Goal: Participate in discussion: Engage in conversation with other users on a specific topic

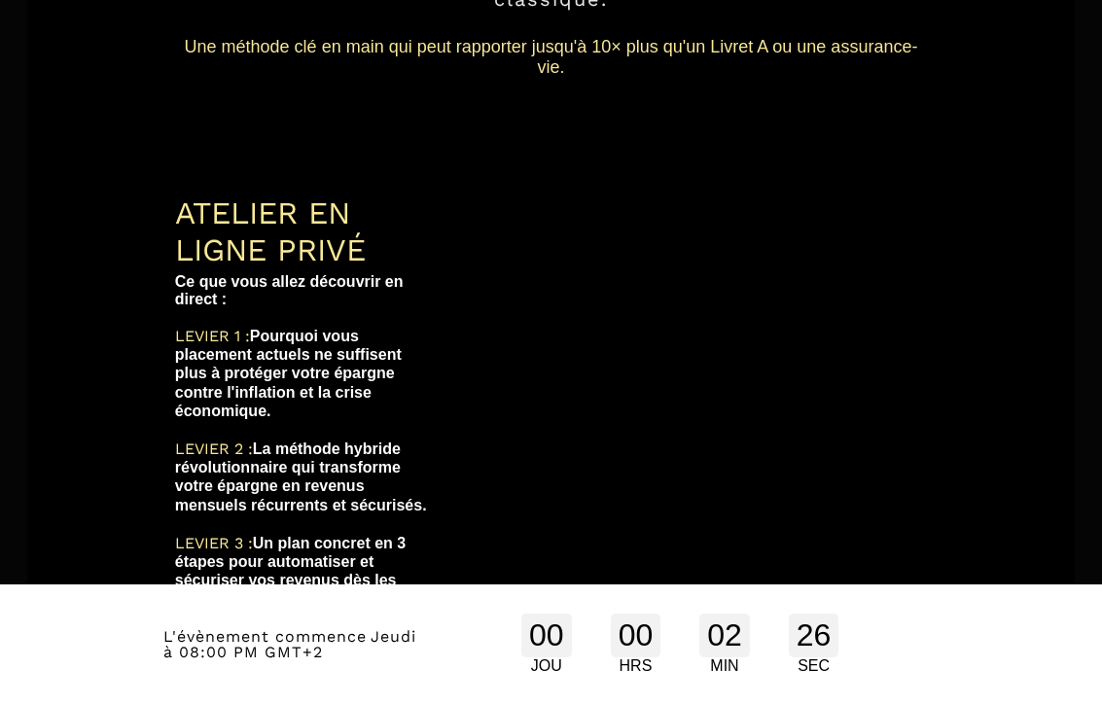
scroll to position [451, 0]
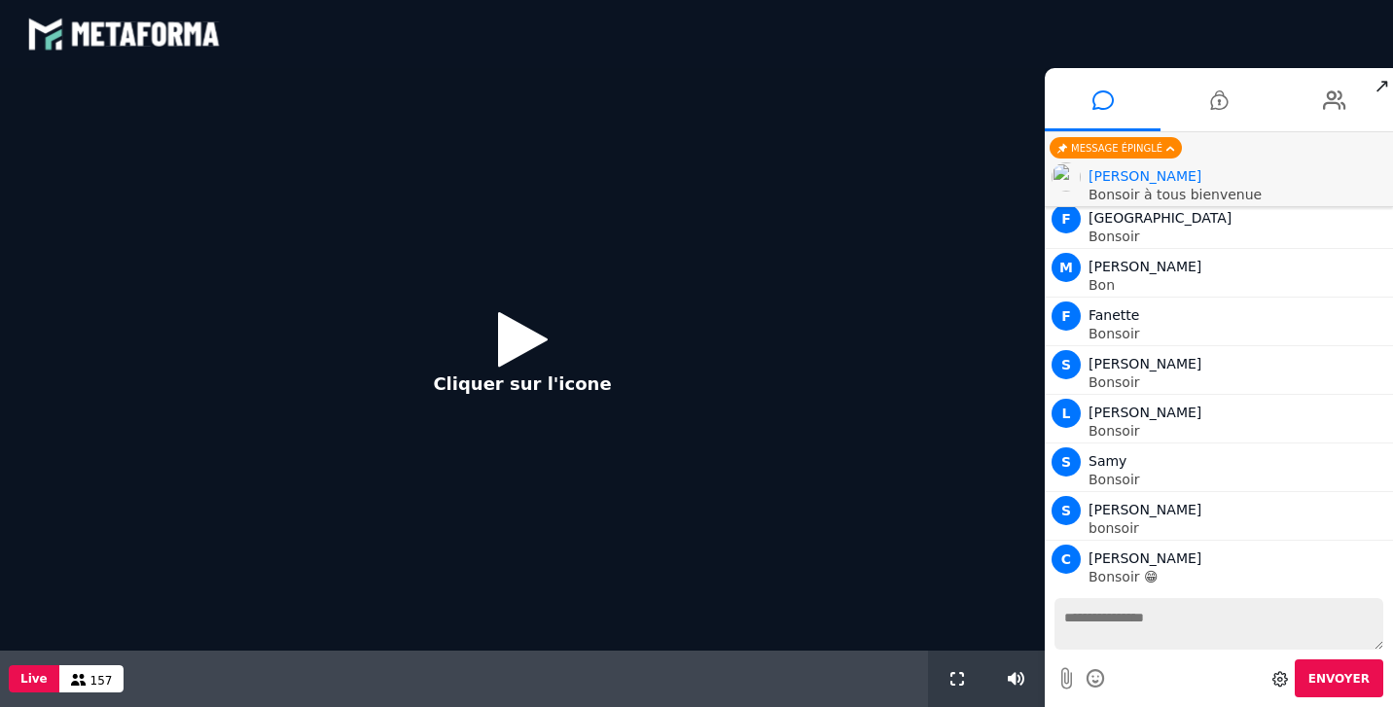
scroll to position [1878, 0]
click at [503, 348] on icon at bounding box center [523, 338] width 50 height 63
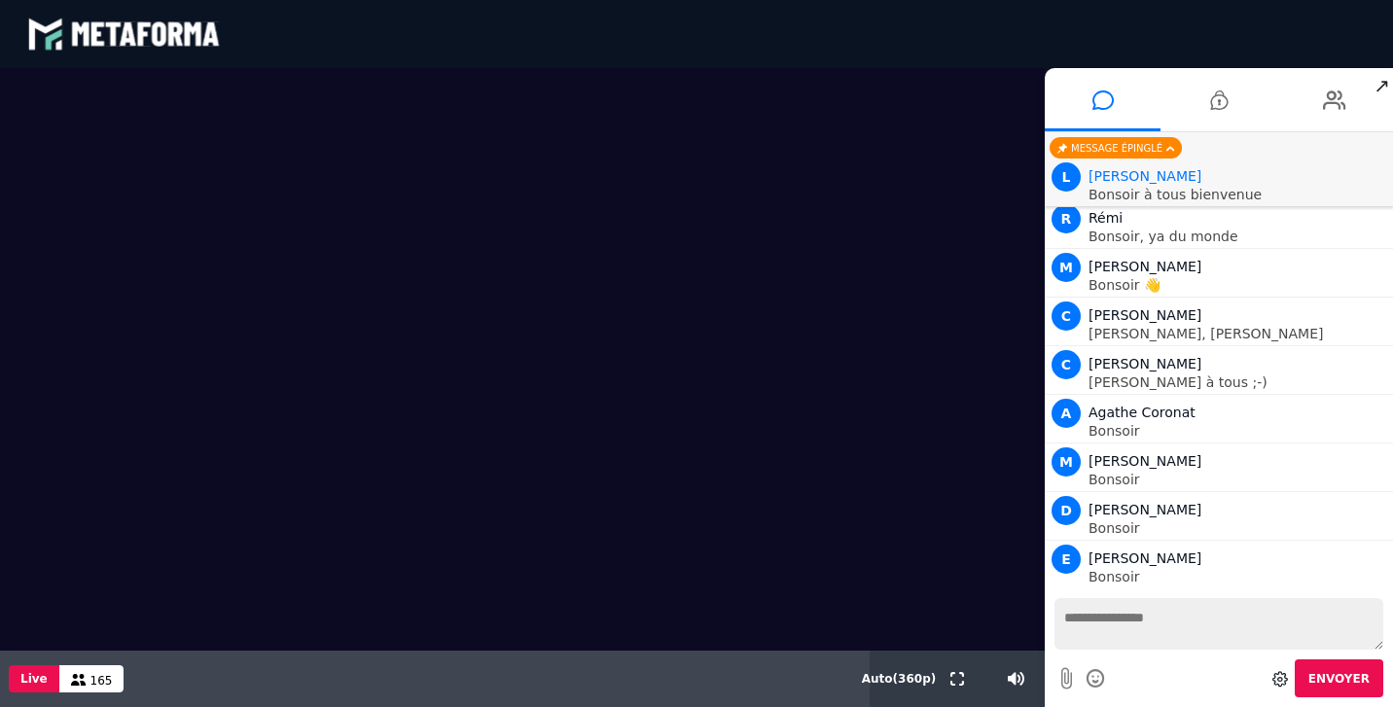
scroll to position [2427, 0]
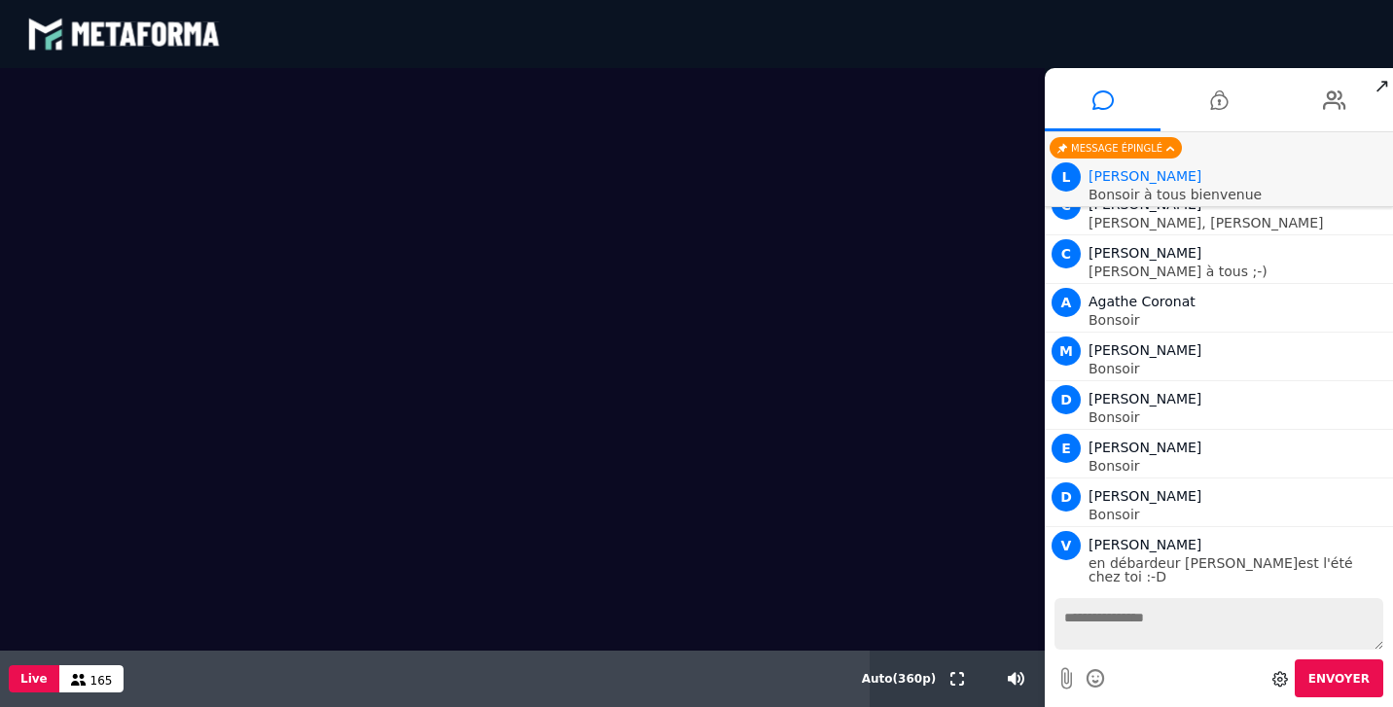
click at [1101, 194] on p "Bonsoir à tous bienvenue" at bounding box center [1239, 195] width 300 height 14
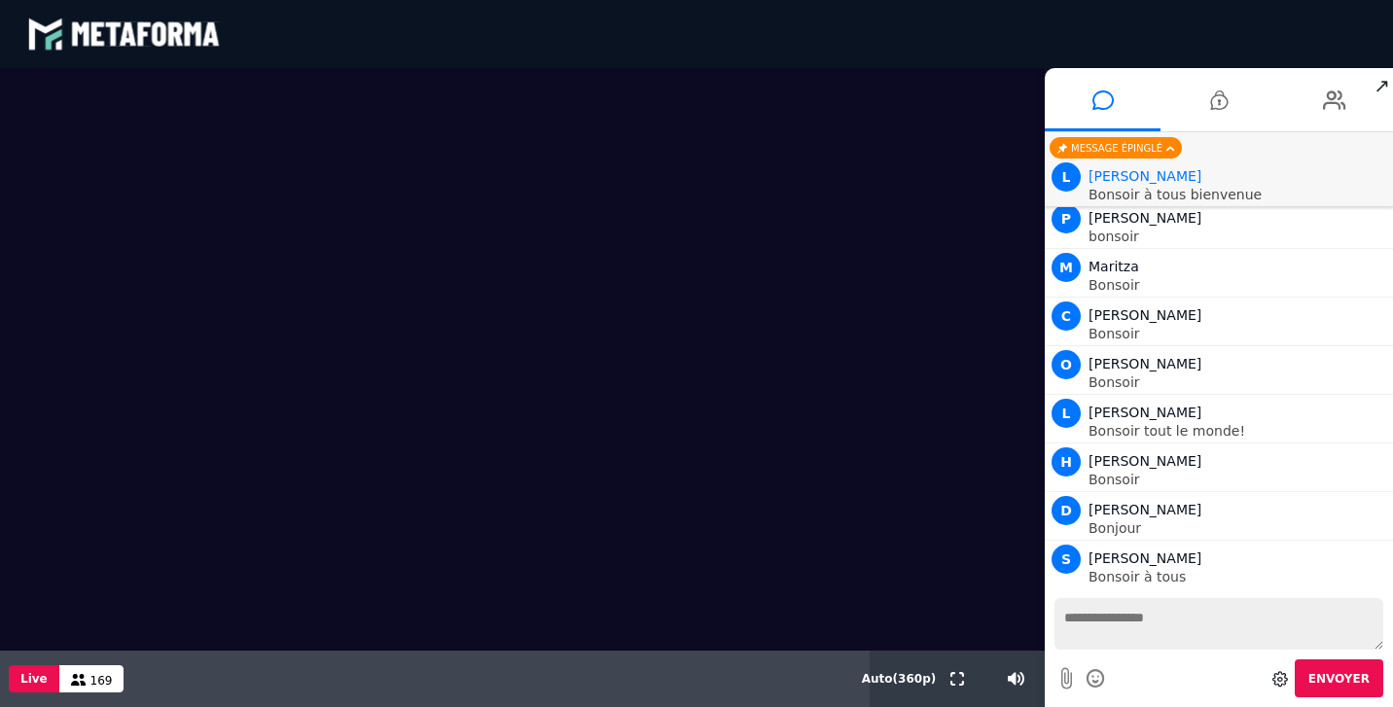
scroll to position [2913, 0]
click at [1101, 625] on textarea at bounding box center [1219, 624] width 329 height 52
type textarea "*****"
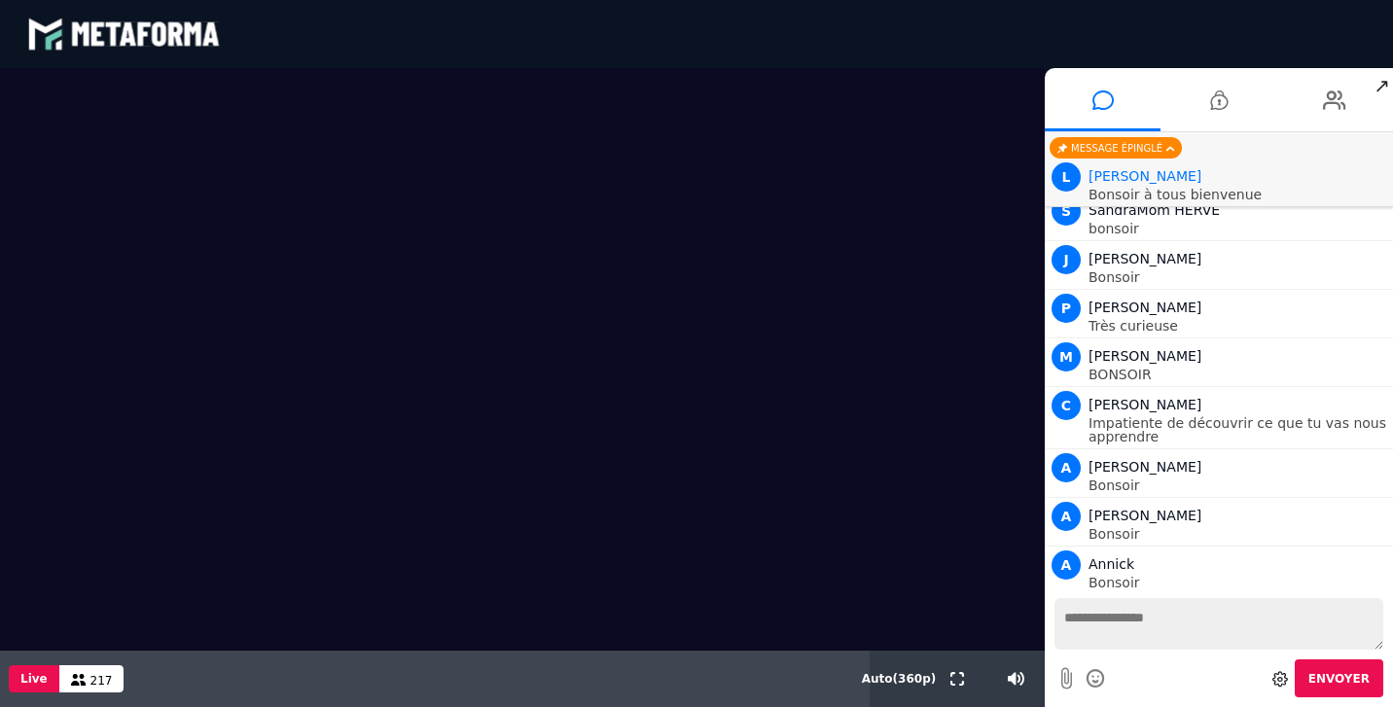
scroll to position [10057, 0]
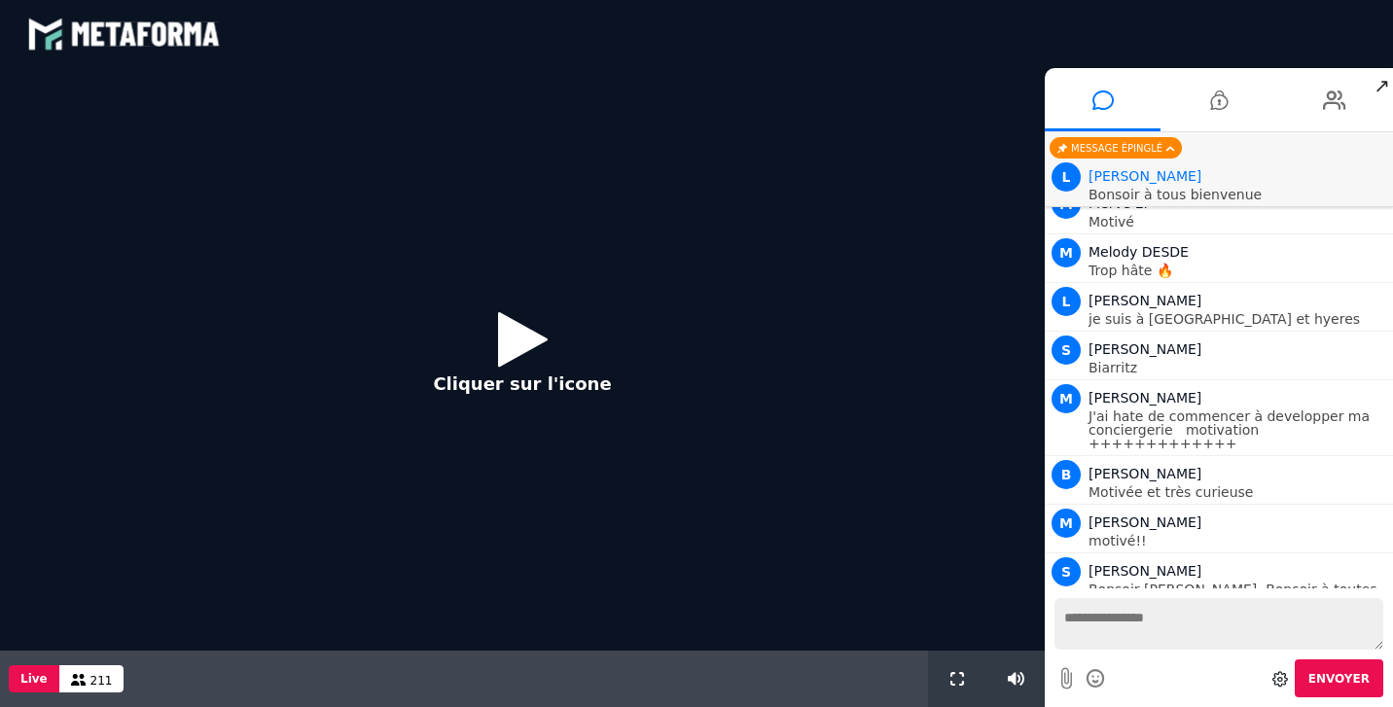
scroll to position [1516, 0]
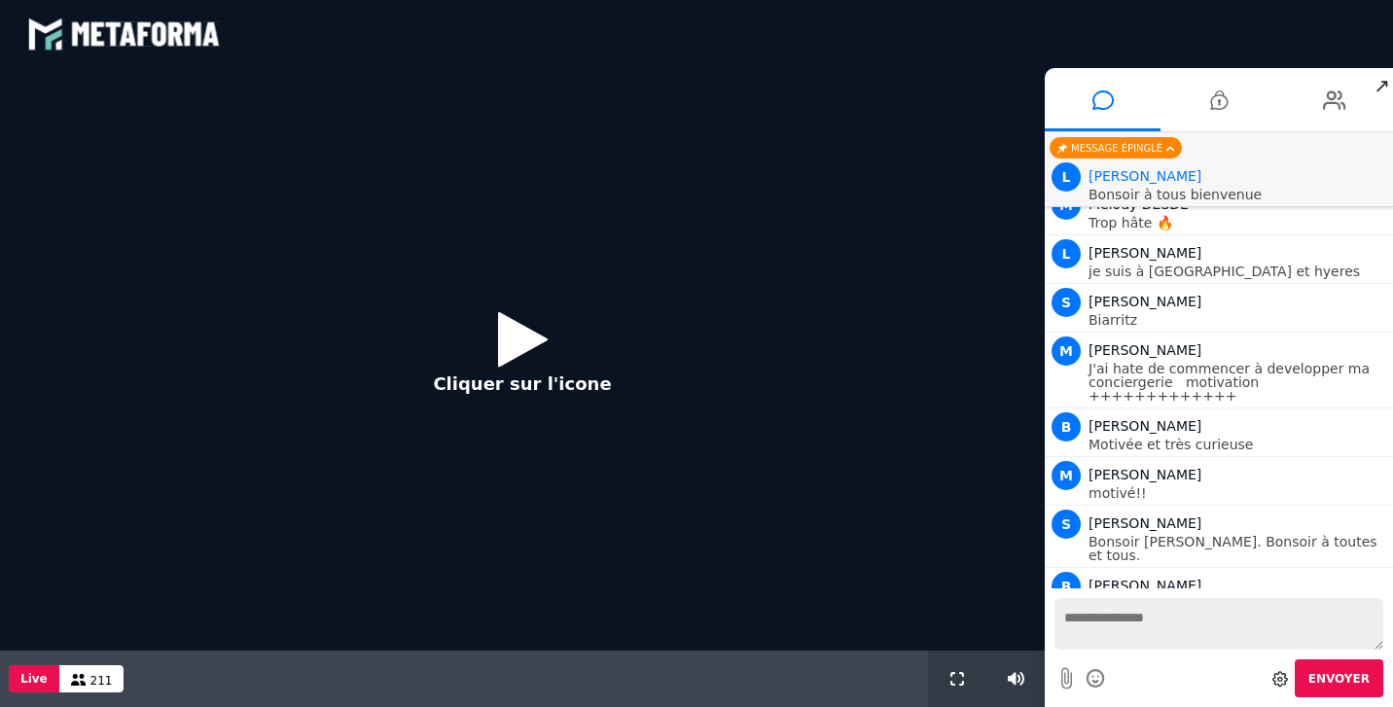
click at [541, 349] on icon at bounding box center [523, 338] width 50 height 63
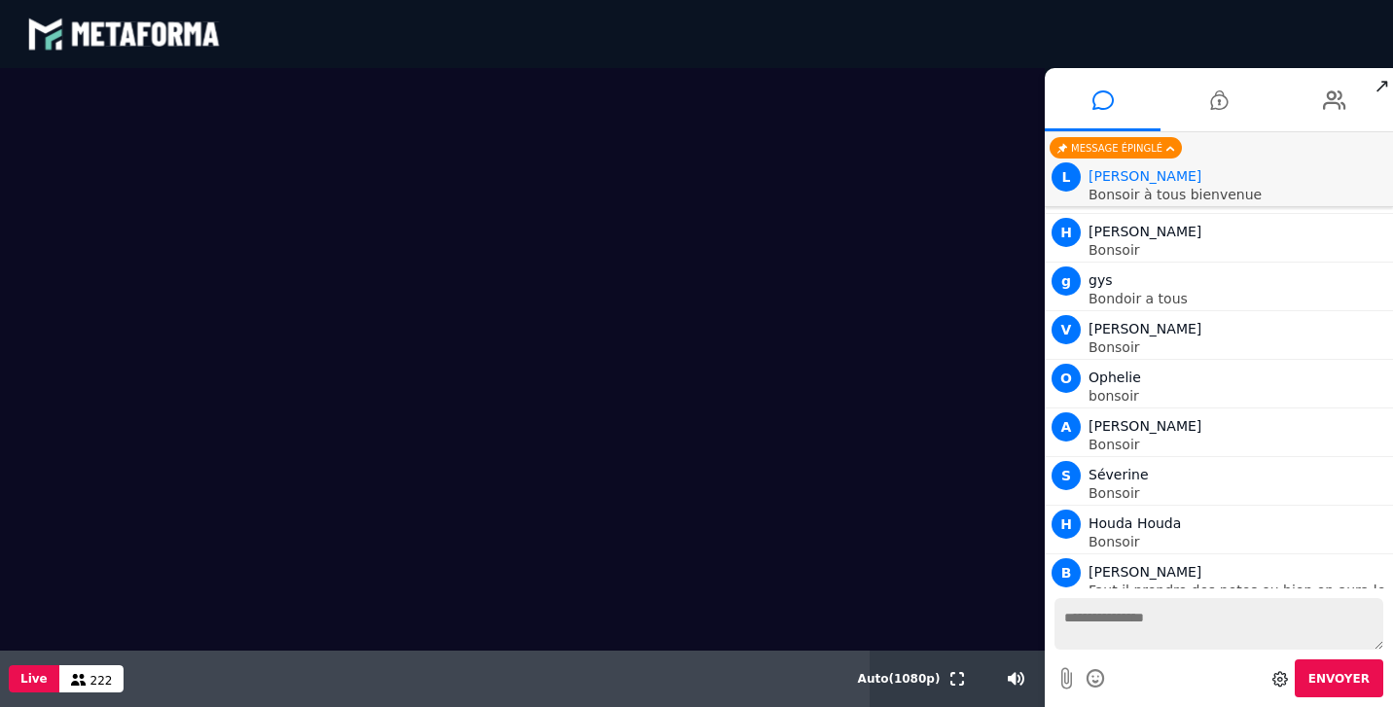
scroll to position [2919, 0]
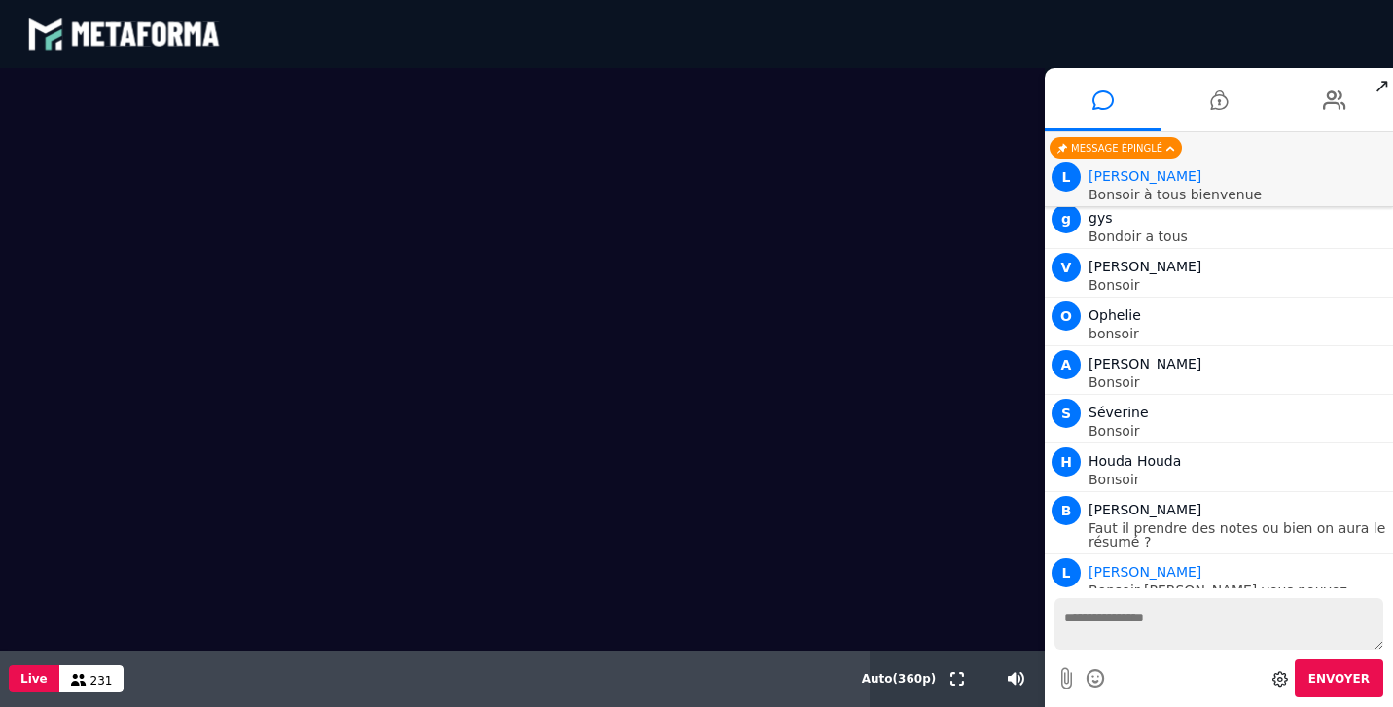
click at [1104, 632] on textarea at bounding box center [1219, 624] width 329 height 52
type textarea "**********"
click at [1111, 626] on textarea "**********" at bounding box center [1219, 624] width 329 height 52
type textarea "**********"
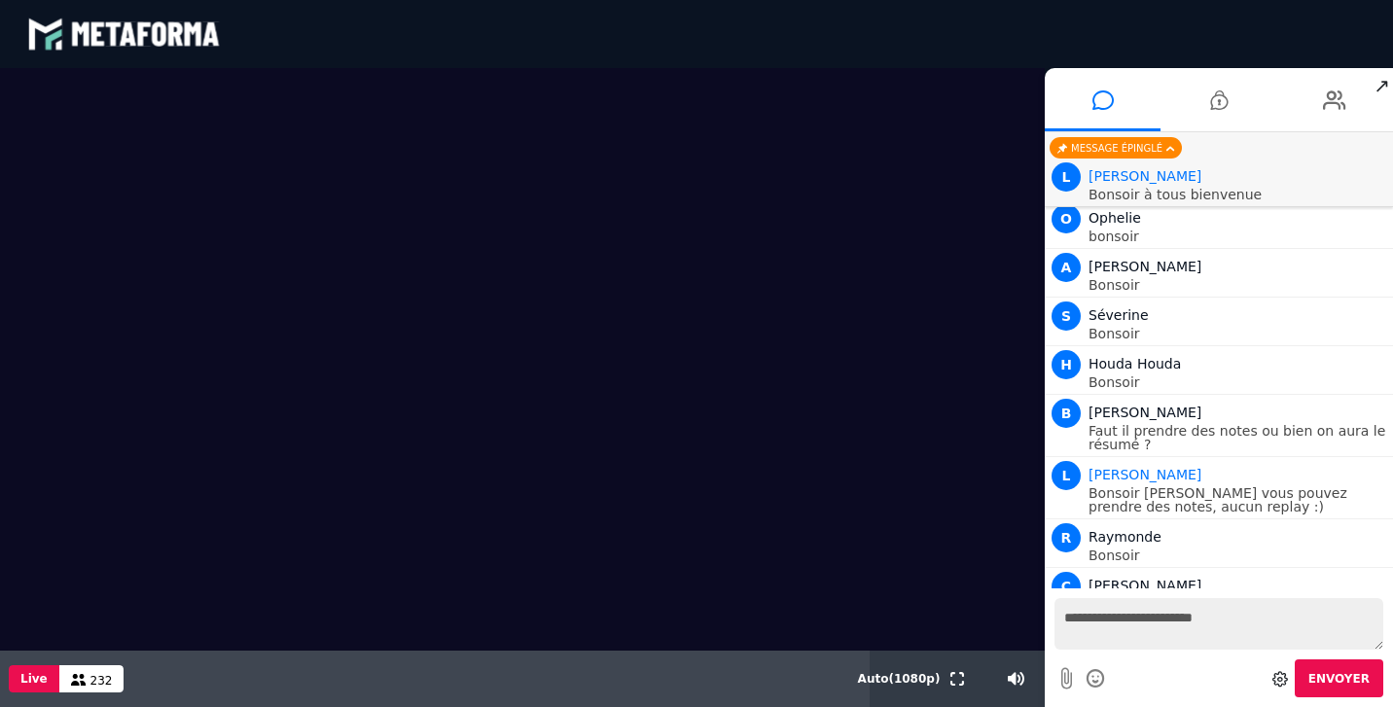
scroll to position [3065, 0]
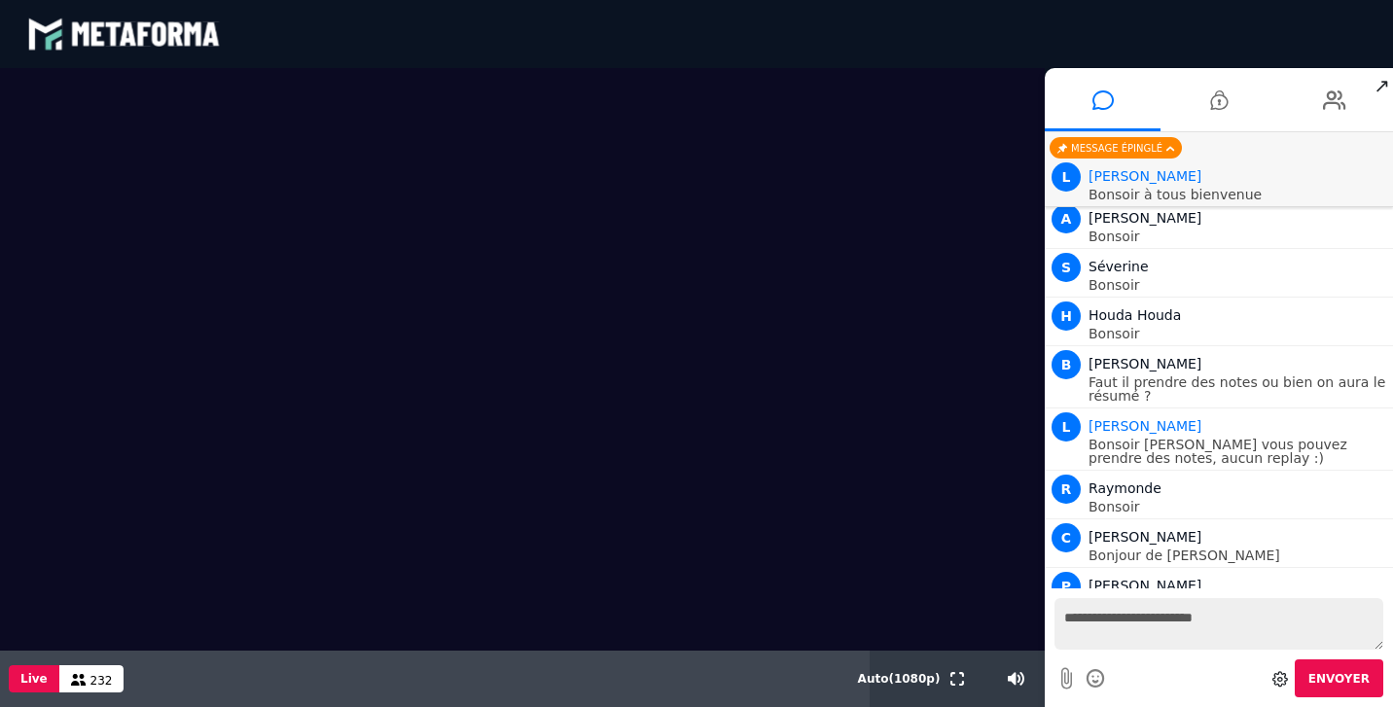
click at [1113, 624] on textarea "**********" at bounding box center [1219, 624] width 329 height 52
type textarea "*"
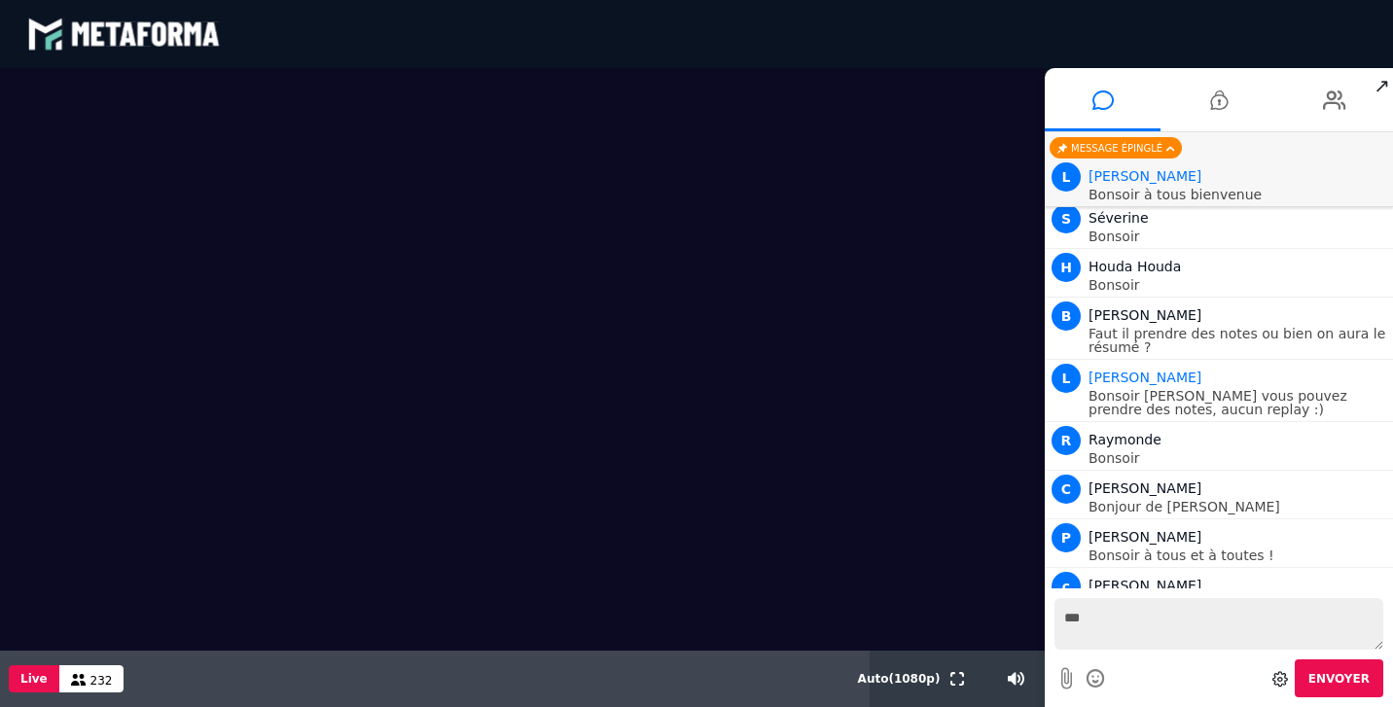
scroll to position [3162, 0]
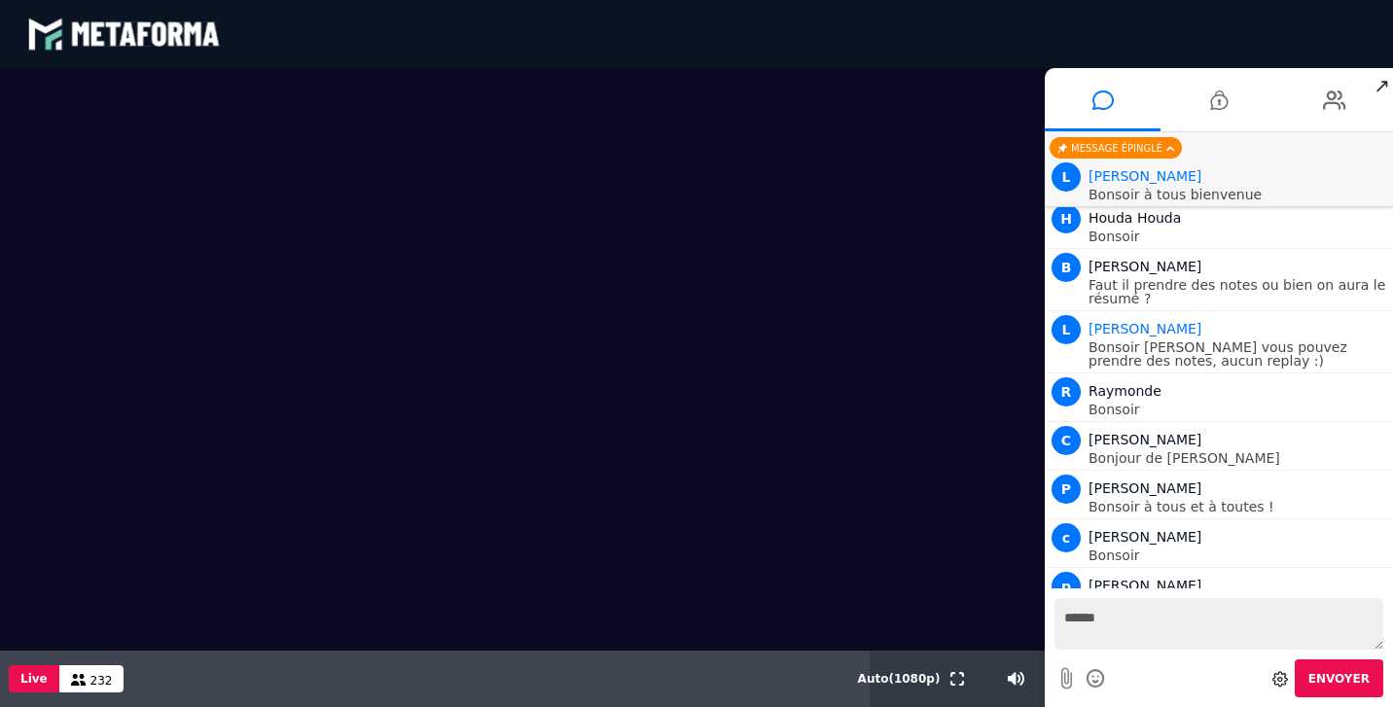
type textarea "*******"
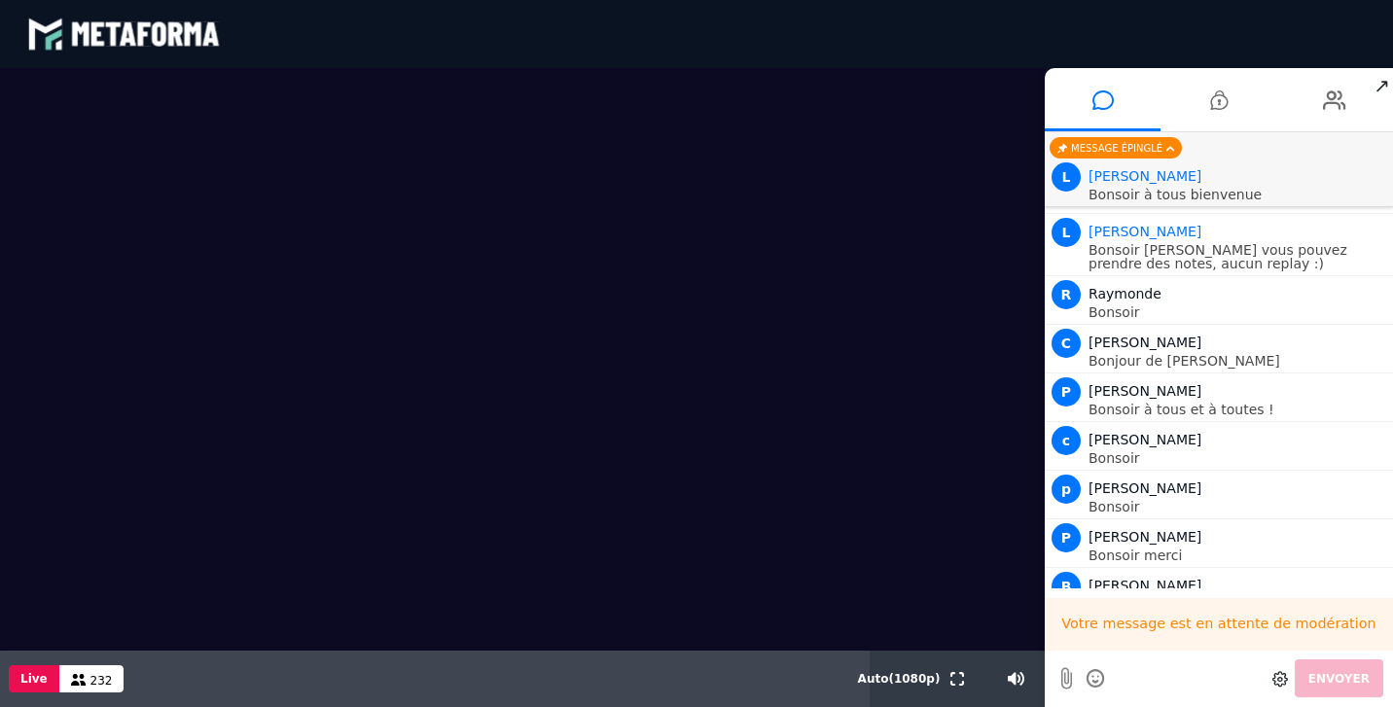
scroll to position [3308, 0]
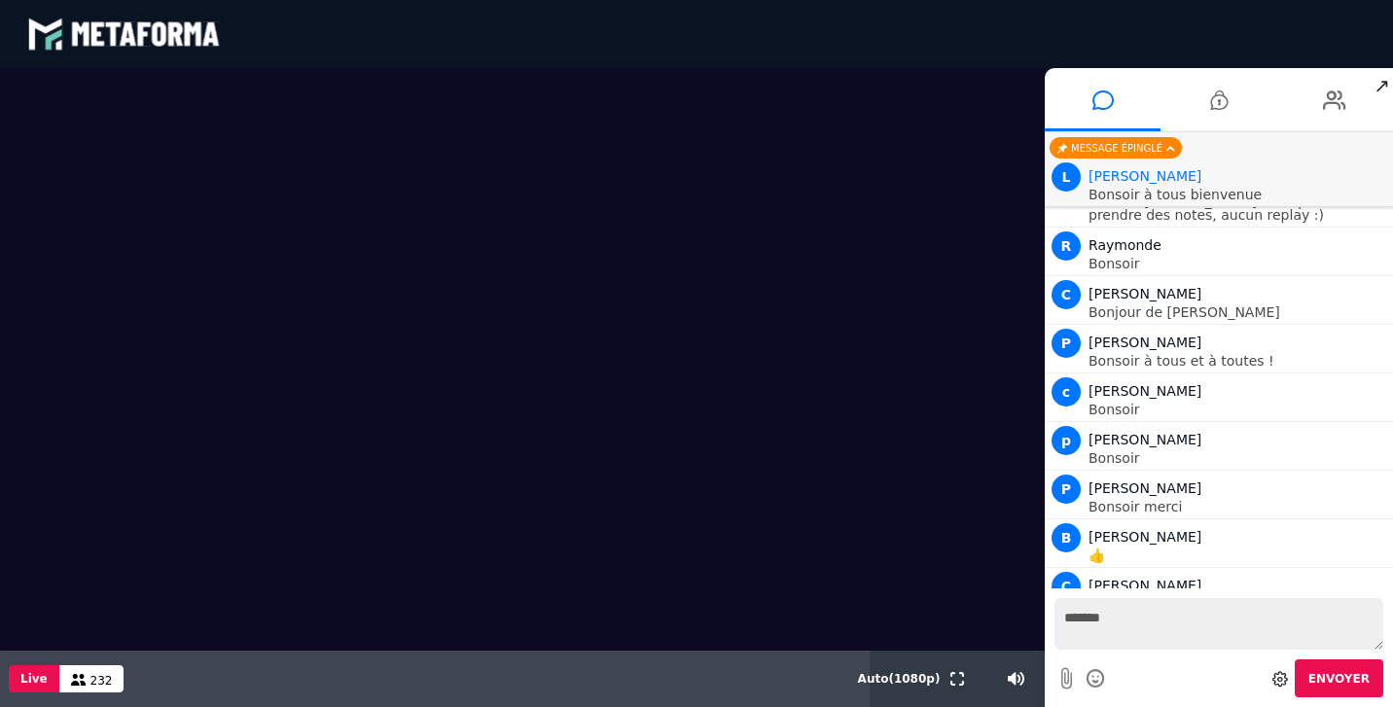
click at [1084, 618] on textarea "*******" at bounding box center [1219, 624] width 329 height 52
type textarea "**********"
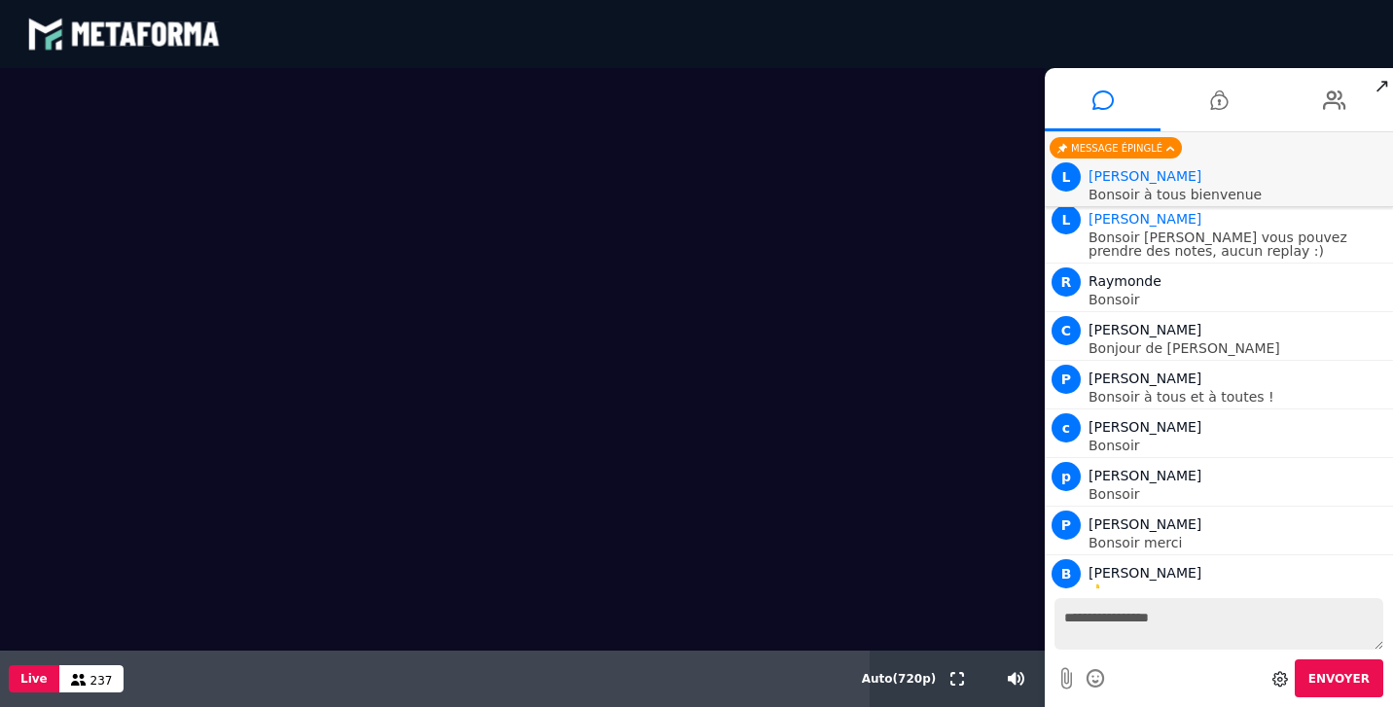
scroll to position [3357, 0]
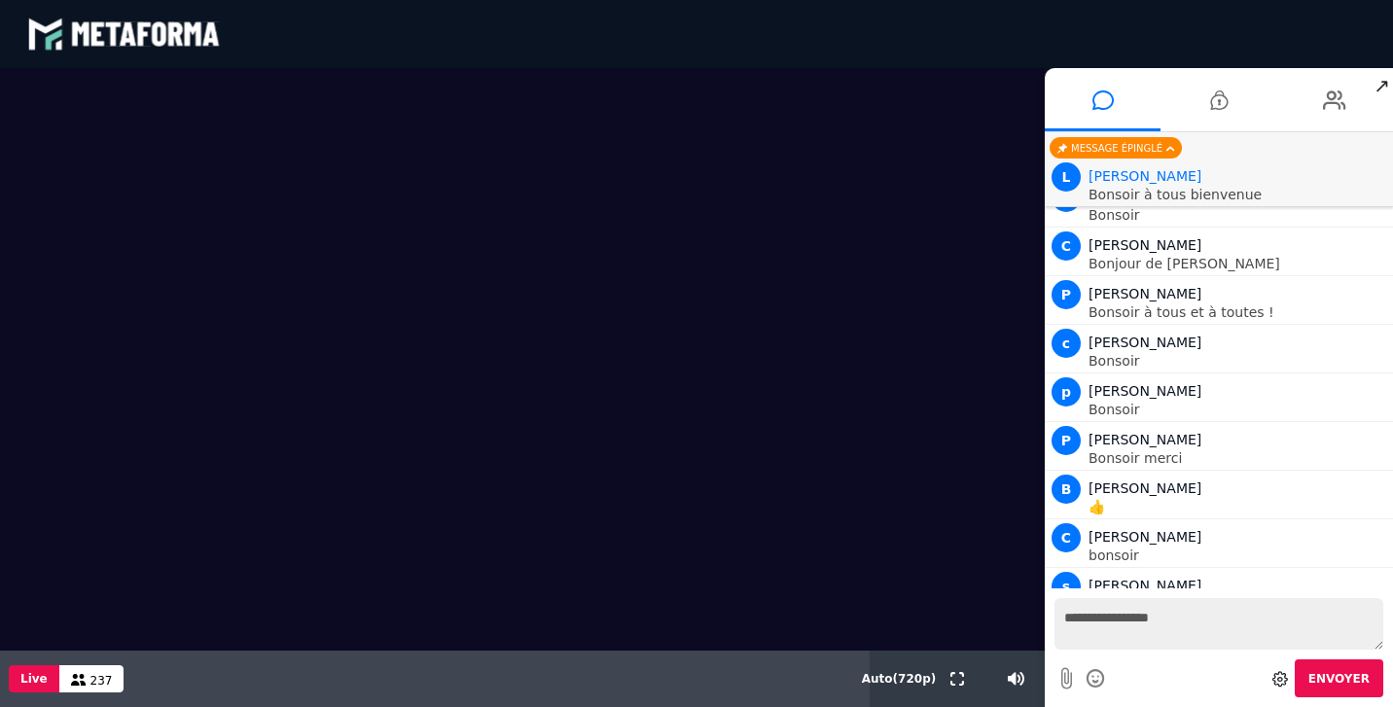
click at [1119, 611] on textarea "**********" at bounding box center [1219, 624] width 329 height 52
type textarea "**********"
click at [1219, 90] on span "1" at bounding box center [1228, 92] width 18 height 18
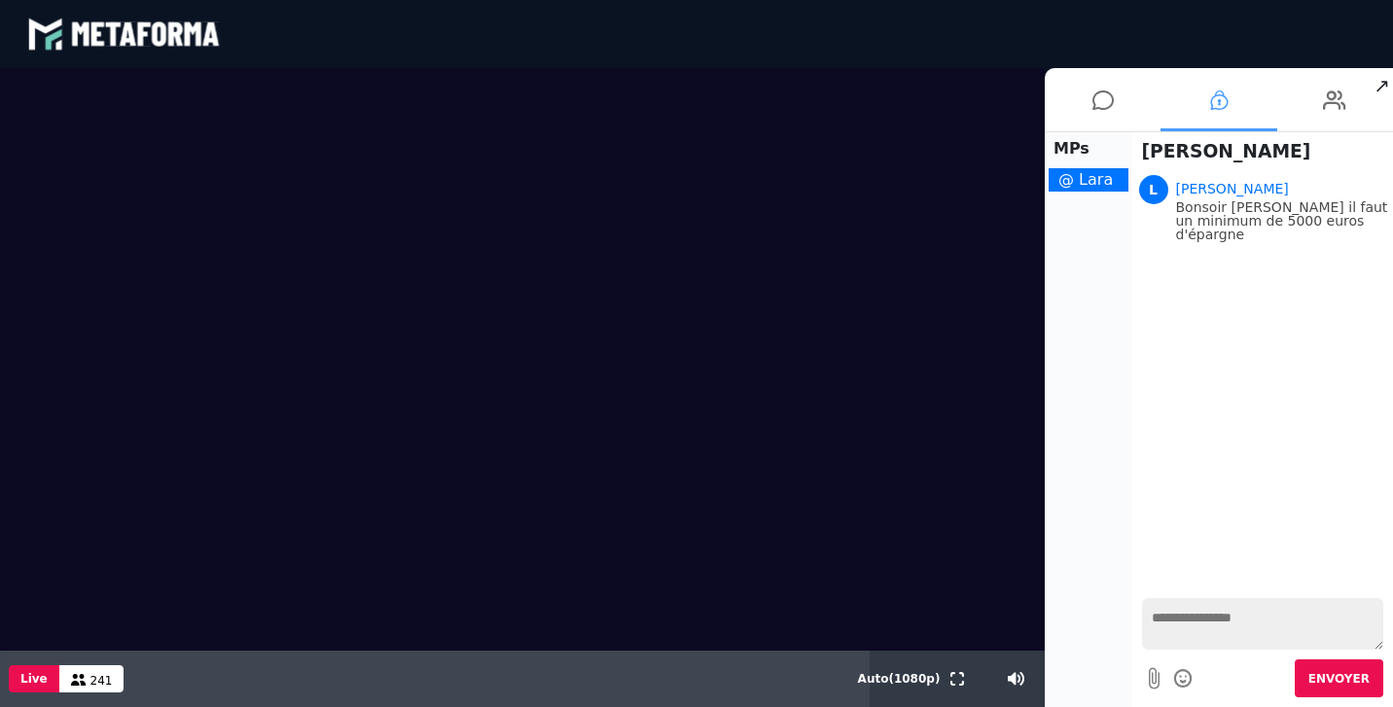
click at [1220, 623] on textarea at bounding box center [1263, 624] width 242 height 52
type textarea "**********"
click at [1361, 685] on span "Envoyer" at bounding box center [1339, 679] width 61 height 14
click at [1095, 95] on icon at bounding box center [1103, 100] width 21 height 49
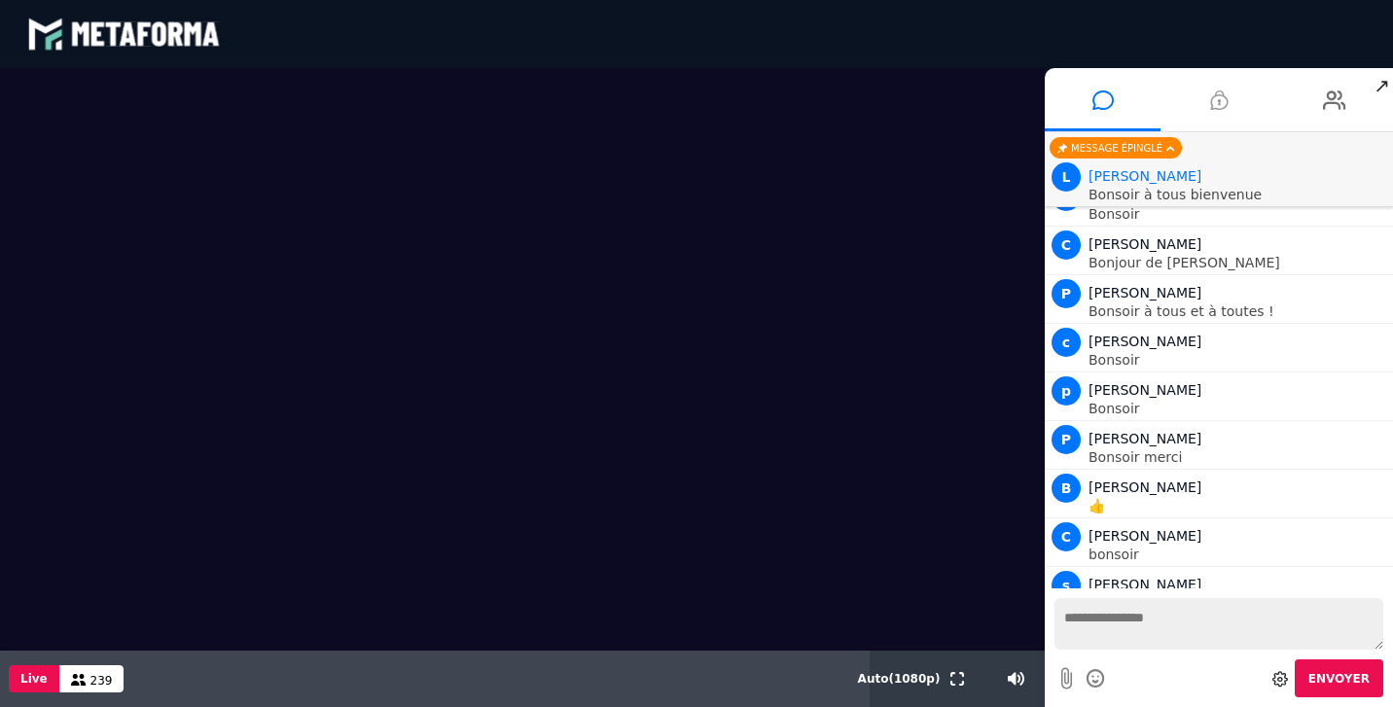
click at [1209, 102] on li at bounding box center [1219, 99] width 116 height 63
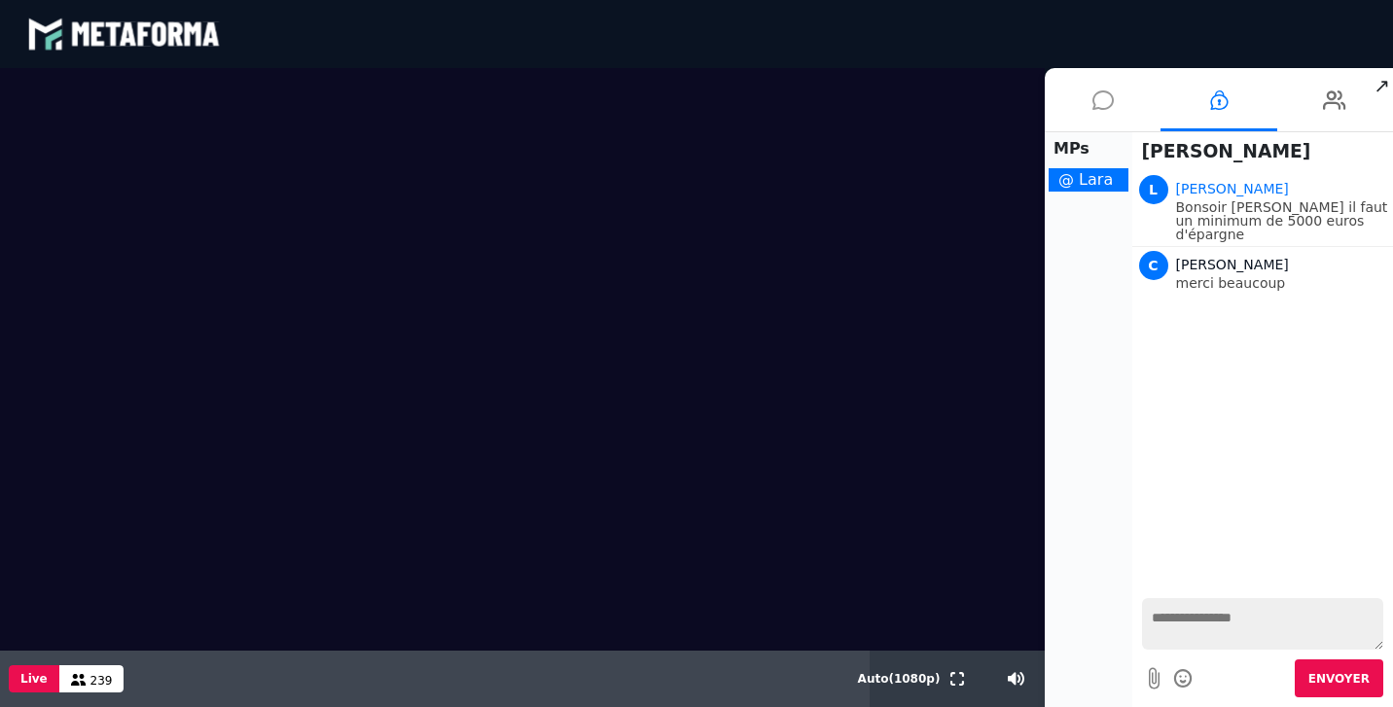
click at [1101, 98] on icon at bounding box center [1103, 100] width 21 height 49
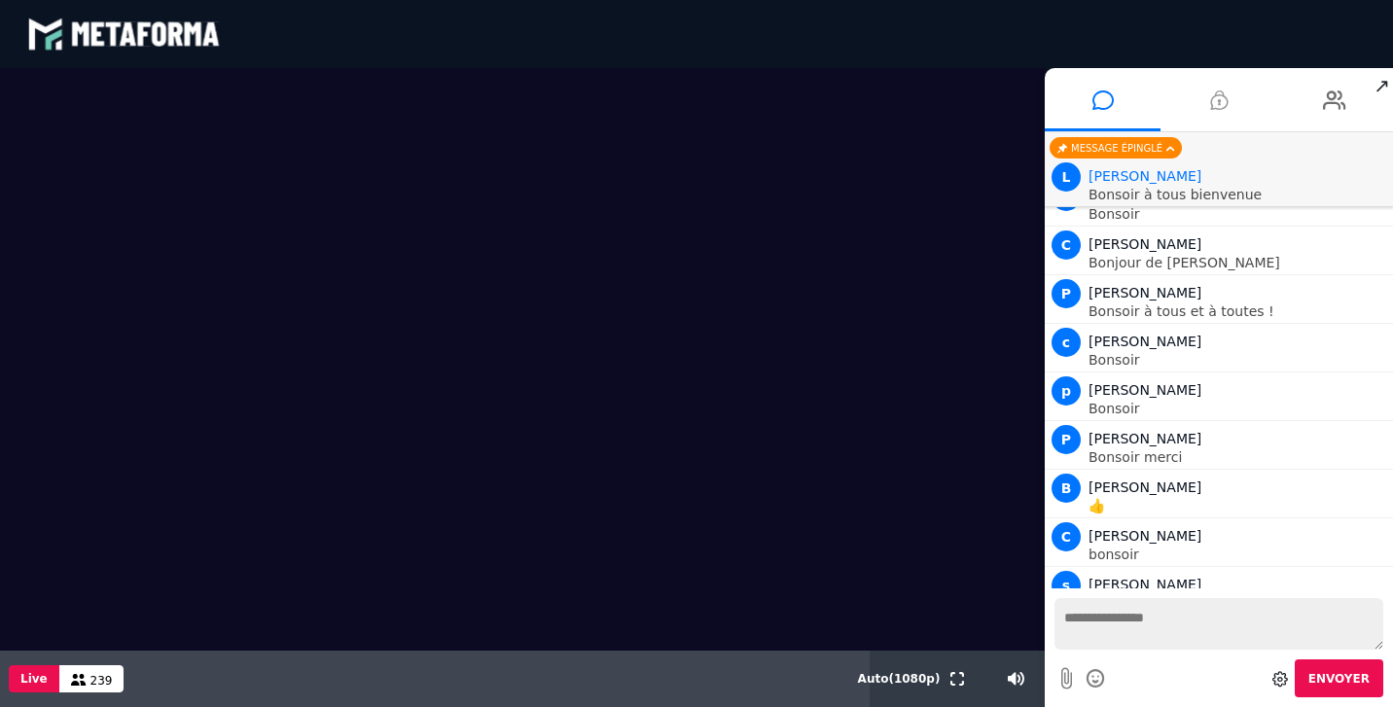
click at [1221, 105] on icon at bounding box center [1219, 100] width 18 height 49
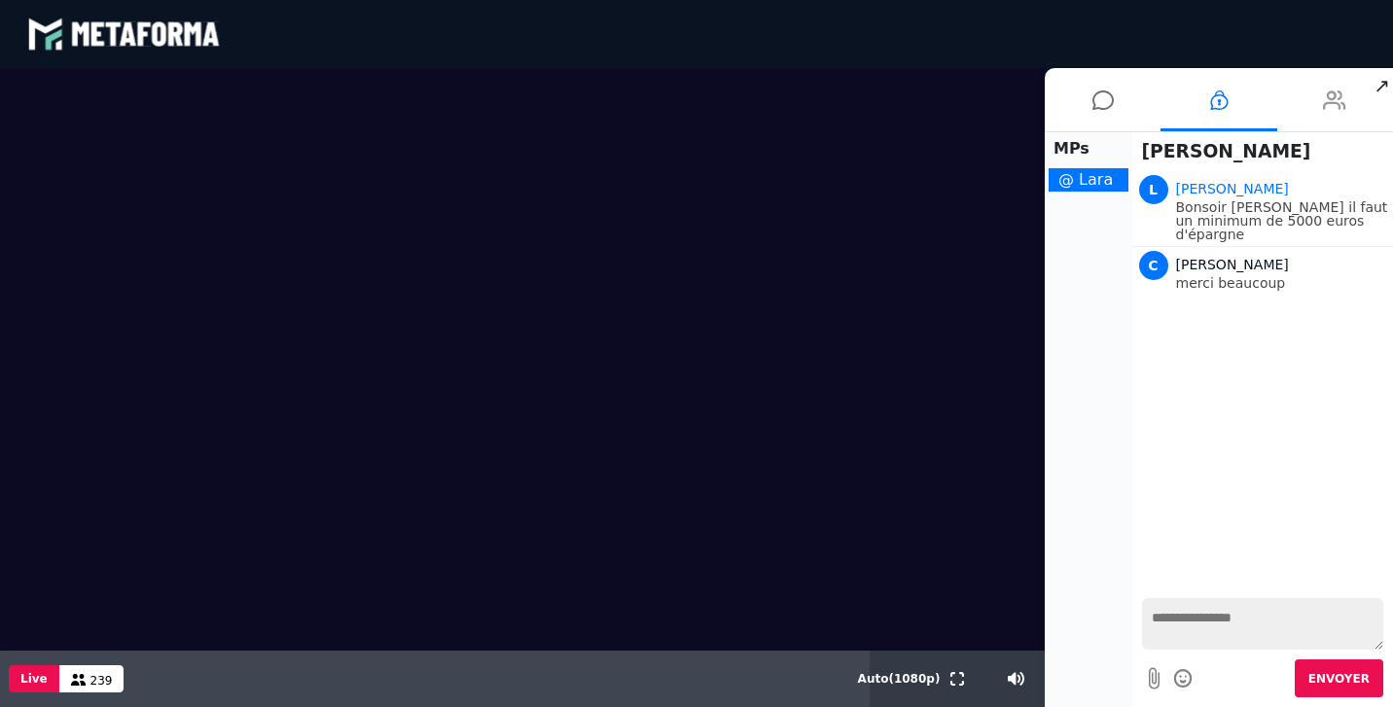
click at [1334, 113] on icon at bounding box center [1334, 100] width 23 height 49
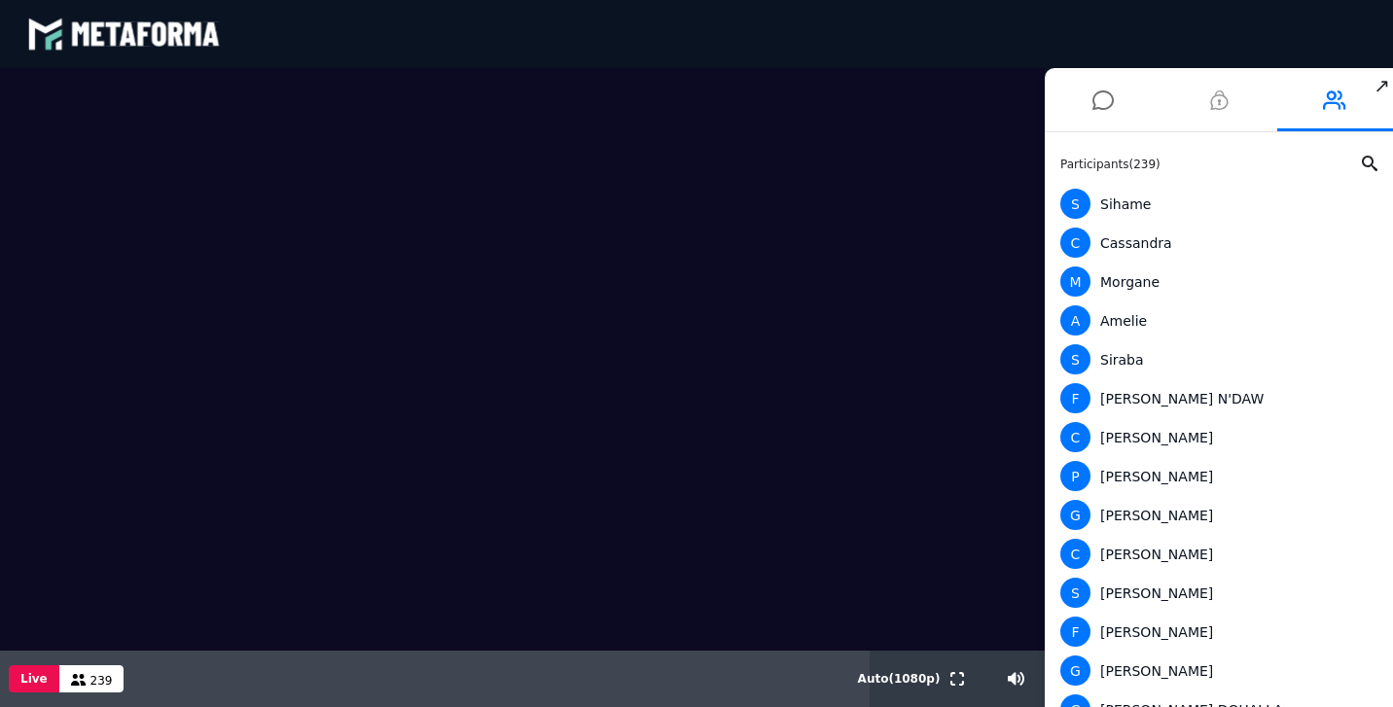
click at [1217, 105] on icon at bounding box center [1219, 100] width 18 height 49
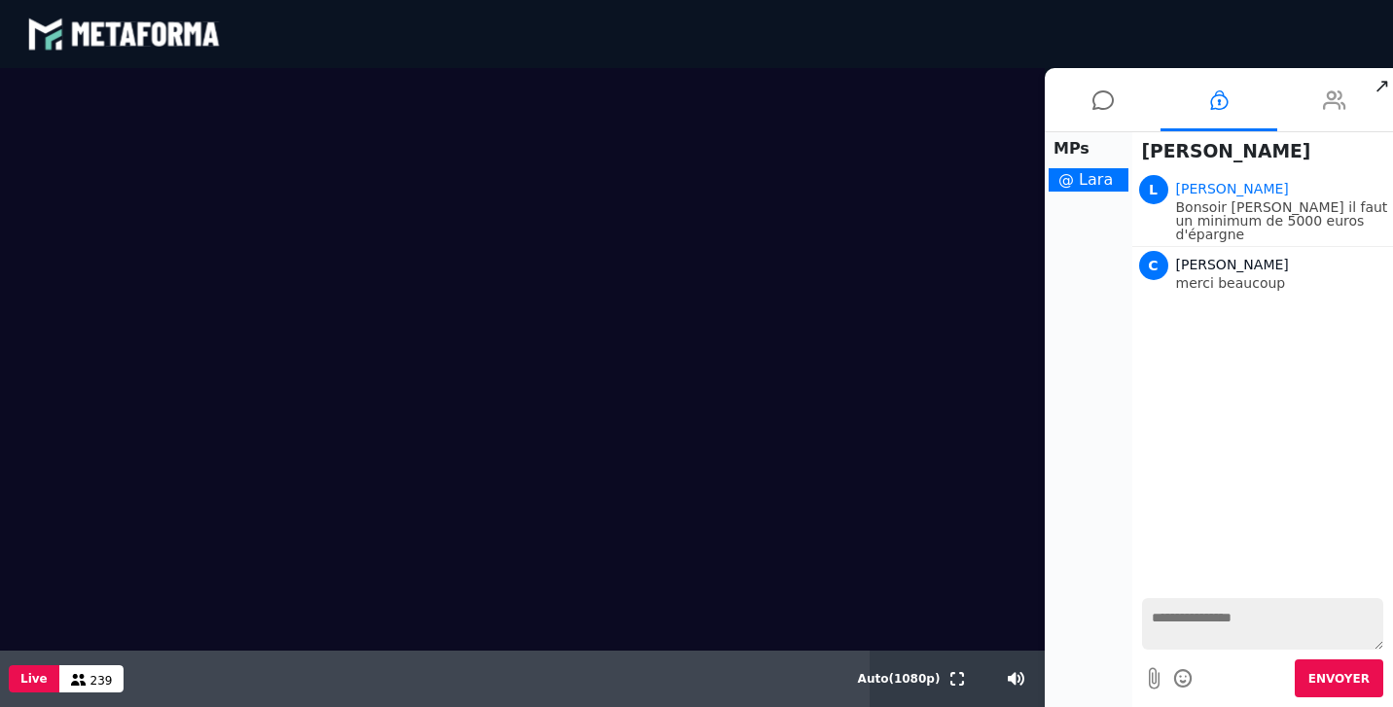
click at [1330, 106] on icon at bounding box center [1334, 100] width 23 height 49
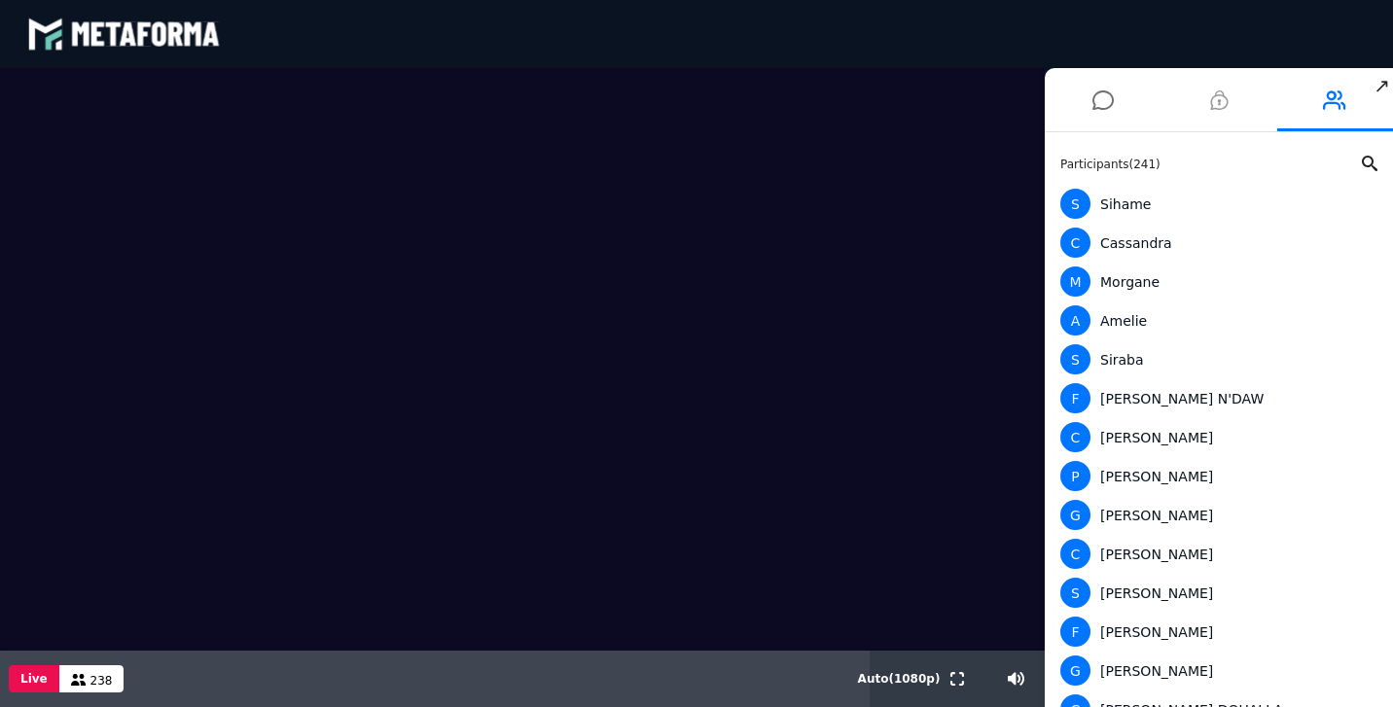
click at [1209, 110] on li at bounding box center [1219, 99] width 116 height 63
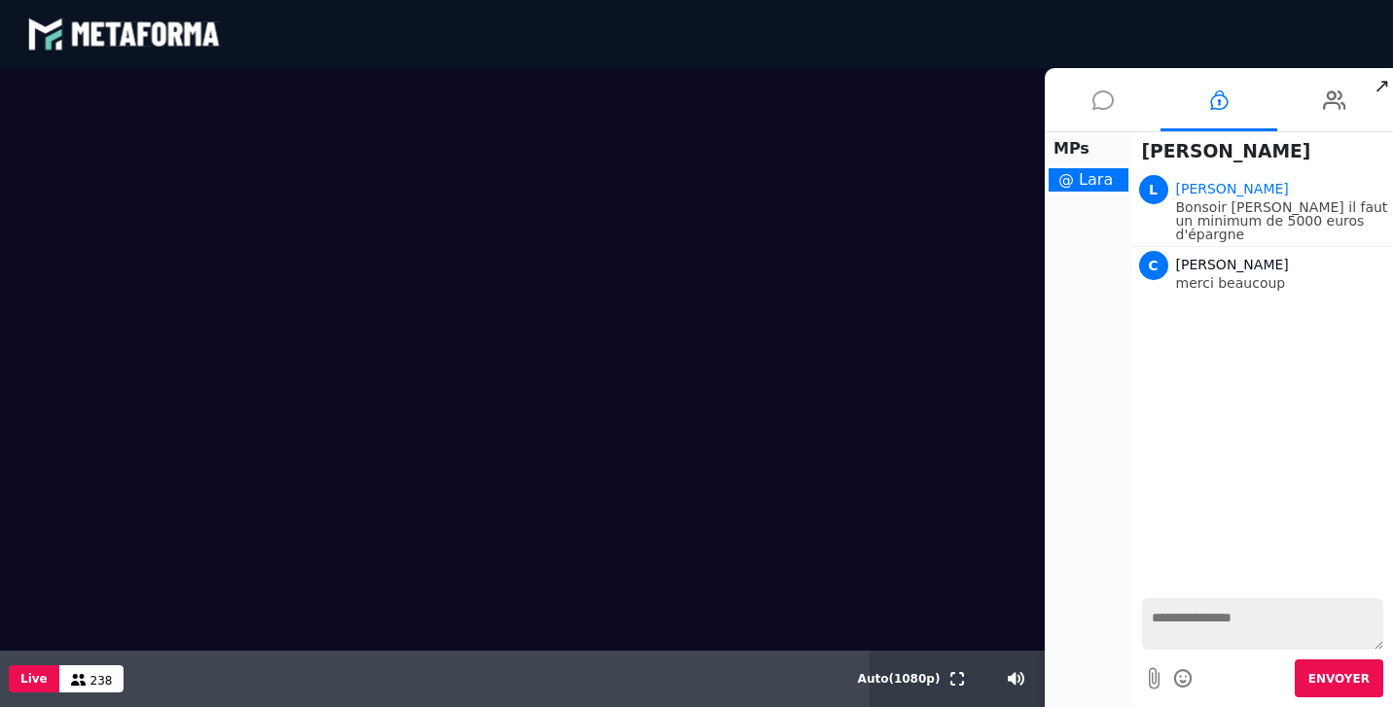
click at [1101, 89] on icon at bounding box center [1103, 100] width 21 height 49
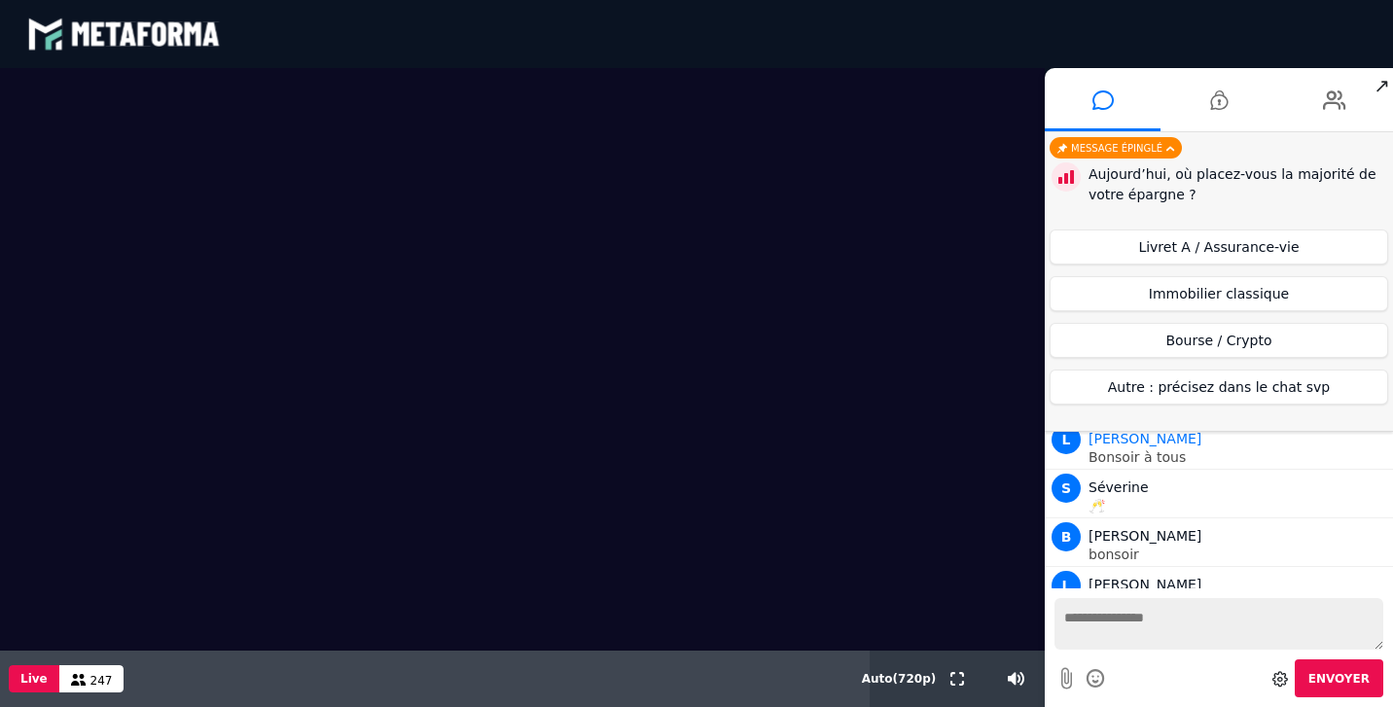
scroll to position [3746, 0]
click at [1239, 244] on button "Livret A / Assurance-vie" at bounding box center [1219, 247] width 339 height 35
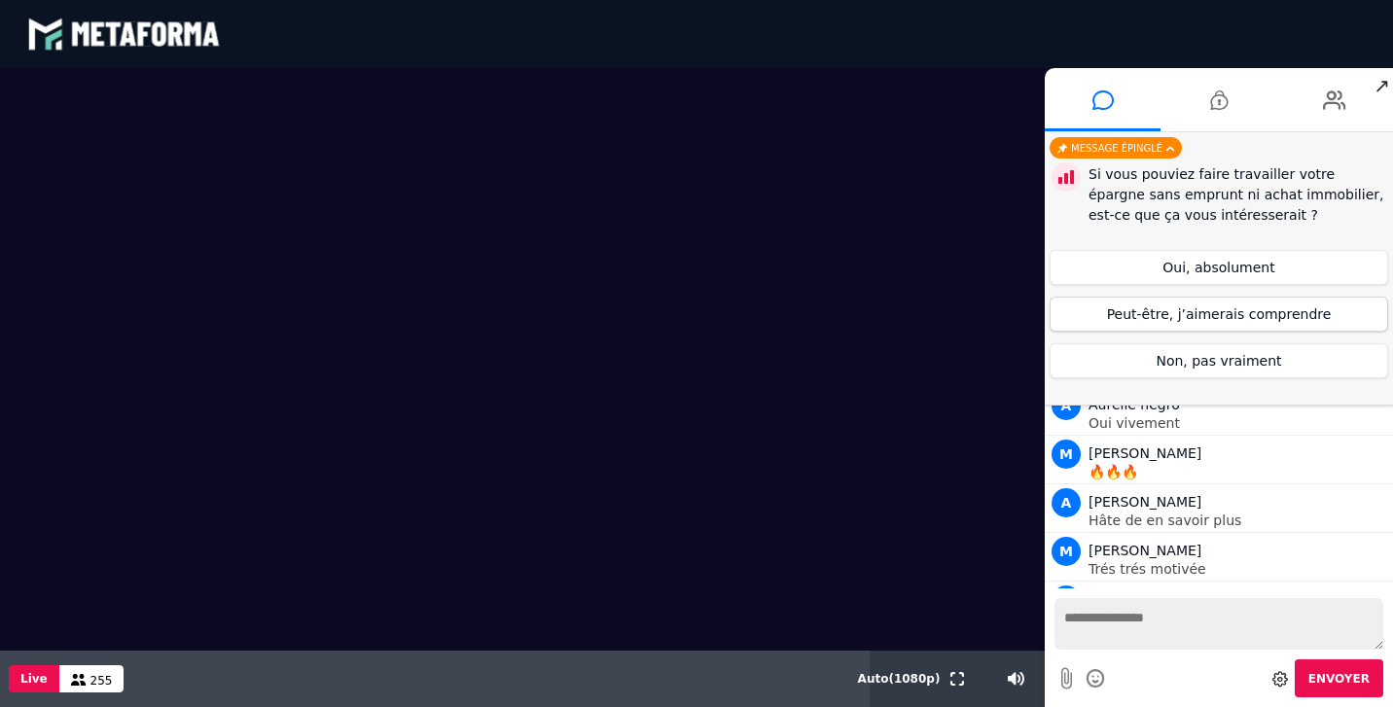
scroll to position [6609, 0]
click at [1253, 313] on button "Peut-être, j’aimerais comprendre" at bounding box center [1219, 314] width 339 height 35
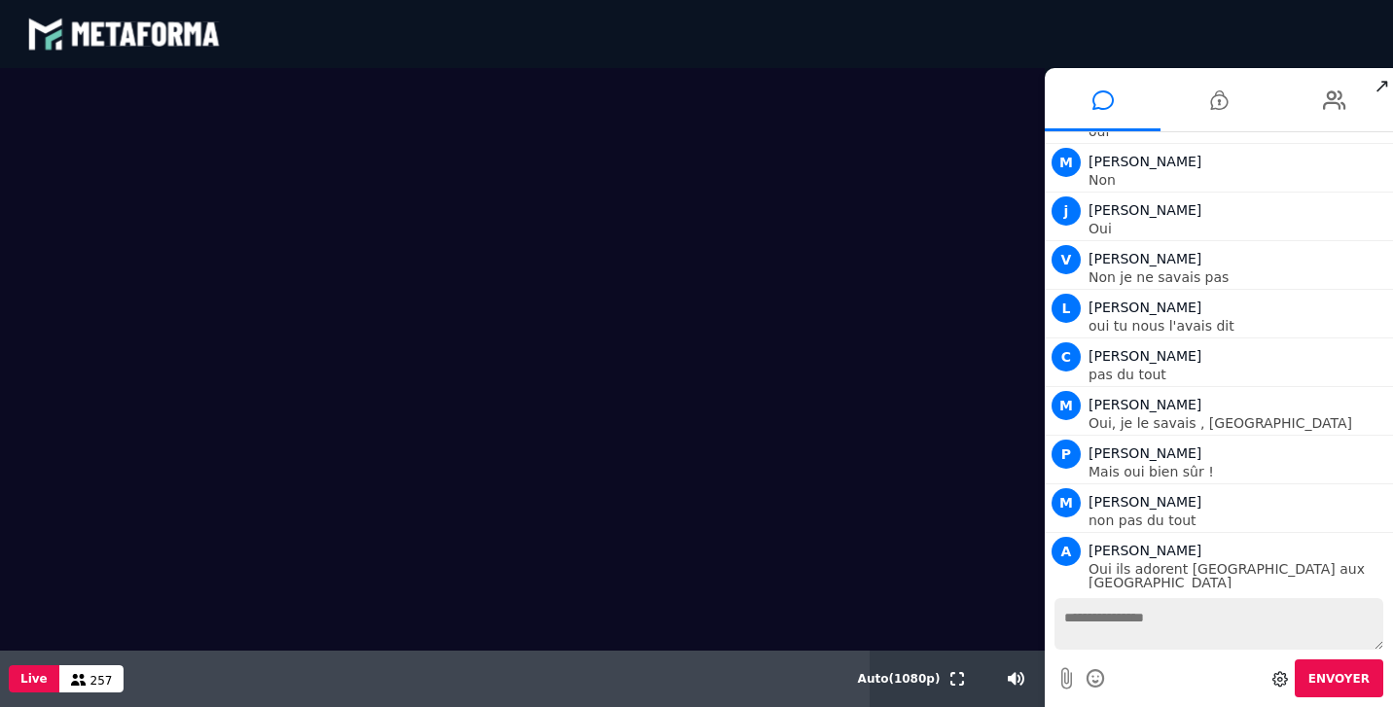
scroll to position [8020, 0]
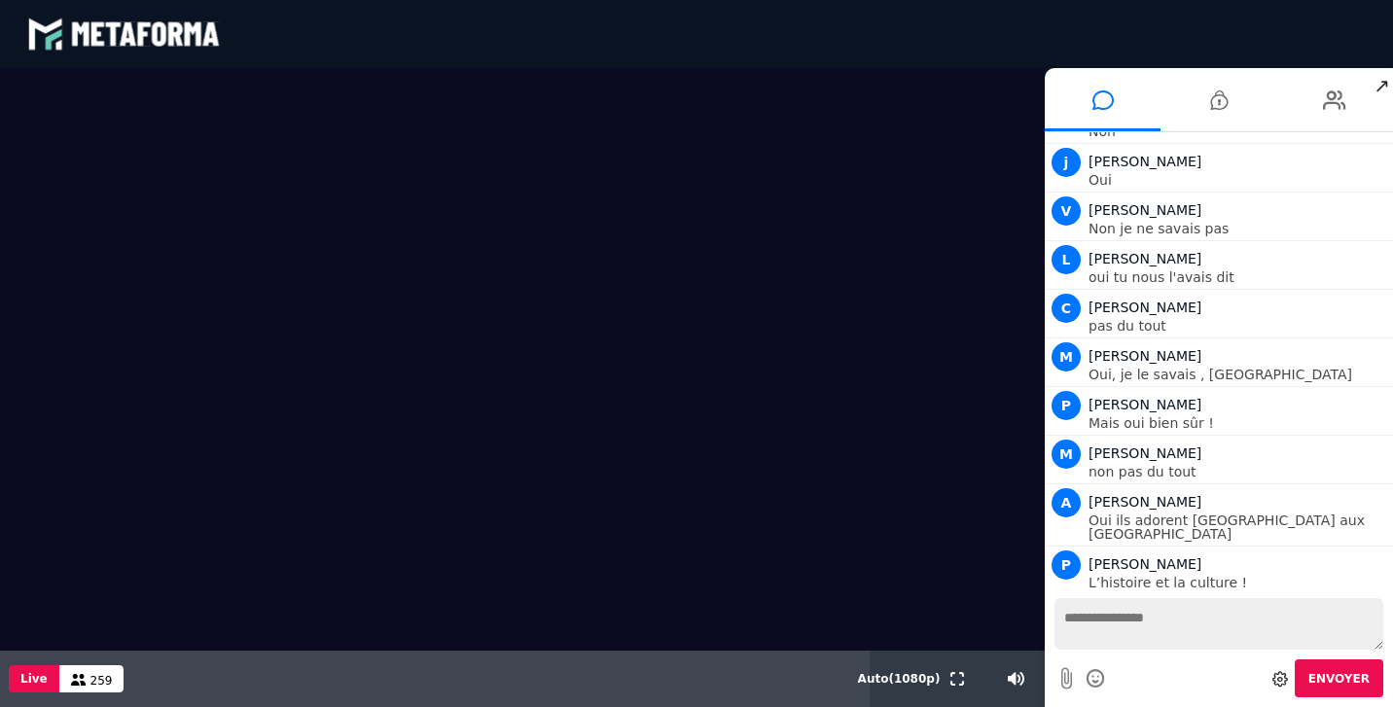
click at [1107, 628] on textarea at bounding box center [1219, 624] width 329 height 52
type textarea "**********"
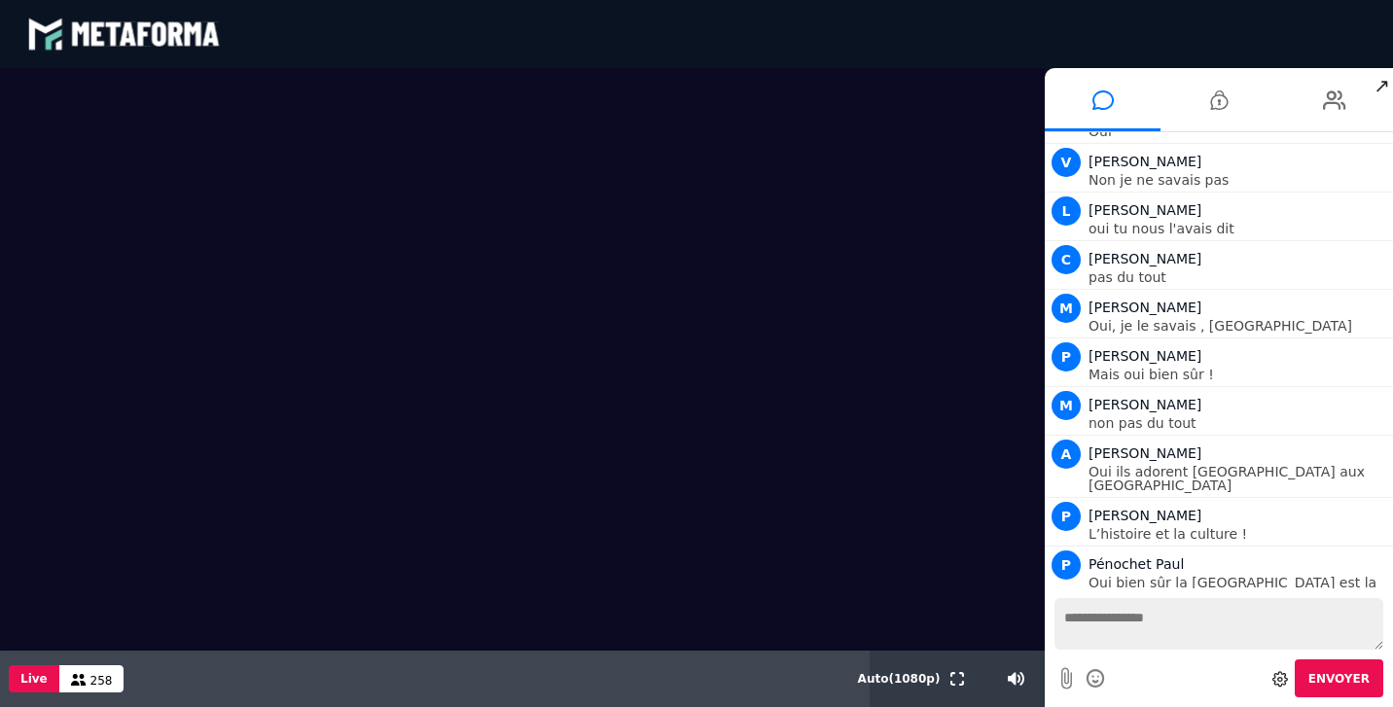
click at [1114, 618] on textarea at bounding box center [1219, 624] width 329 height 52
type textarea "*"
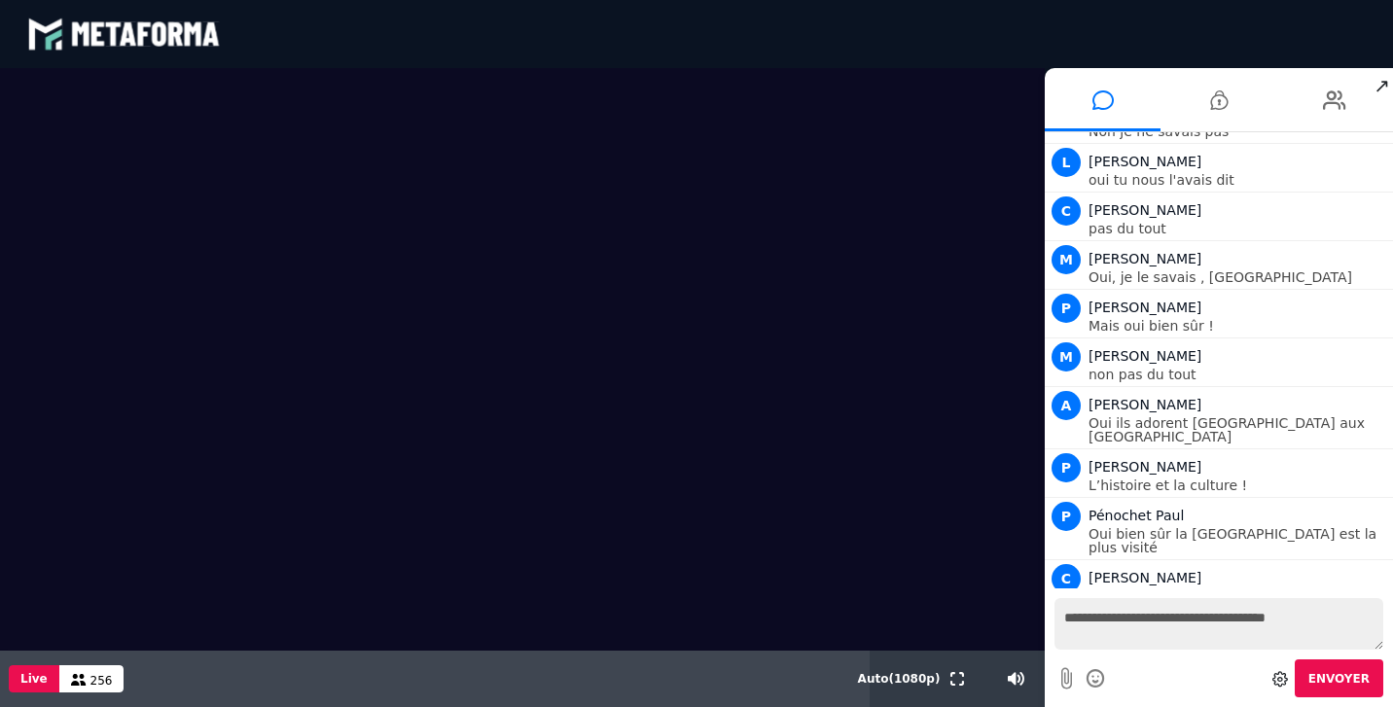
type textarea "**********"
click at [1161, 622] on textarea "**********" at bounding box center [1219, 624] width 329 height 52
click at [1132, 622] on textarea at bounding box center [1219, 624] width 329 height 52
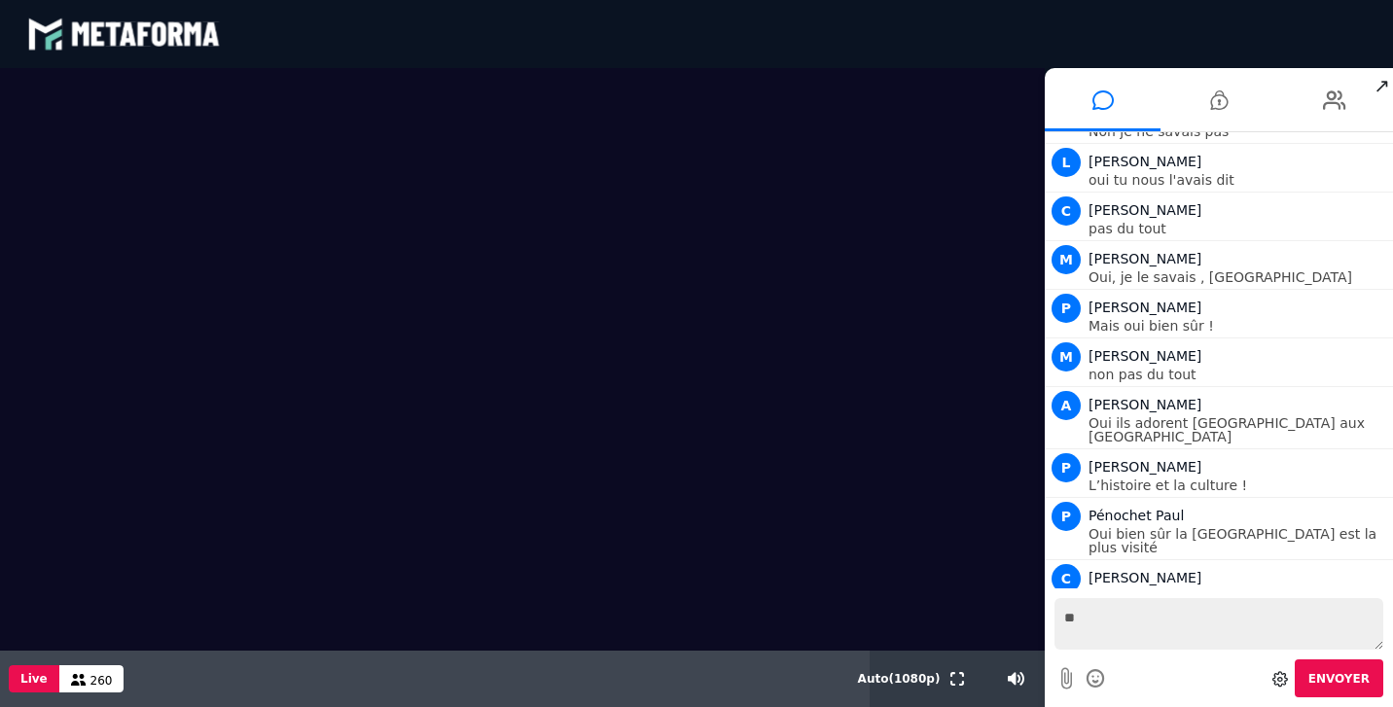
type textarea "*"
type textarea "**********"
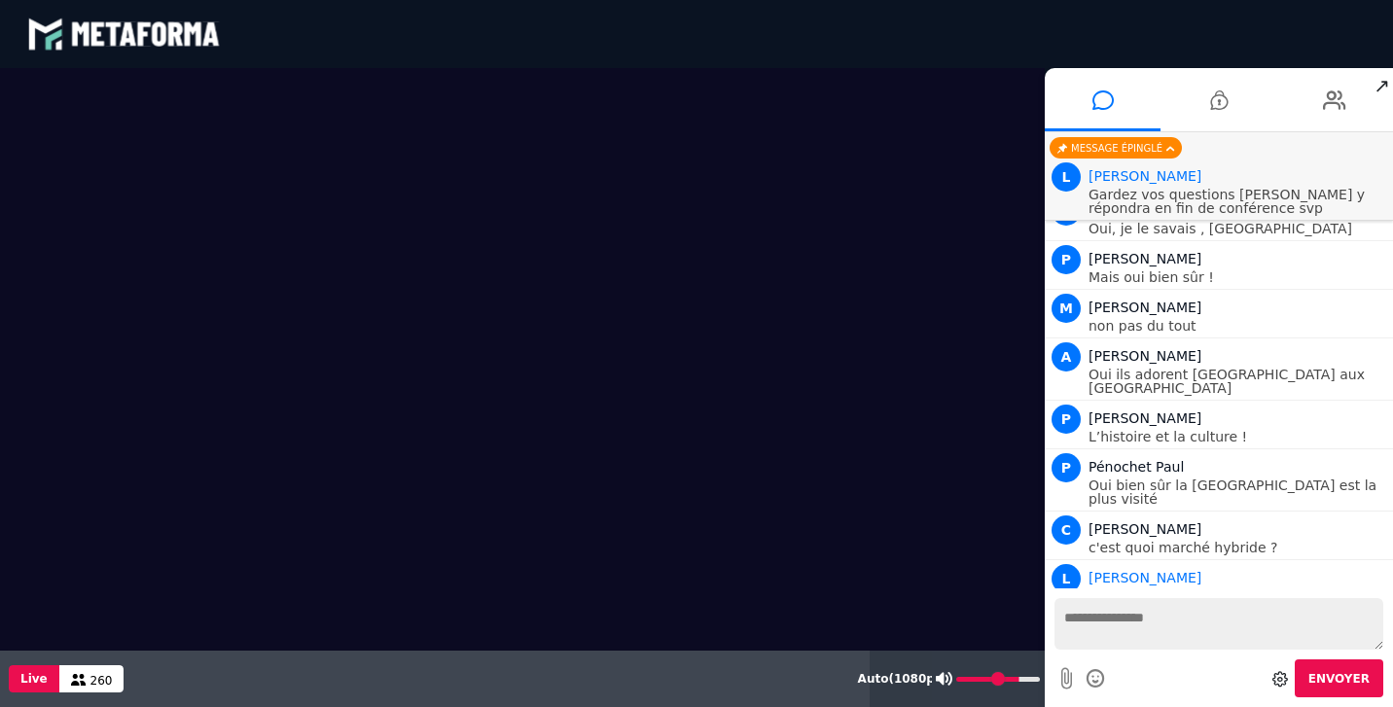
scroll to position [8214, 0]
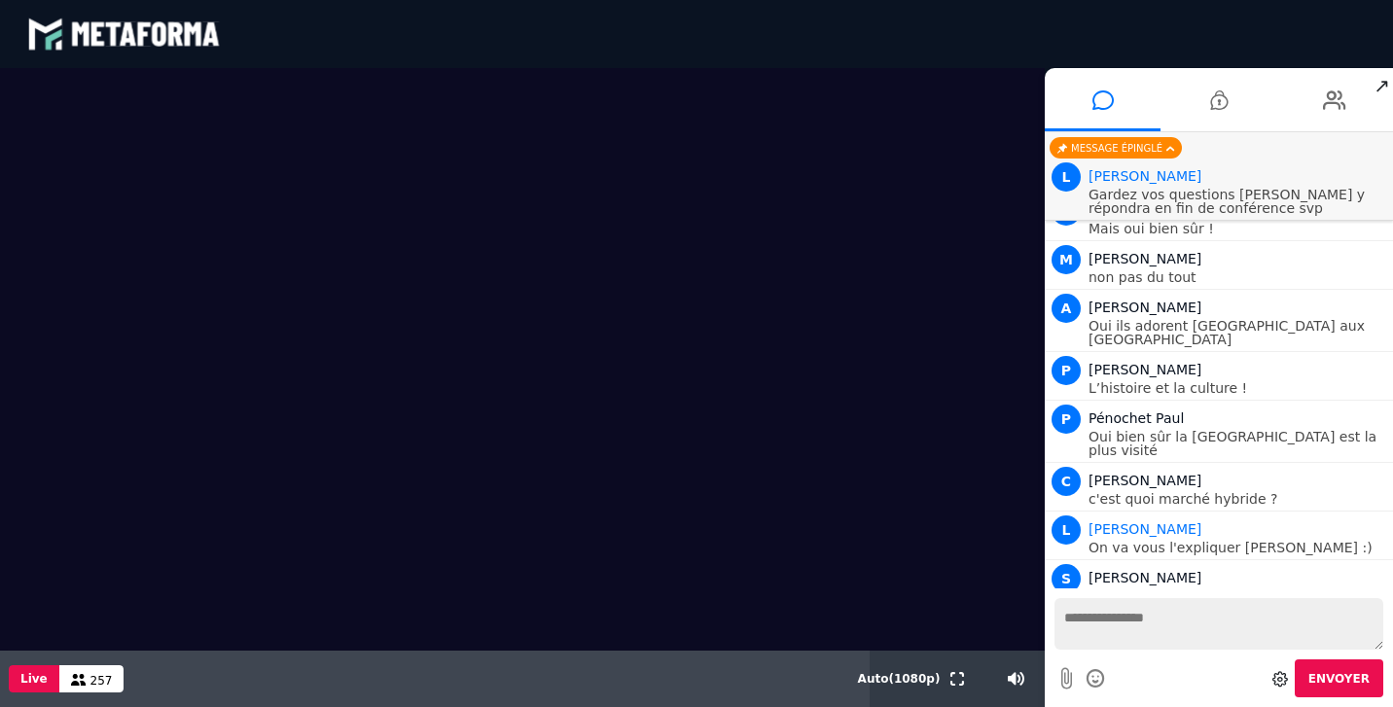
click at [1117, 611] on textarea at bounding box center [1219, 624] width 329 height 52
type textarea "**********"
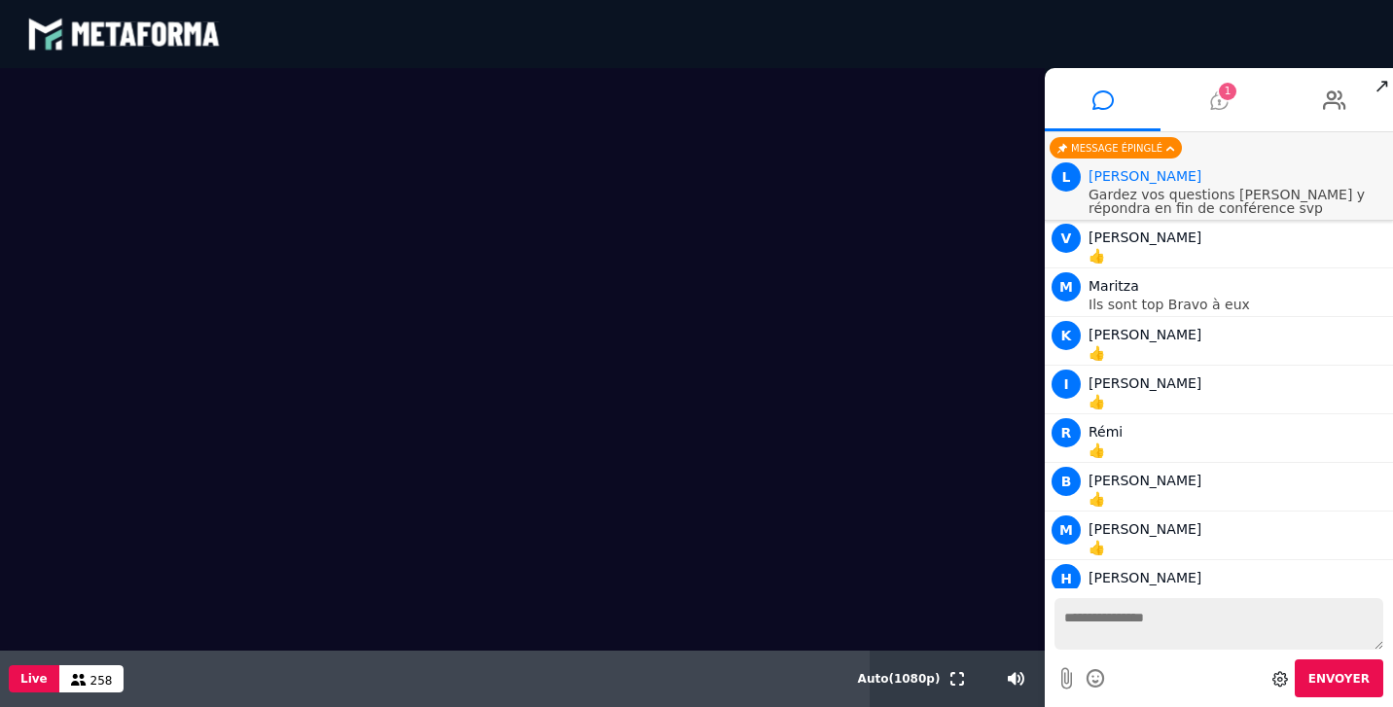
scroll to position [8701, 0]
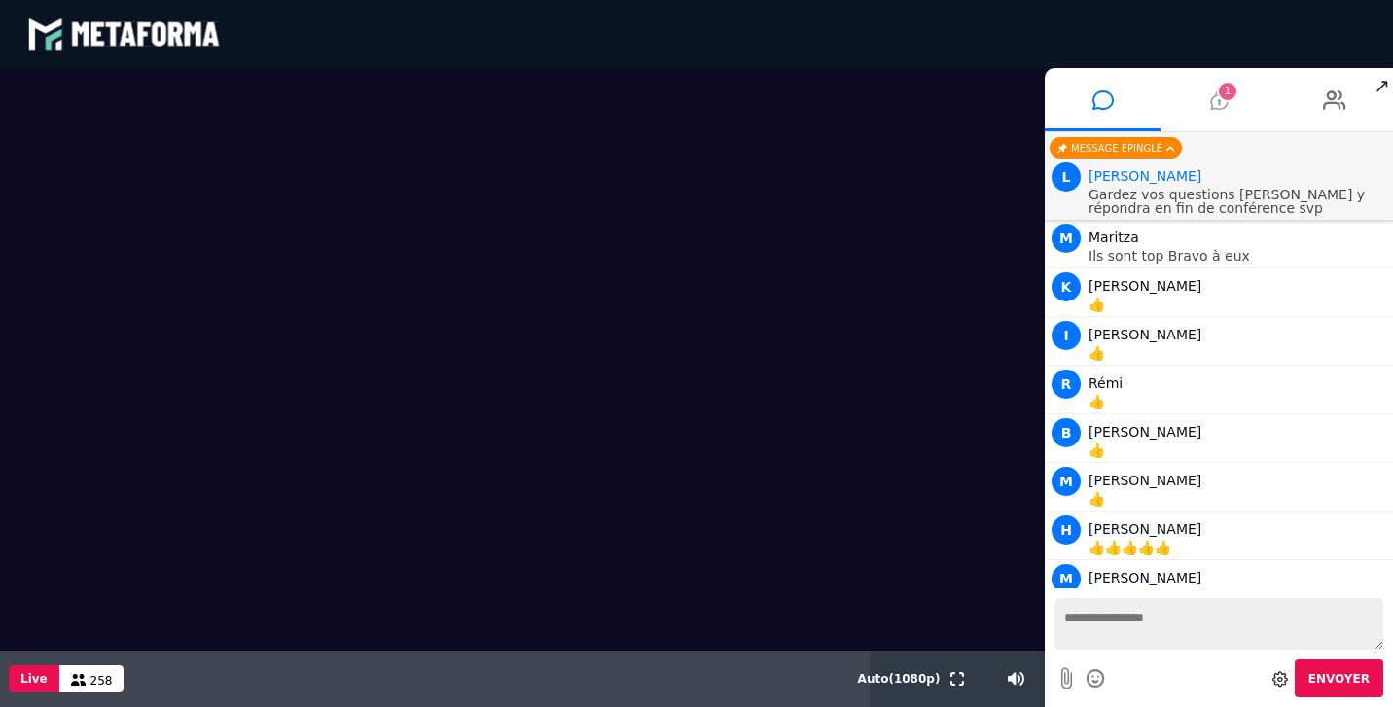
click at [1220, 100] on icon at bounding box center [1219, 100] width 18 height 49
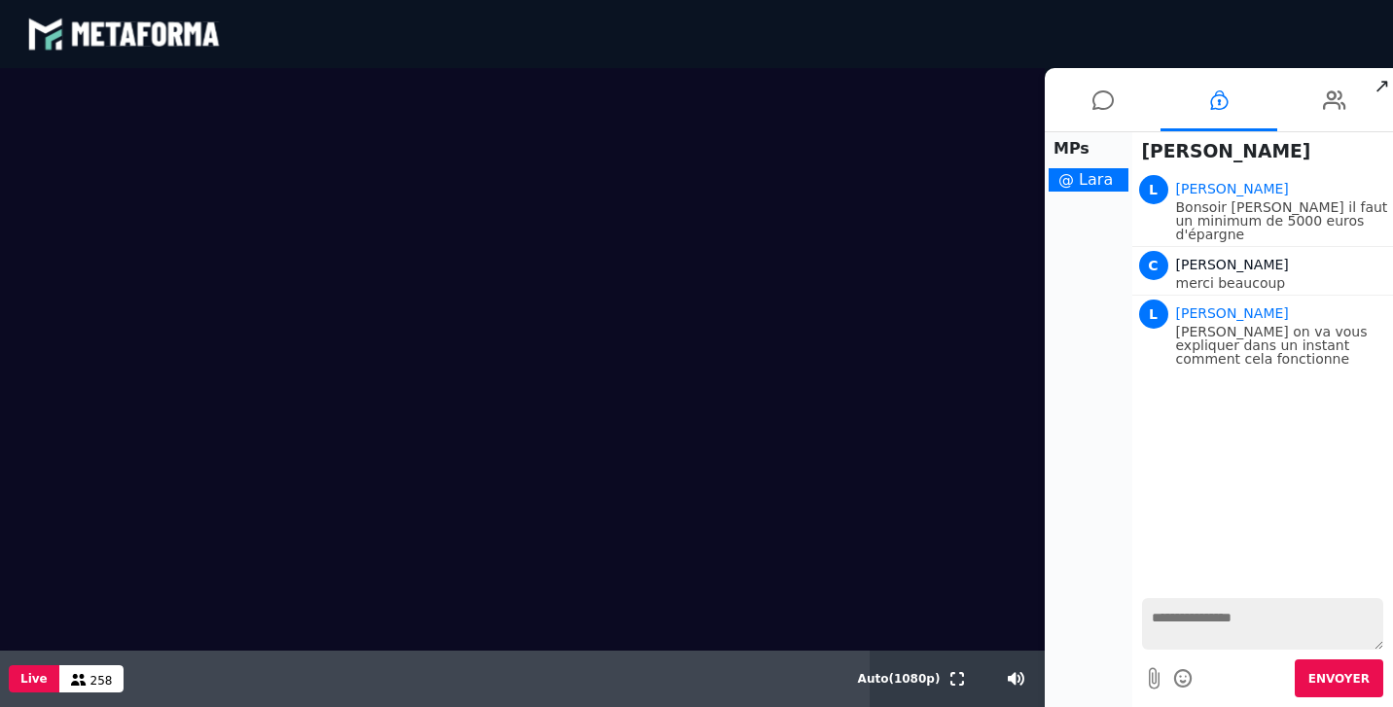
click at [1205, 619] on textarea at bounding box center [1263, 624] width 242 height 52
type textarea "********"
click at [1342, 674] on span "Envoyer" at bounding box center [1339, 679] width 61 height 14
click at [1101, 106] on icon at bounding box center [1103, 100] width 21 height 49
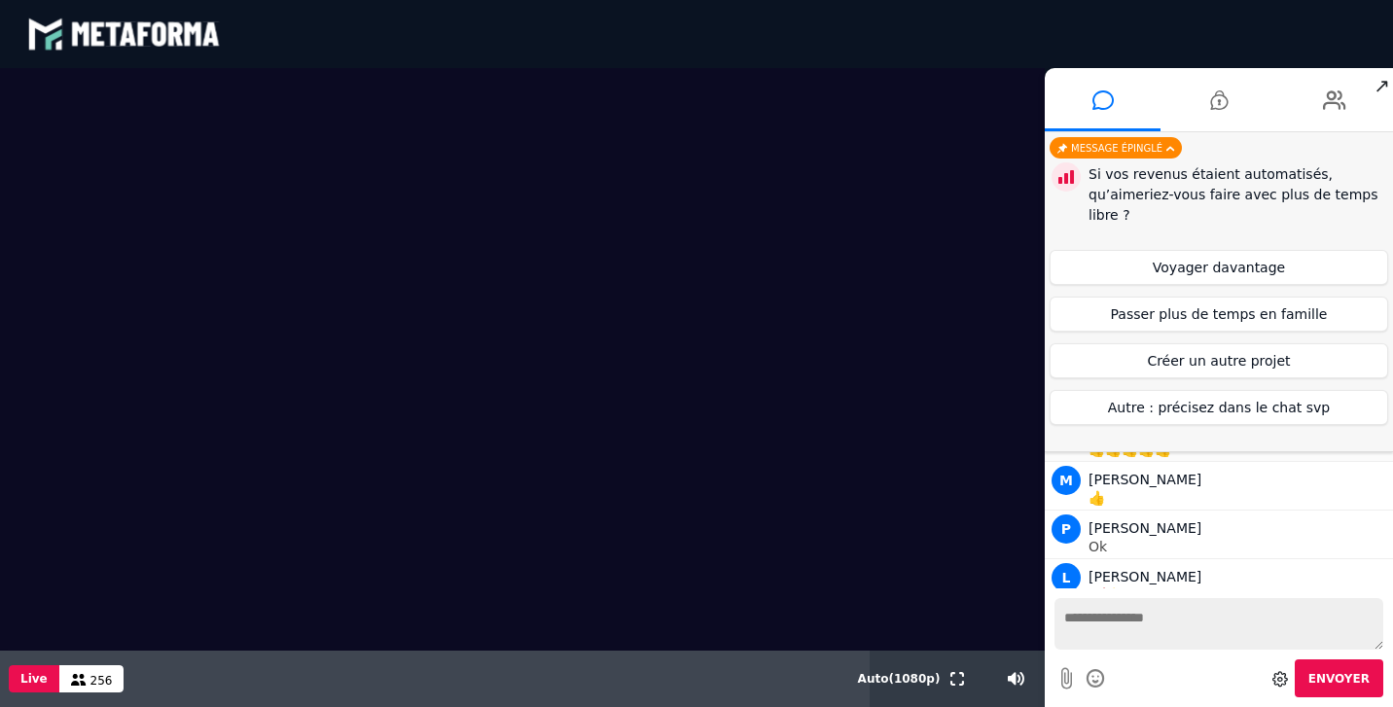
scroll to position [8847, 0]
click at [1250, 271] on button "Voyager davantage" at bounding box center [1219, 267] width 339 height 35
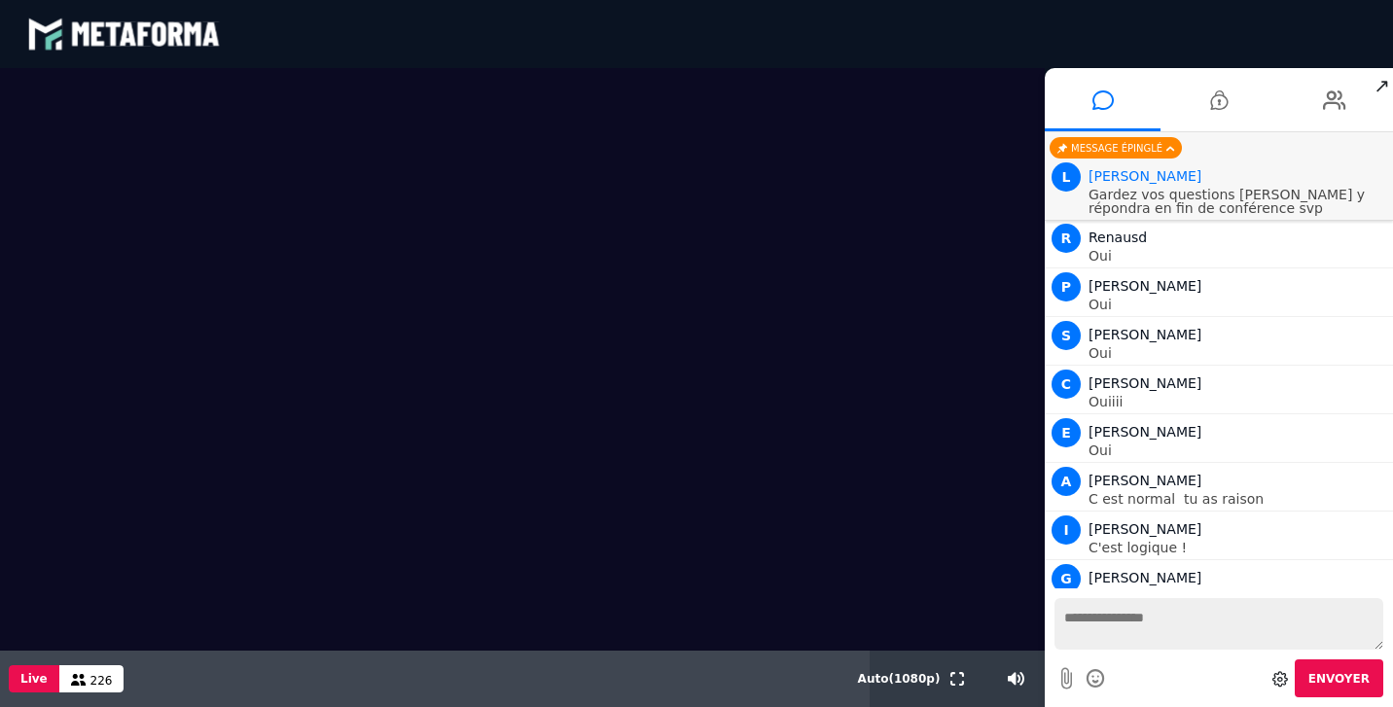
scroll to position [14810, 0]
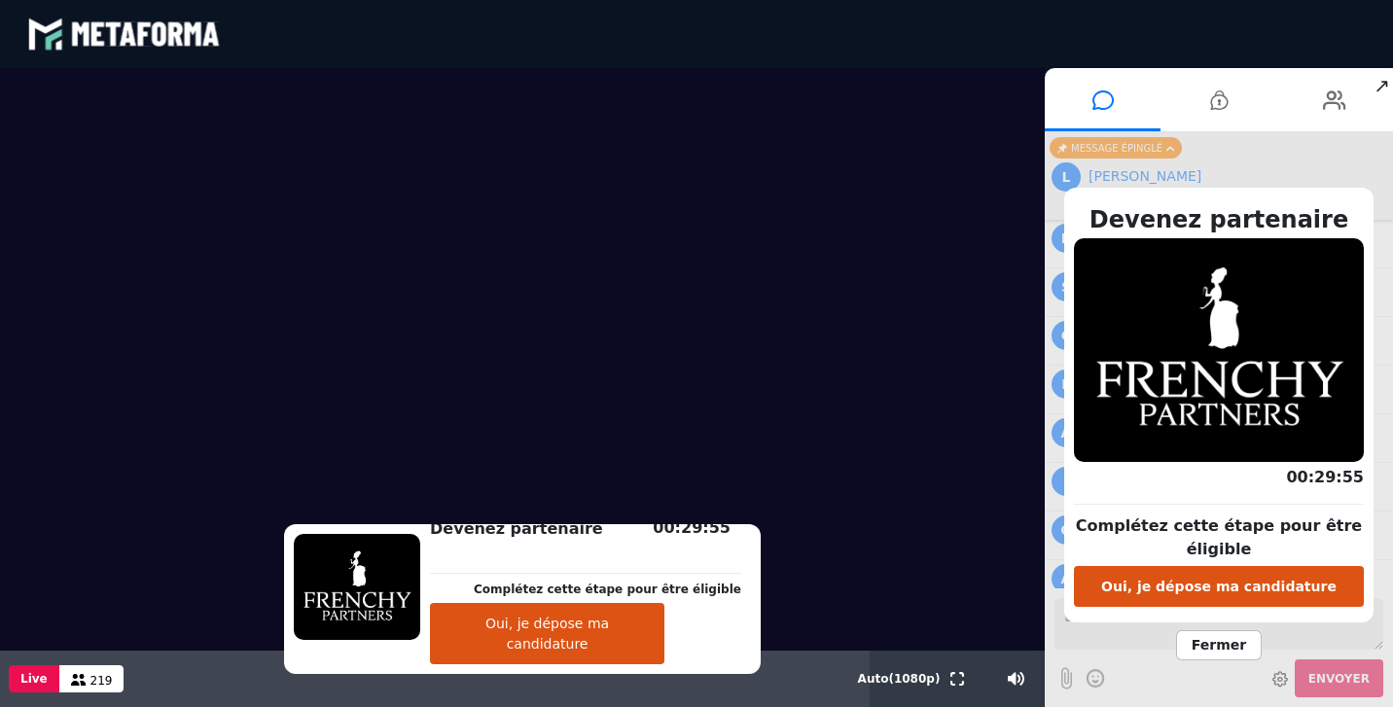
click at [1150, 598] on button "Oui, je dépose ma candidature" at bounding box center [1219, 586] width 290 height 41
click at [1242, 644] on span "Fermer" at bounding box center [1219, 646] width 86 height 30
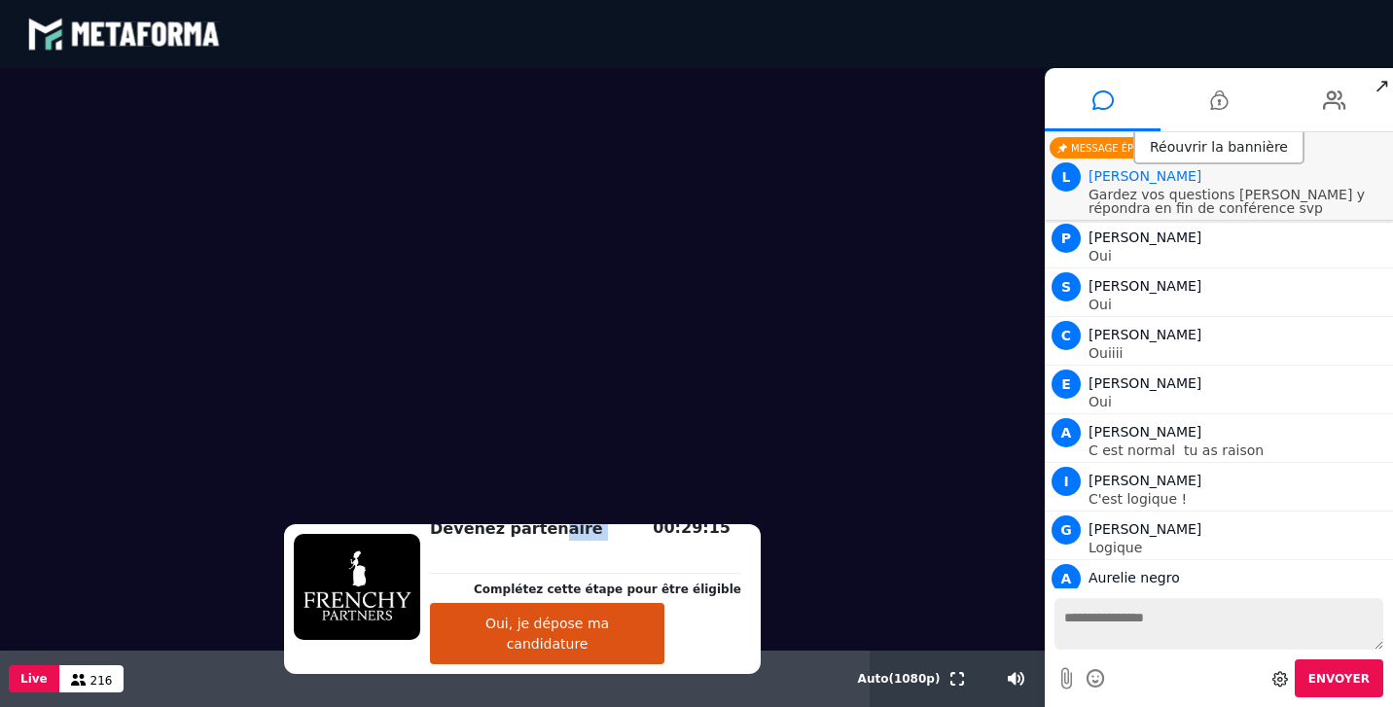
drag, startPoint x: 562, startPoint y: 554, endPoint x: 469, endPoint y: 614, distance: 111.2
click at [469, 603] on div "Devenez partenaire Complétez cette étape pour être éligible" at bounding box center [585, 581] width 311 height 46
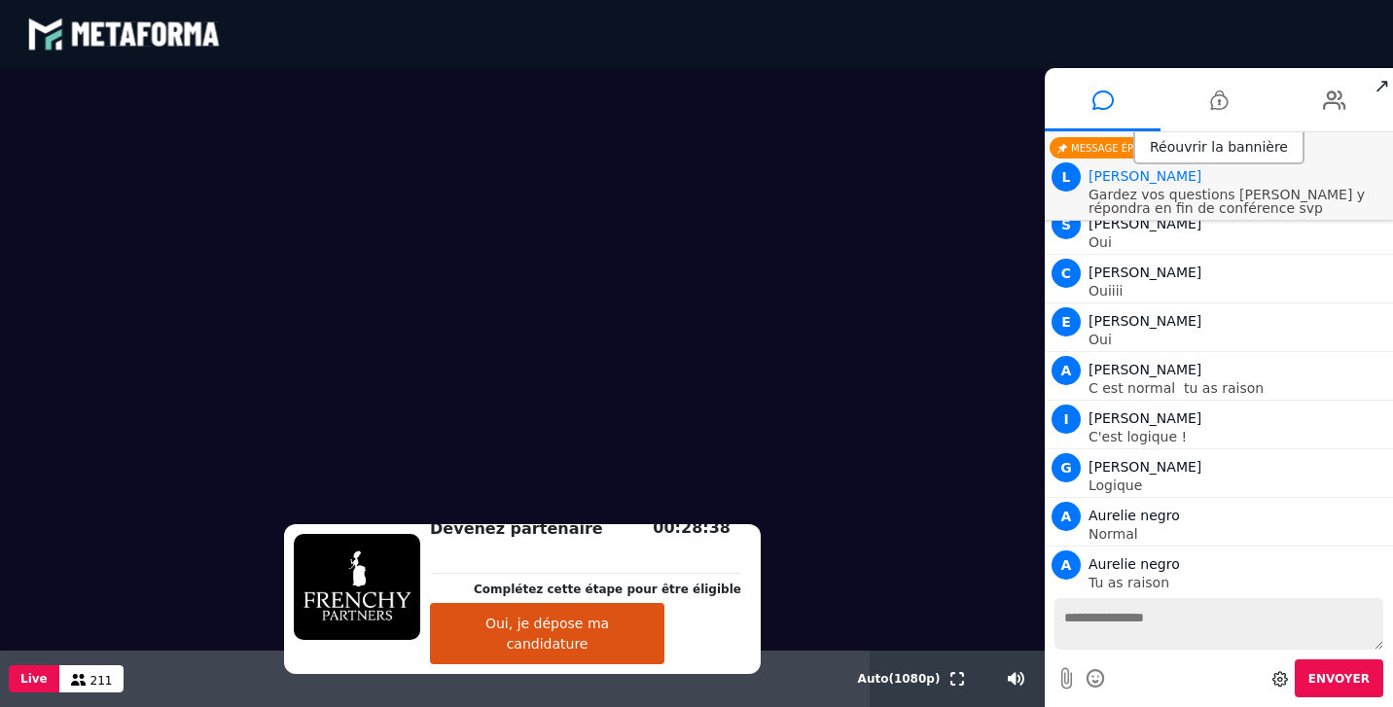
click at [1187, 623] on textarea at bounding box center [1219, 624] width 329 height 52
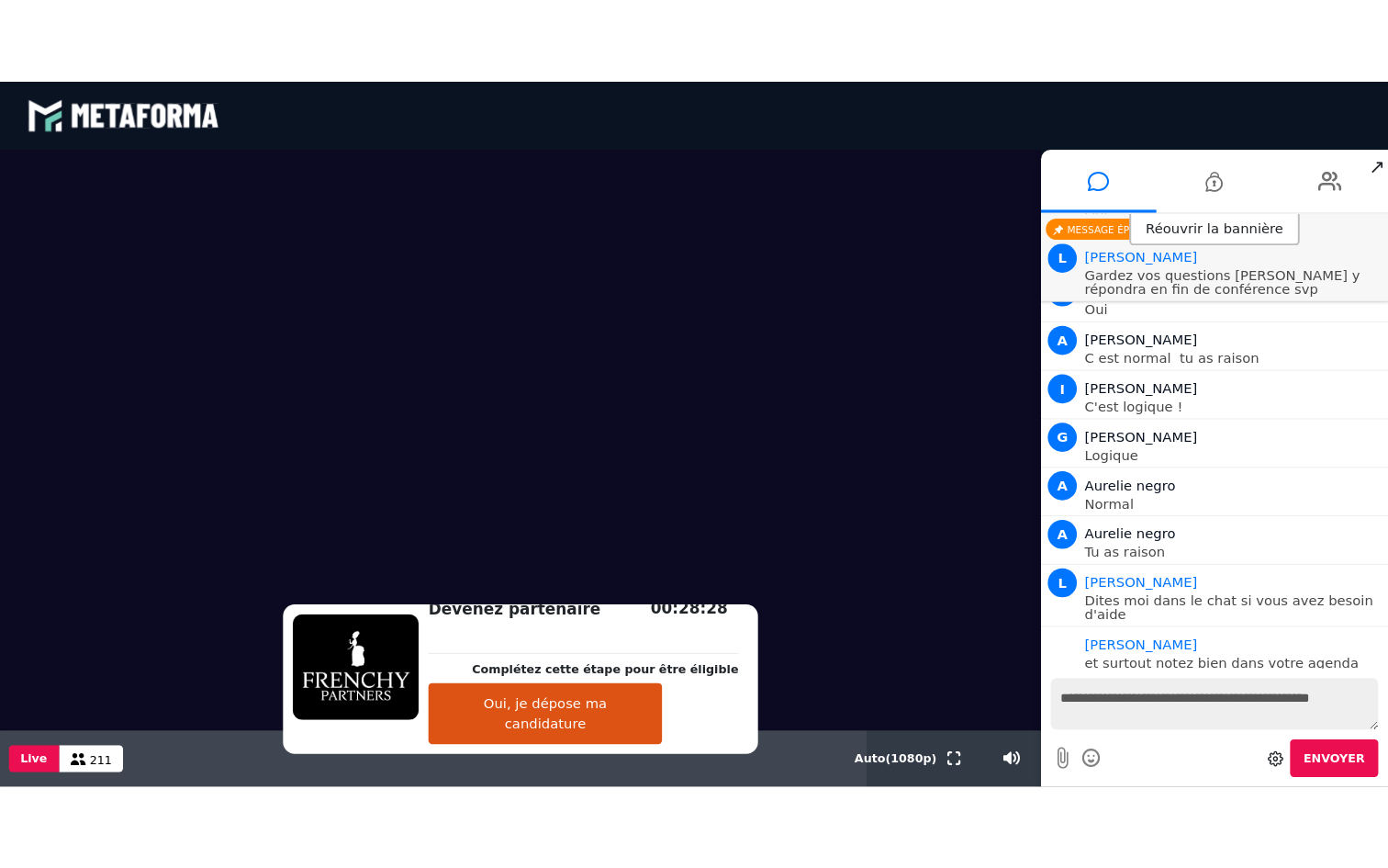
scroll to position [14181, 0]
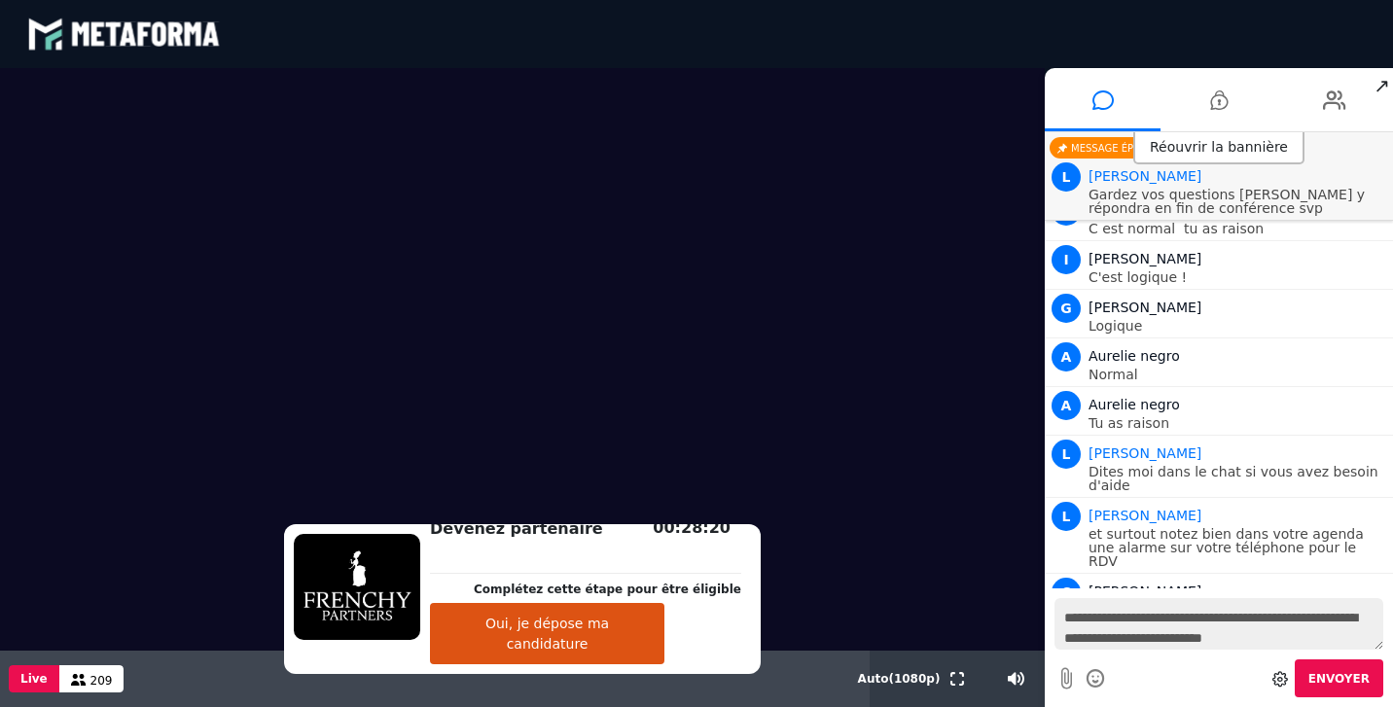
type textarea "**********"
click at [1348, 679] on span "Envoyer" at bounding box center [1339, 679] width 61 height 14
click at [1115, 622] on textarea at bounding box center [1219, 624] width 329 height 52
type textarea "**********"
click at [1340, 679] on span "Envoyer" at bounding box center [1339, 679] width 61 height 14
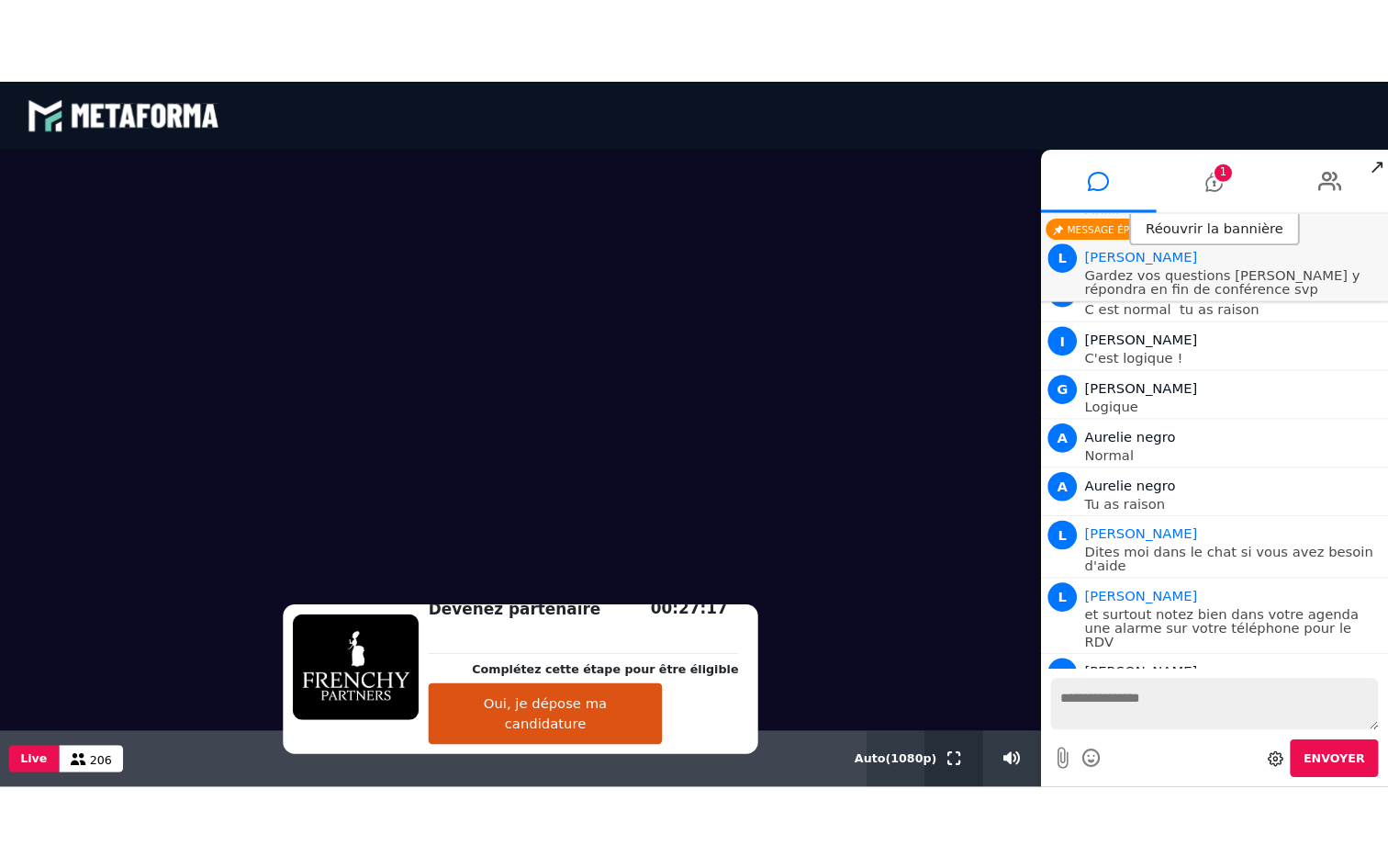
click at [902, 666] on icon at bounding box center [904, 722] width 13 height 13
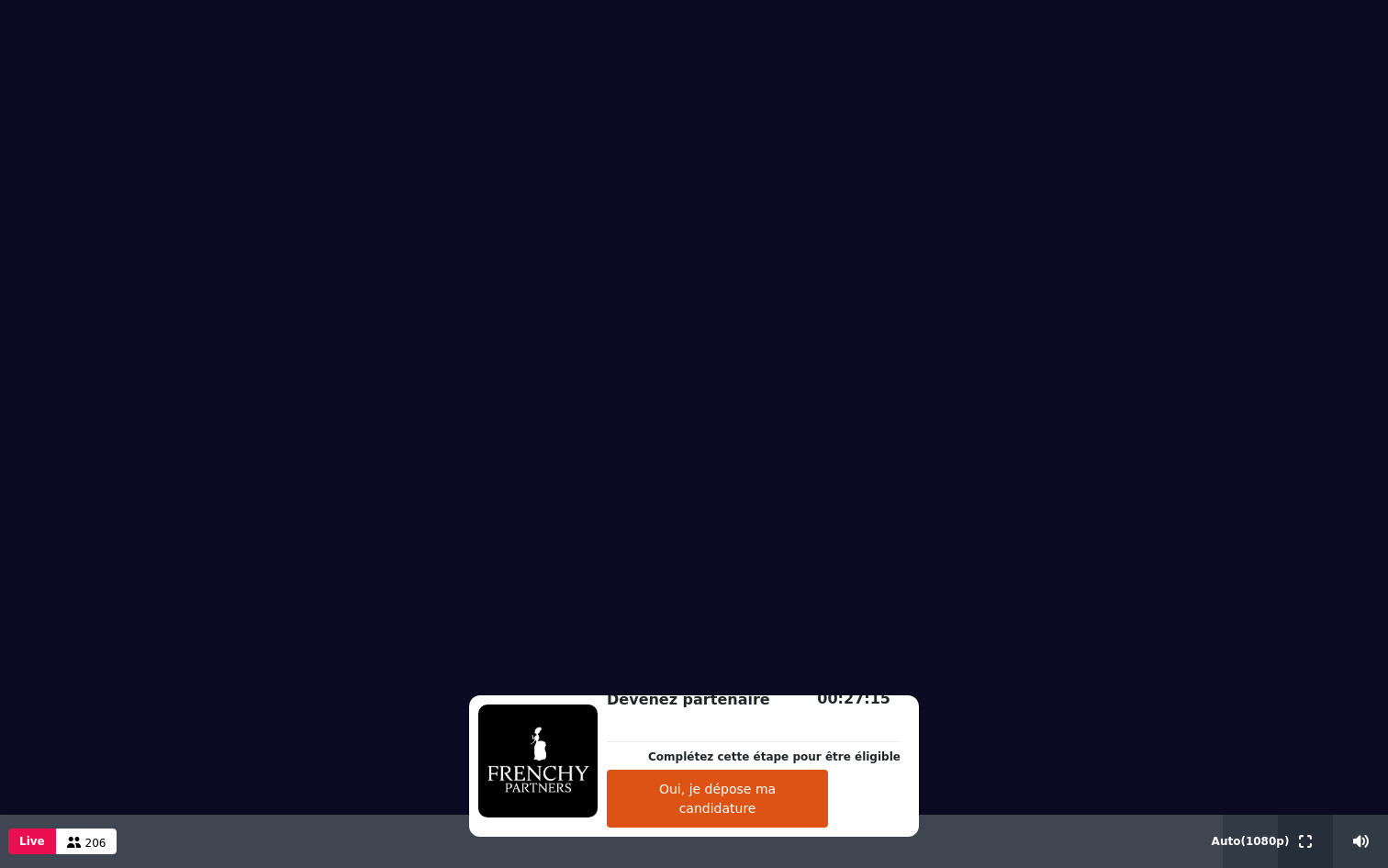
click at [1307, 666] on icon at bounding box center [1306, 841] width 13 height 13
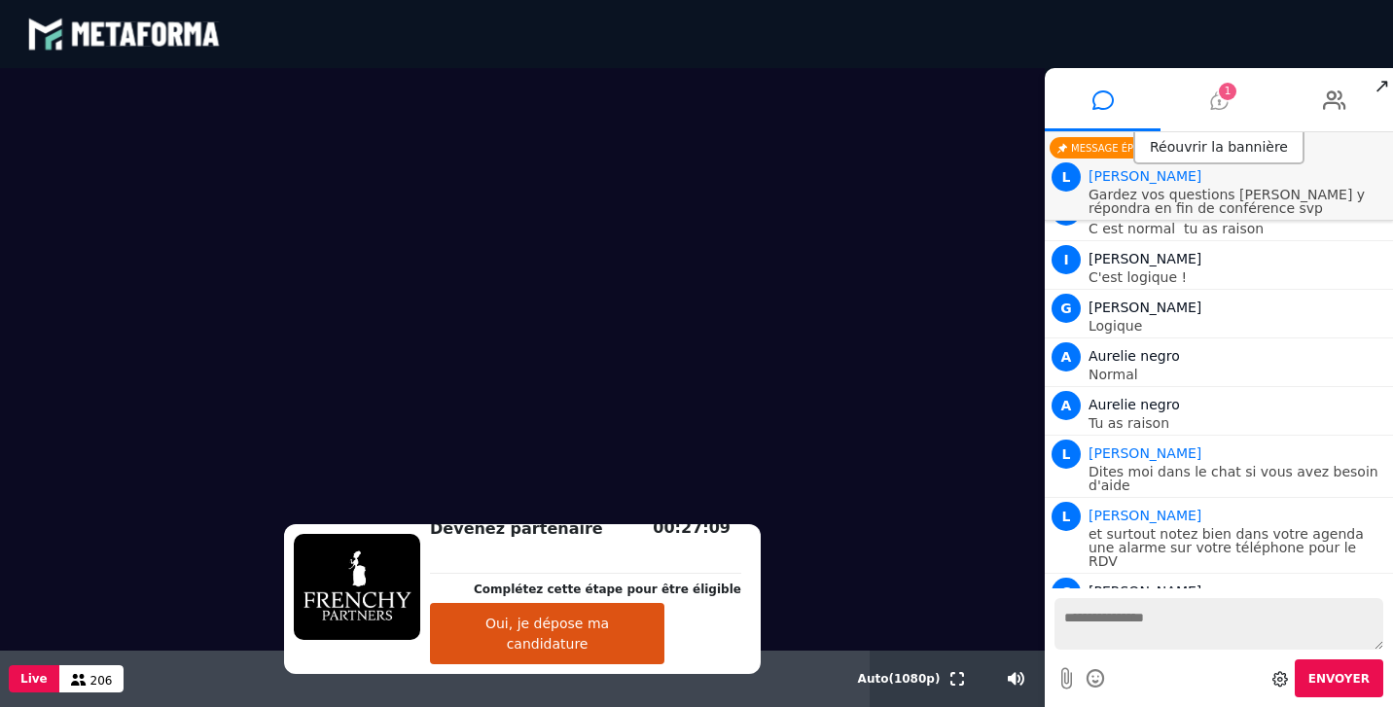
click at [1221, 106] on icon at bounding box center [1219, 100] width 18 height 49
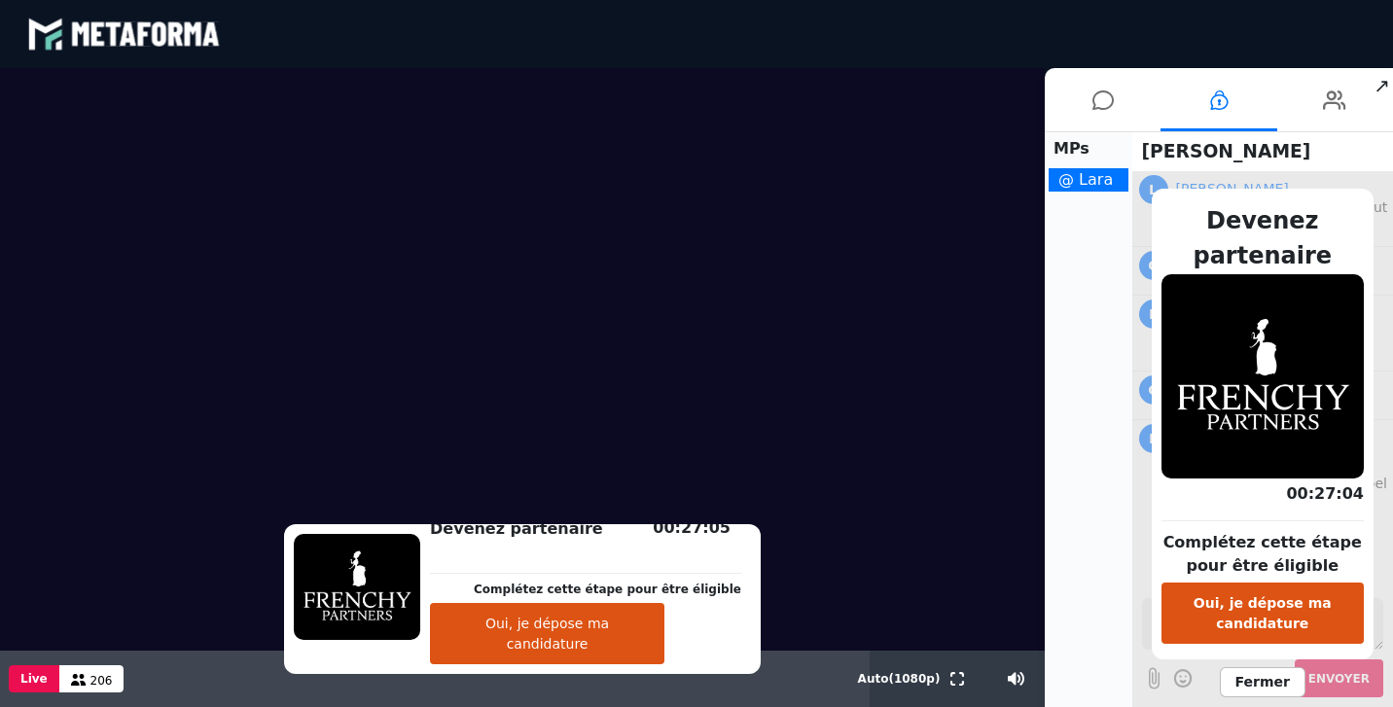
click at [1320, 162] on span "[PERSON_NAME]" at bounding box center [1239, 151] width 213 height 37
click at [1267, 680] on span "Fermer" at bounding box center [1263, 683] width 86 height 30
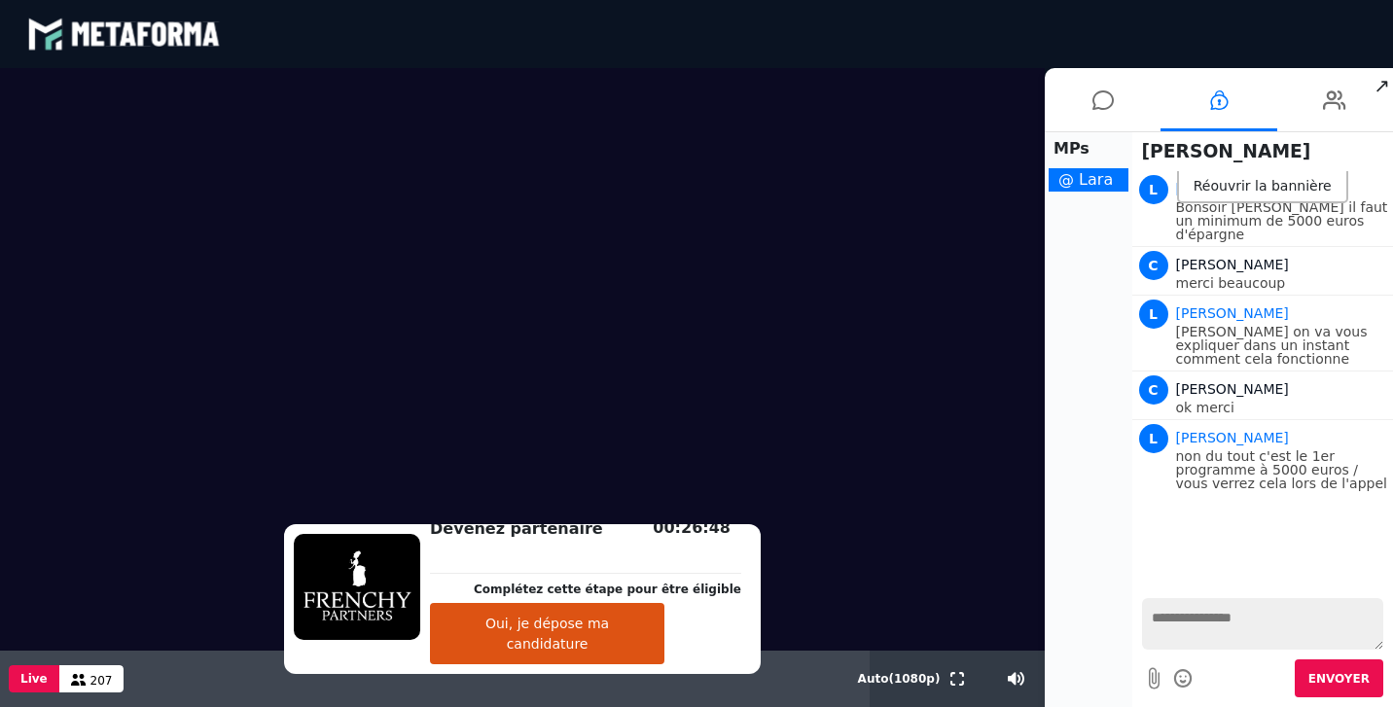
click at [1276, 622] on textarea at bounding box center [1263, 624] width 242 height 52
type textarea "**********"
click at [1350, 681] on span "Envoyer" at bounding box center [1339, 679] width 61 height 14
click at [1193, 618] on textarea at bounding box center [1263, 624] width 242 height 52
type textarea "*"
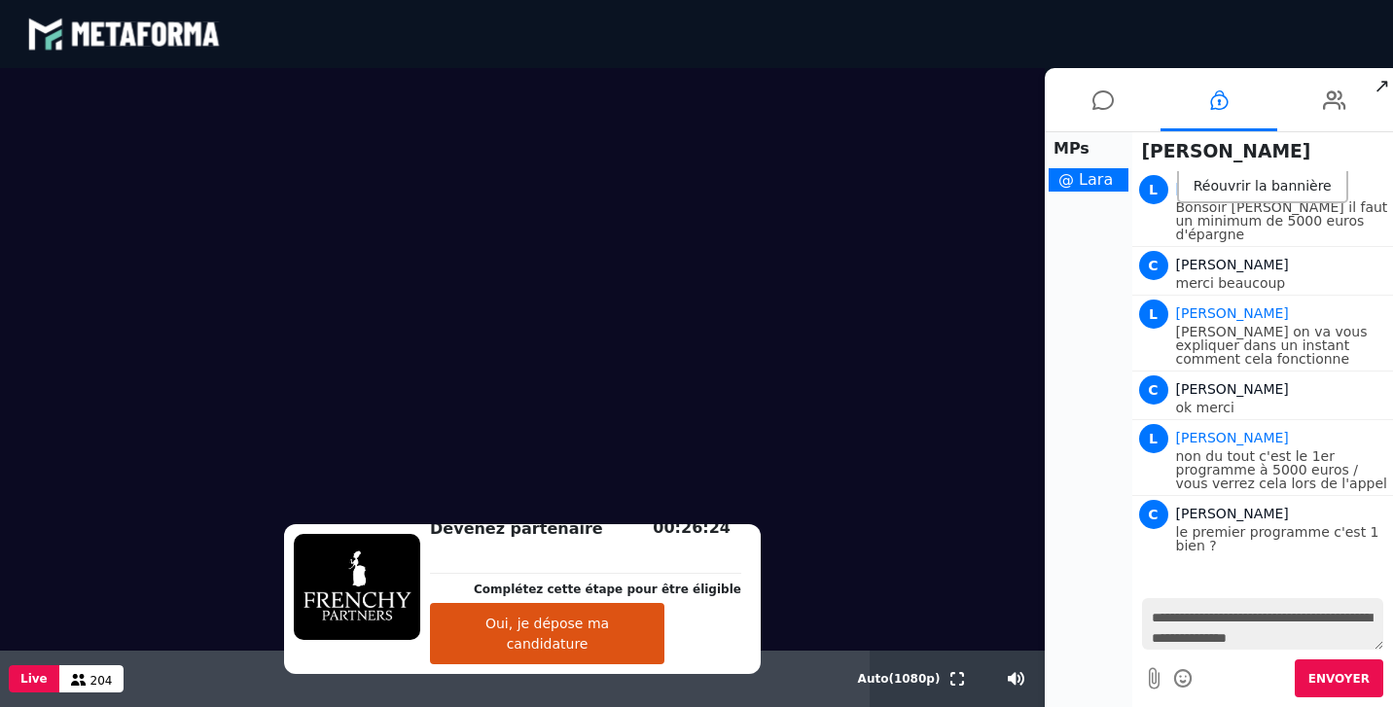
type textarea "**********"
click at [1346, 682] on span "Envoyer" at bounding box center [1339, 679] width 61 height 14
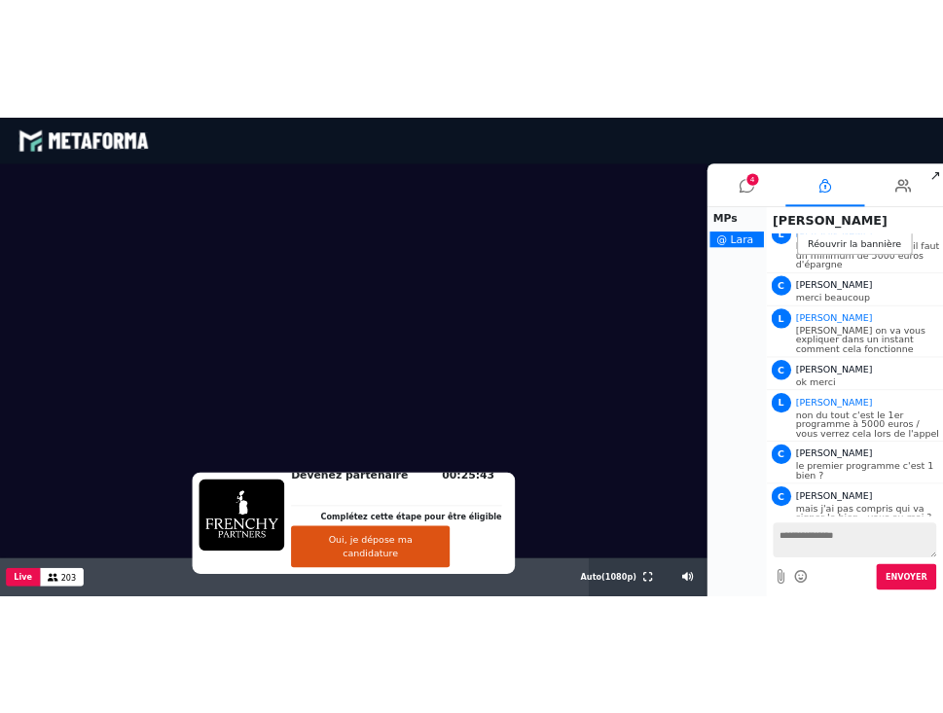
scroll to position [93, 0]
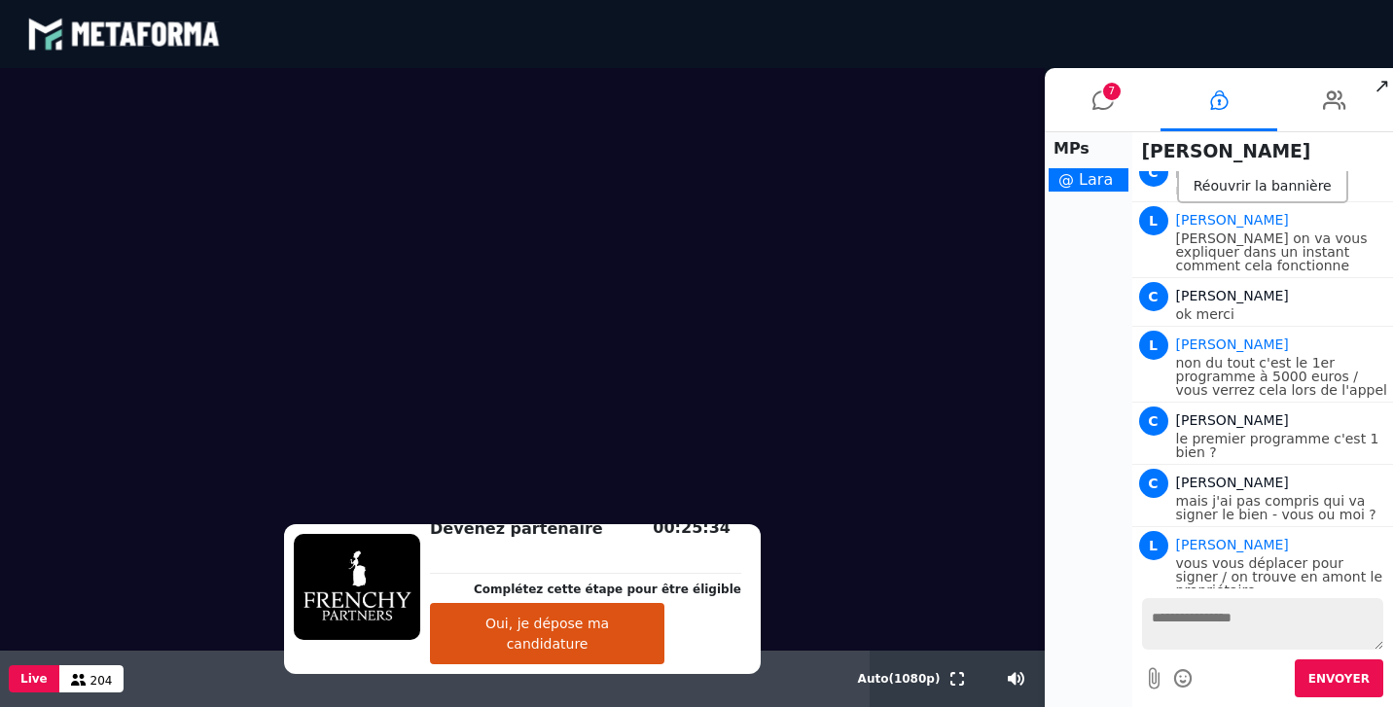
click at [1194, 614] on textarea at bounding box center [1263, 624] width 242 height 52
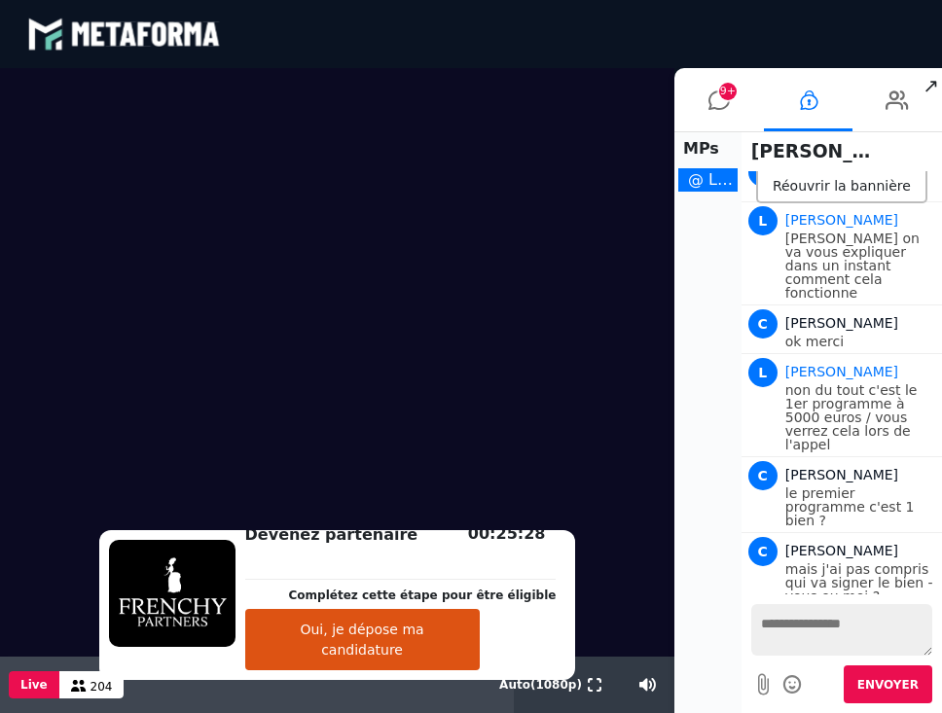
scroll to position [156, 0]
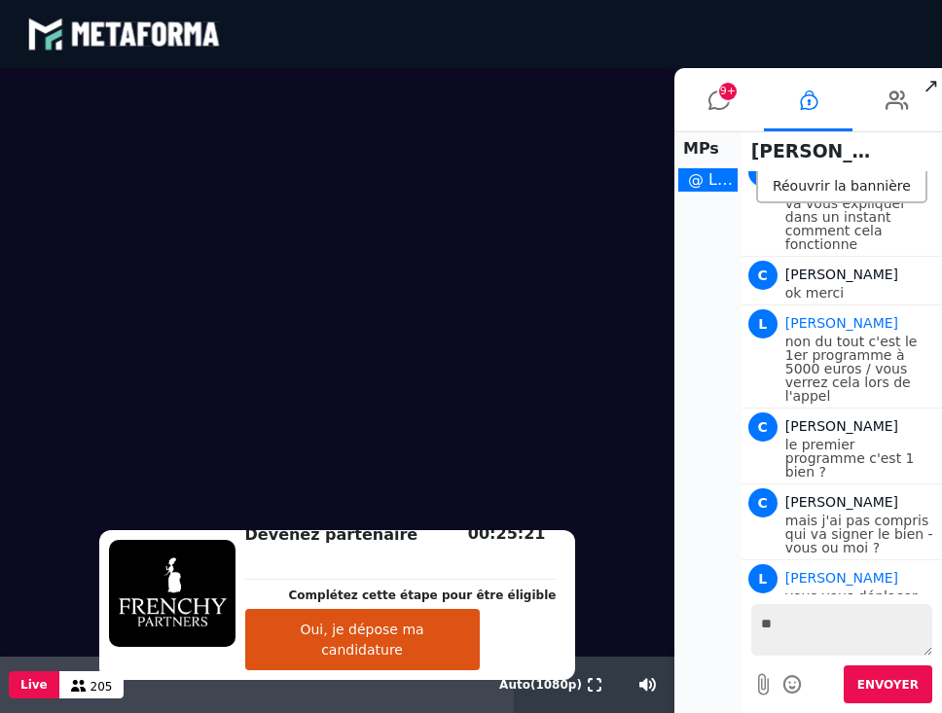
type textarea "*"
type textarea "**********"
click at [891, 691] on span "Envoyer" at bounding box center [887, 685] width 61 height 14
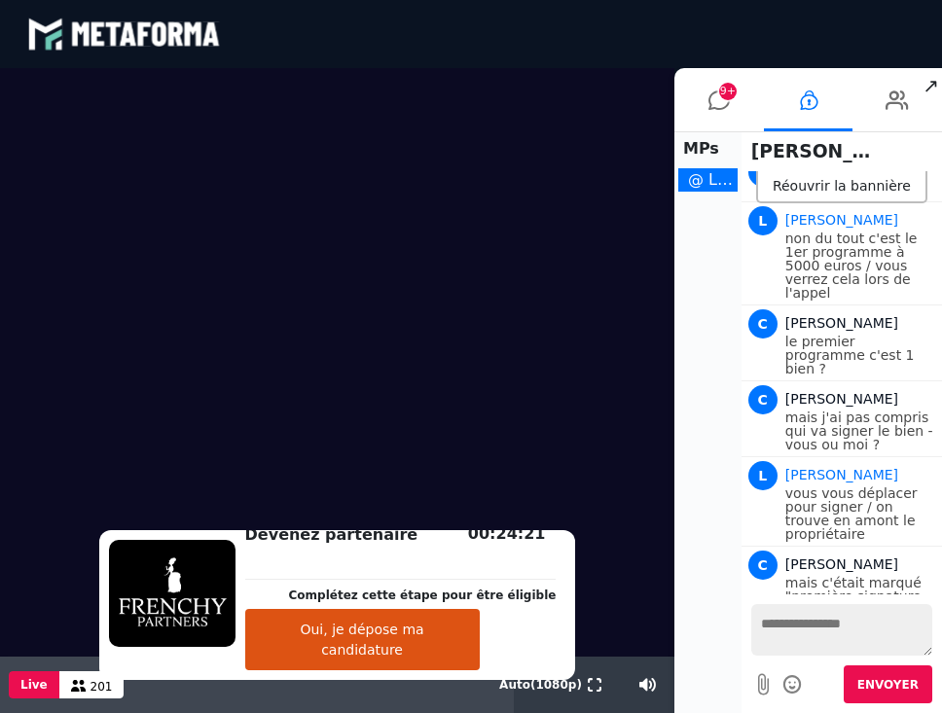
click at [808, 617] on textarea at bounding box center [841, 630] width 181 height 52
type textarea "*"
type textarea "**********"
click at [884, 698] on button "Envoyer" at bounding box center [888, 685] width 89 height 38
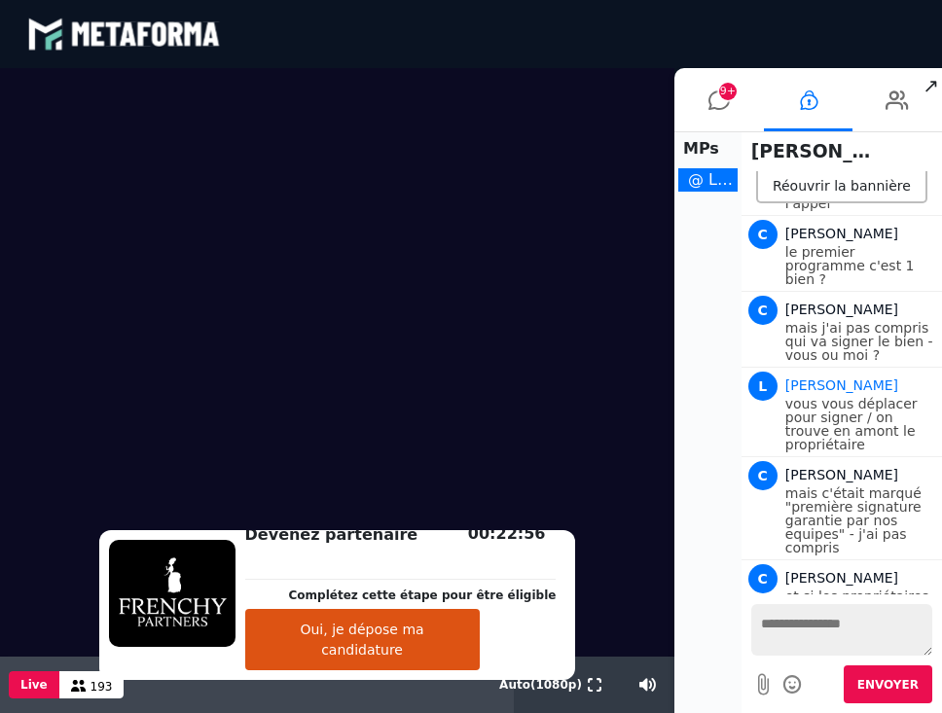
scroll to position [411, 0]
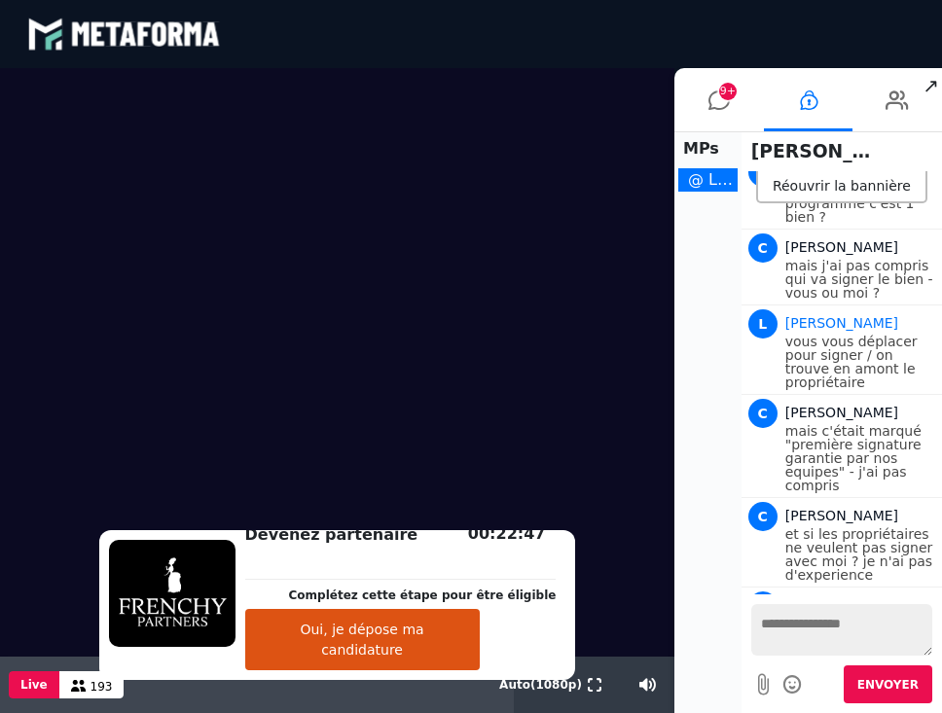
click at [811, 618] on textarea at bounding box center [841, 630] width 181 height 52
type textarea "*"
type textarea "**********"
click at [895, 687] on span "Envoyer" at bounding box center [887, 685] width 61 height 14
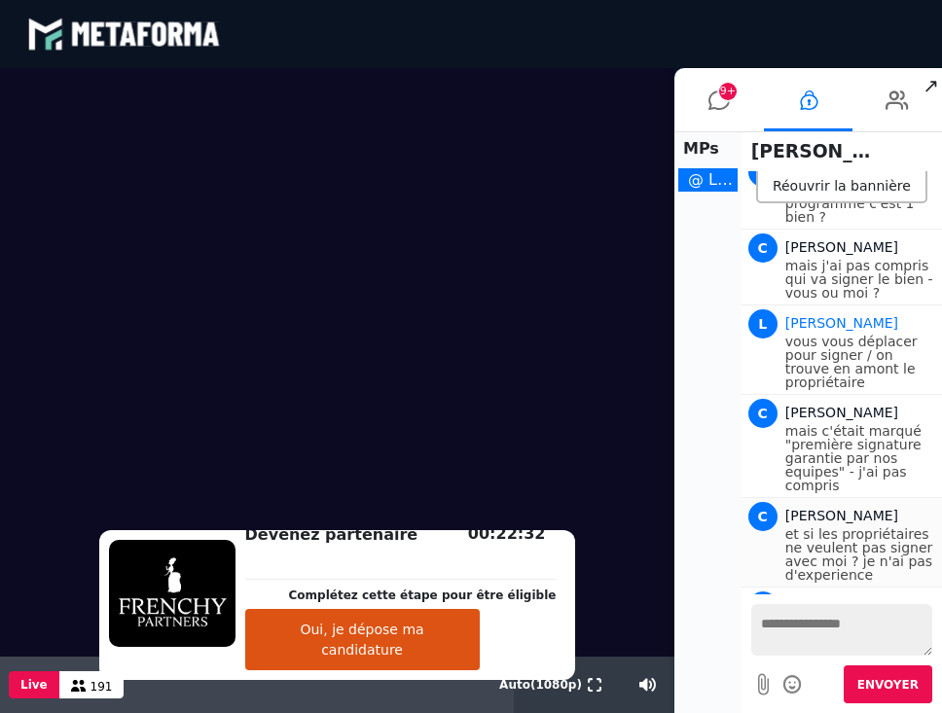
scroll to position [473, 0]
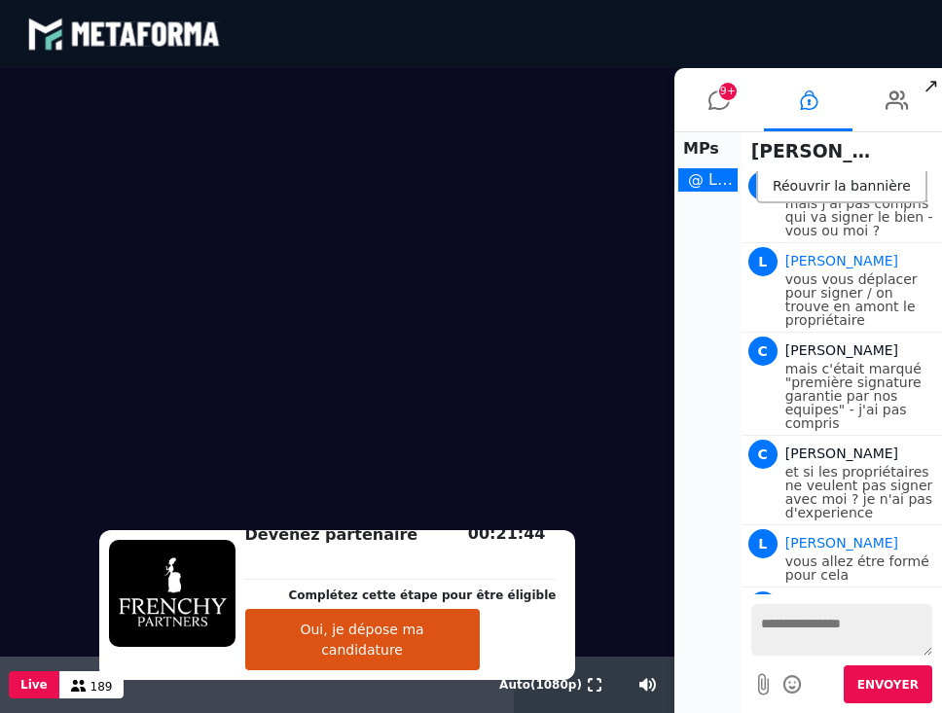
click at [822, 627] on textarea at bounding box center [841, 630] width 181 height 52
click at [860, 624] on textarea "**********" at bounding box center [841, 630] width 181 height 52
type textarea "**********"
click at [901, 686] on span "Envoyer" at bounding box center [887, 685] width 61 height 14
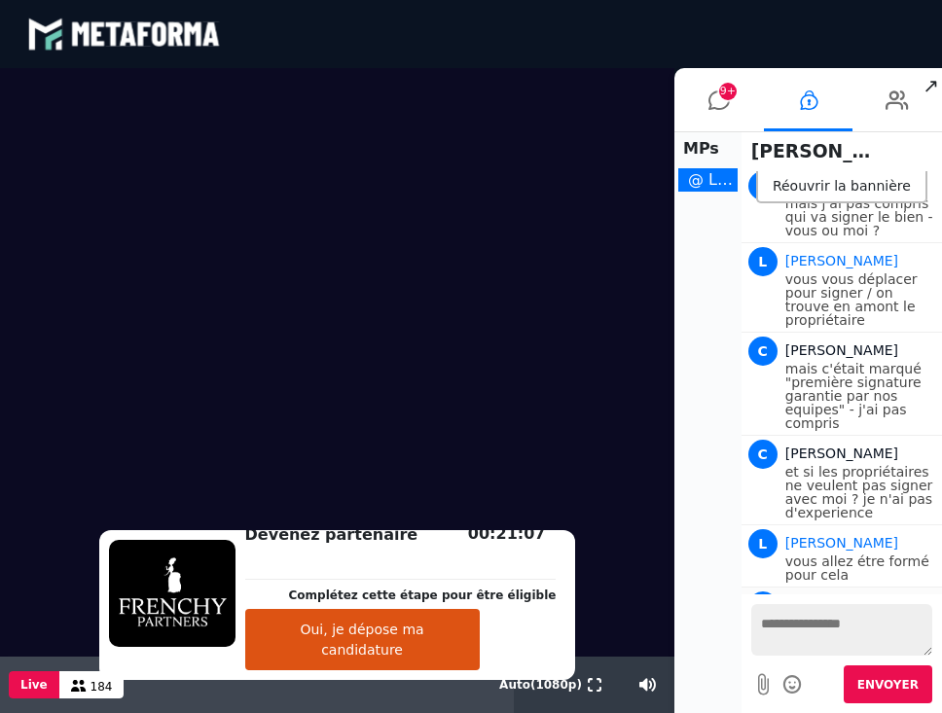
scroll to position [562, 0]
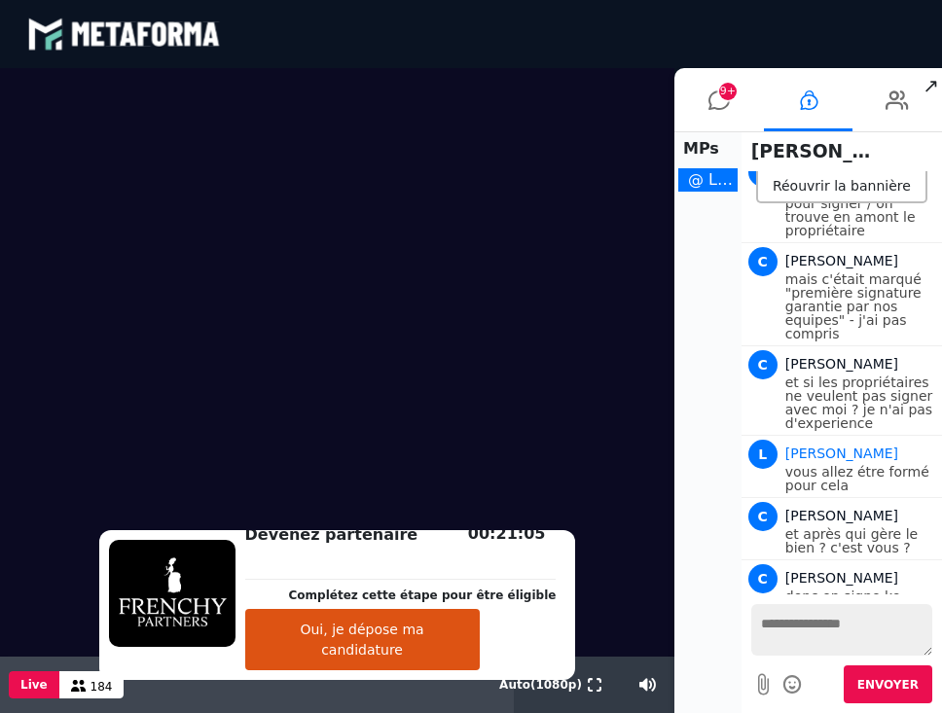
click at [781, 628] on textarea at bounding box center [841, 630] width 181 height 52
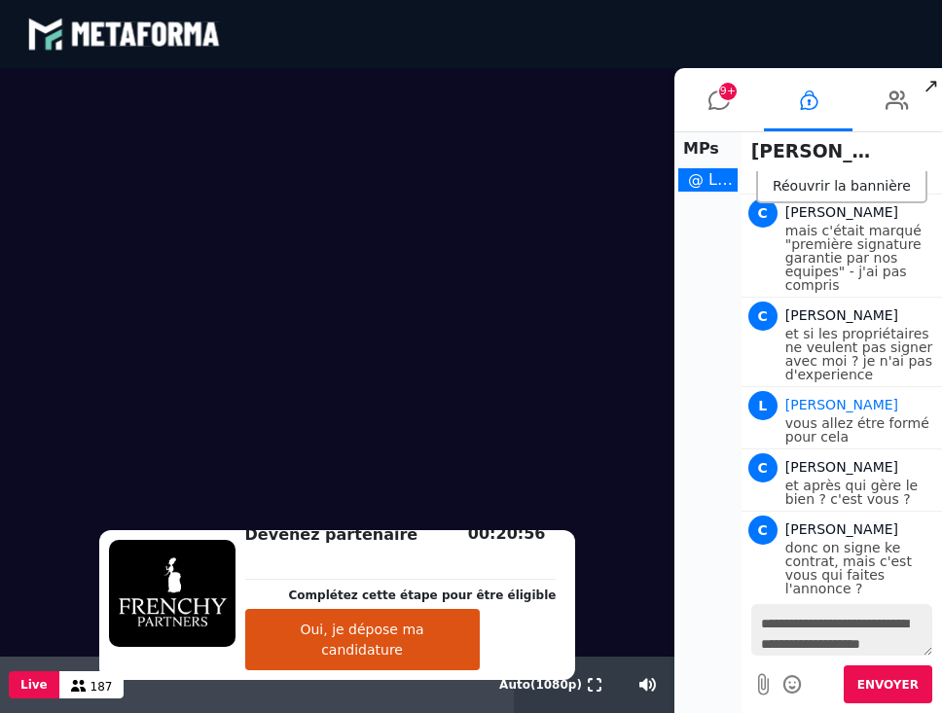
scroll to position [17, 0]
type textarea "**********"
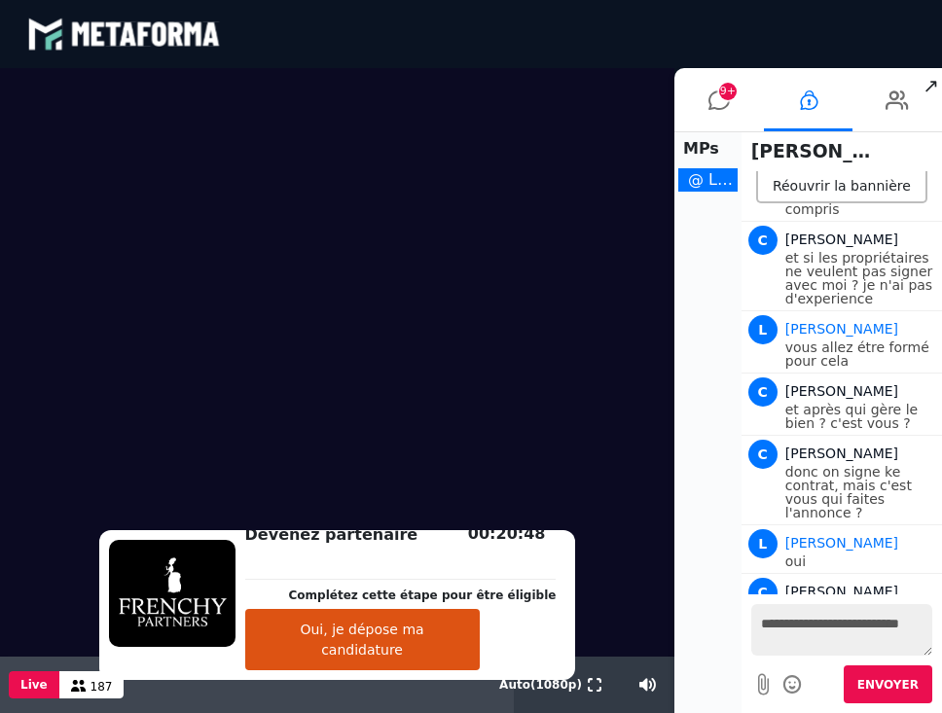
type textarea "**********"
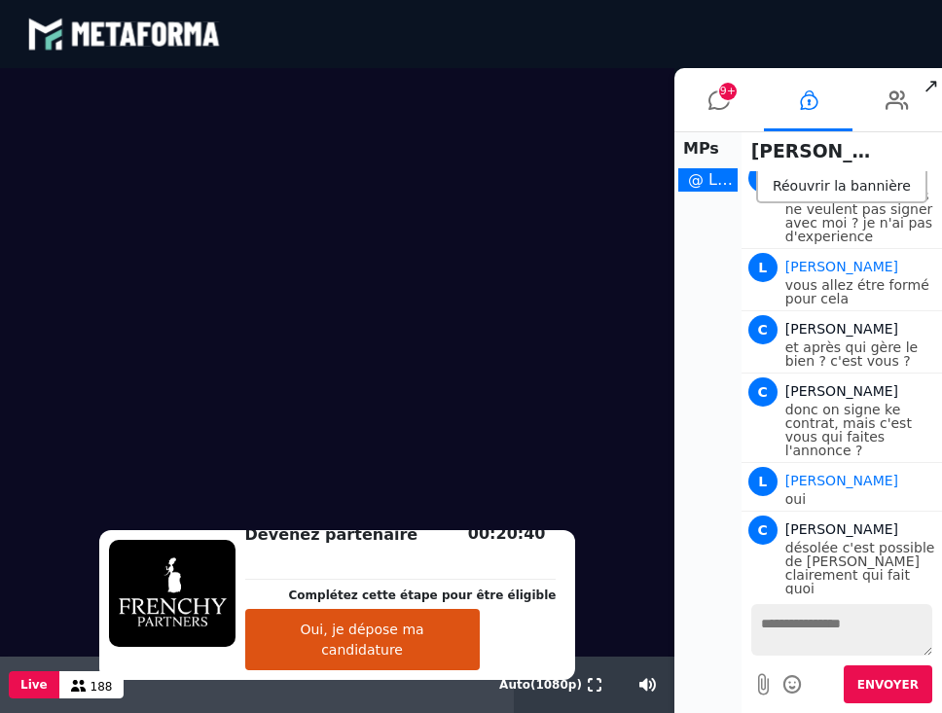
type textarea "*"
click at [768, 626] on textarea "*" at bounding box center [841, 630] width 181 height 52
click at [725, 99] on icon at bounding box center [718, 100] width 21 height 49
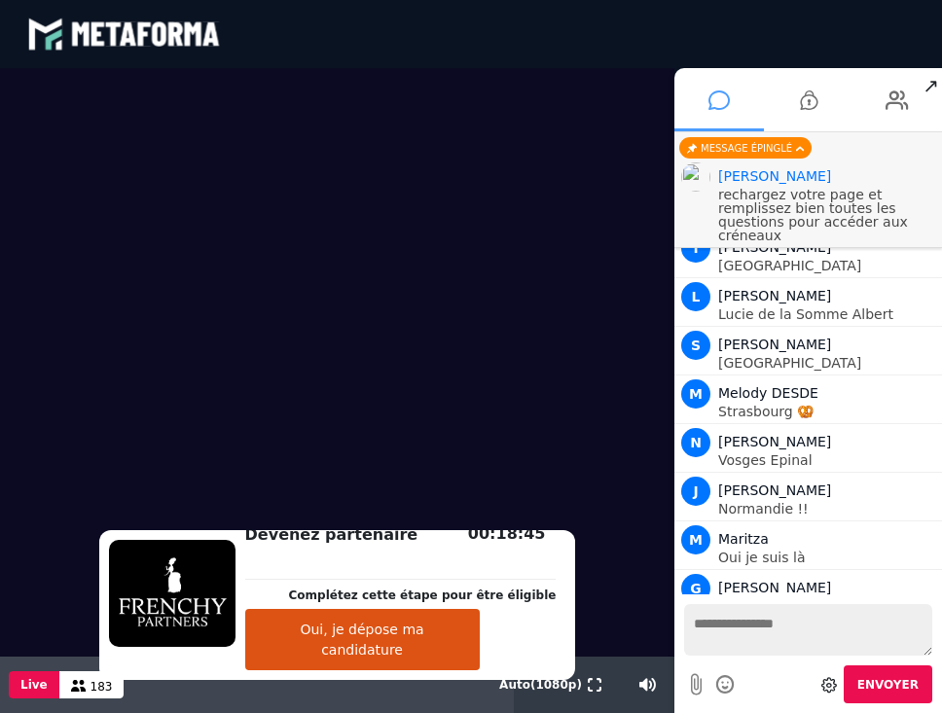
scroll to position [17232, 0]
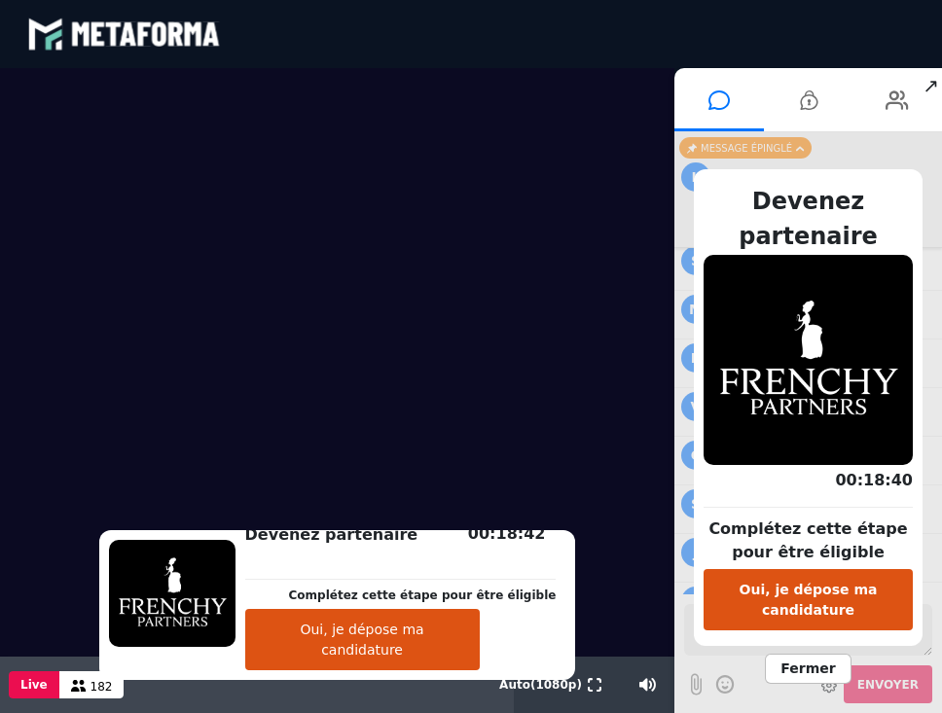
click at [799, 673] on span "Fermer" at bounding box center [808, 669] width 86 height 30
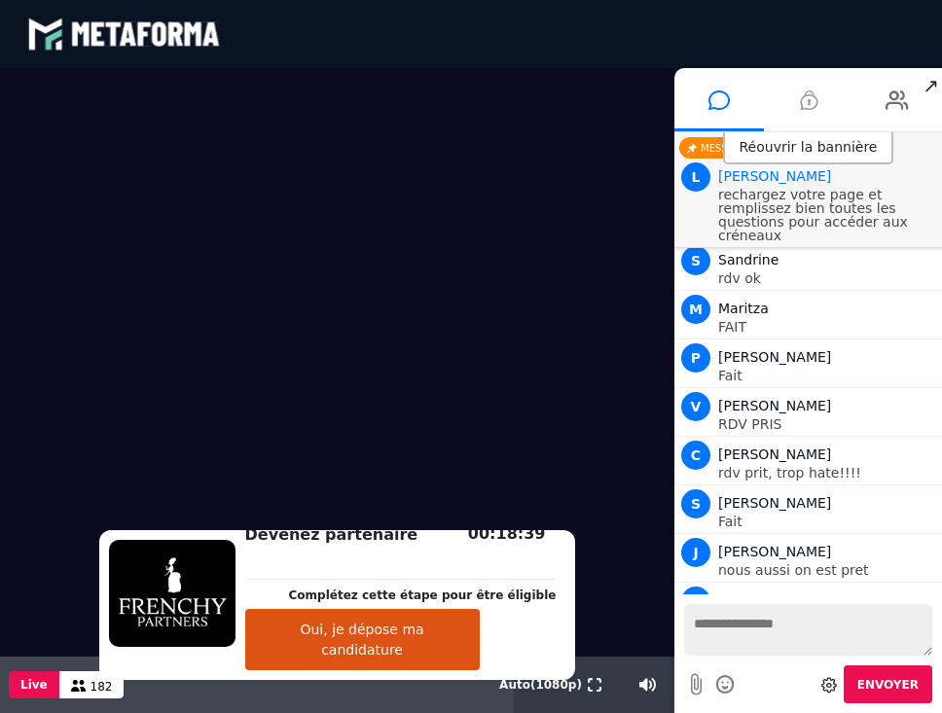
click at [800, 98] on icon at bounding box center [809, 100] width 18 height 49
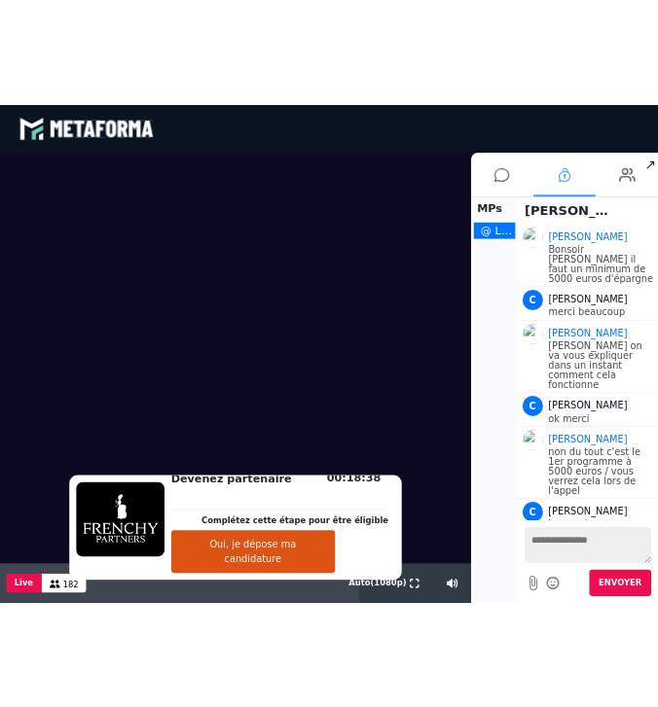
scroll to position [749, 0]
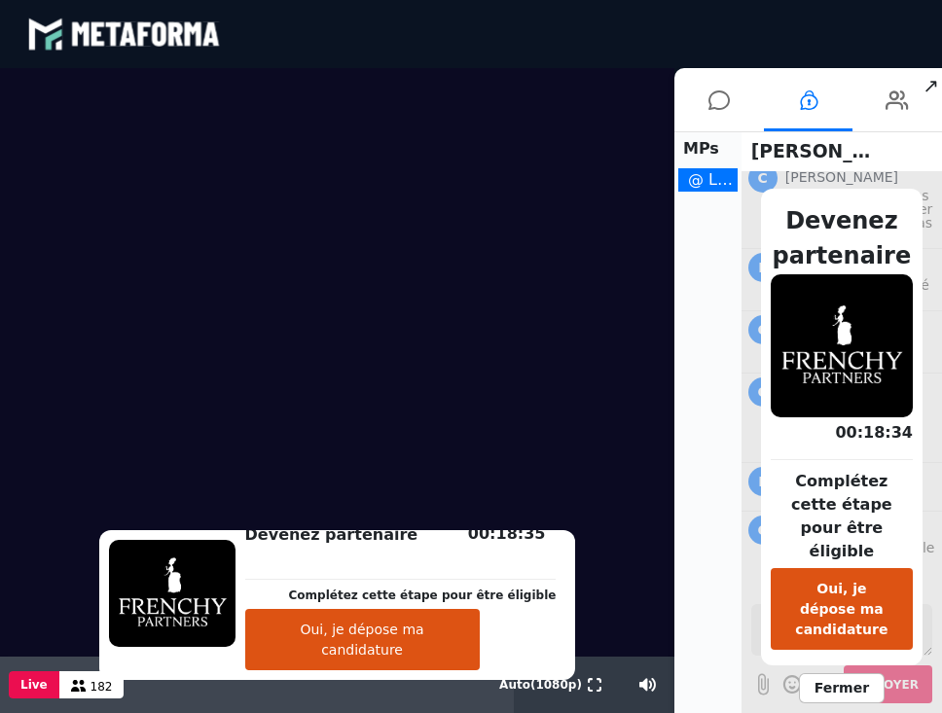
click at [845, 673] on span "Fermer" at bounding box center [842, 688] width 86 height 30
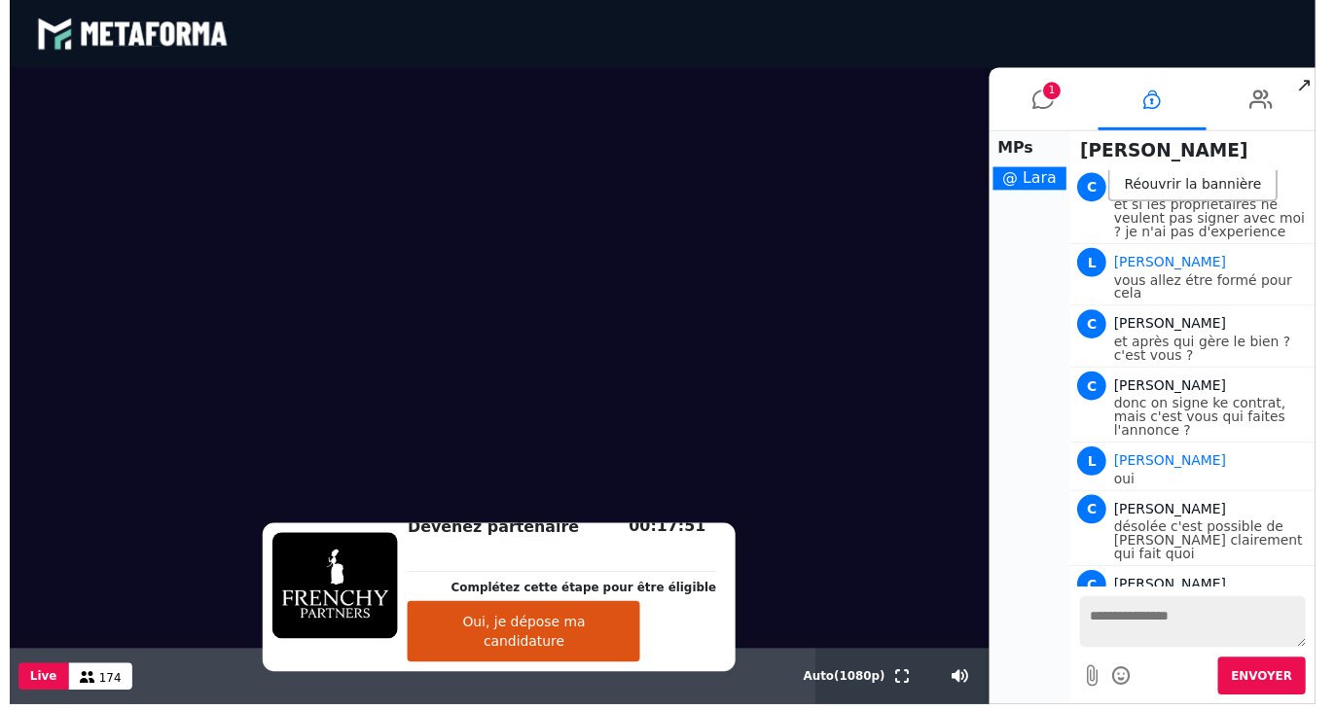
scroll to position [602, 0]
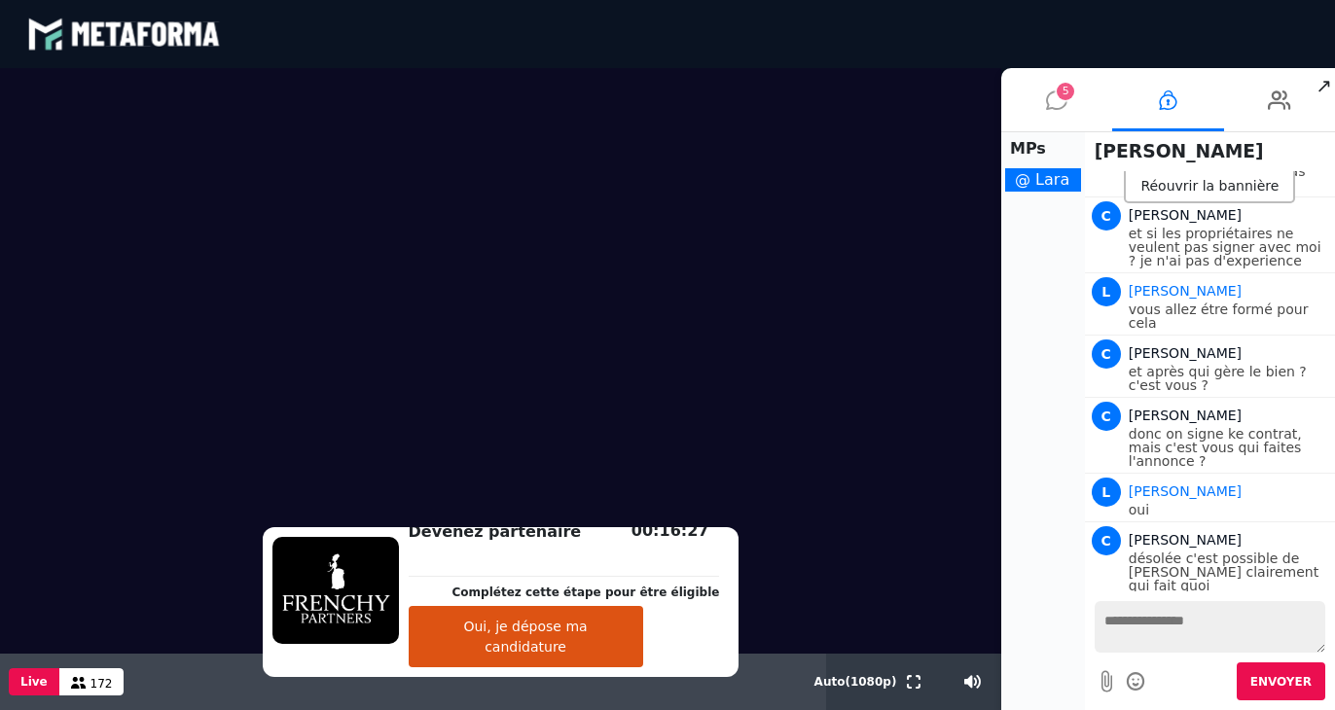
click at [1055, 99] on icon at bounding box center [1056, 100] width 21 height 49
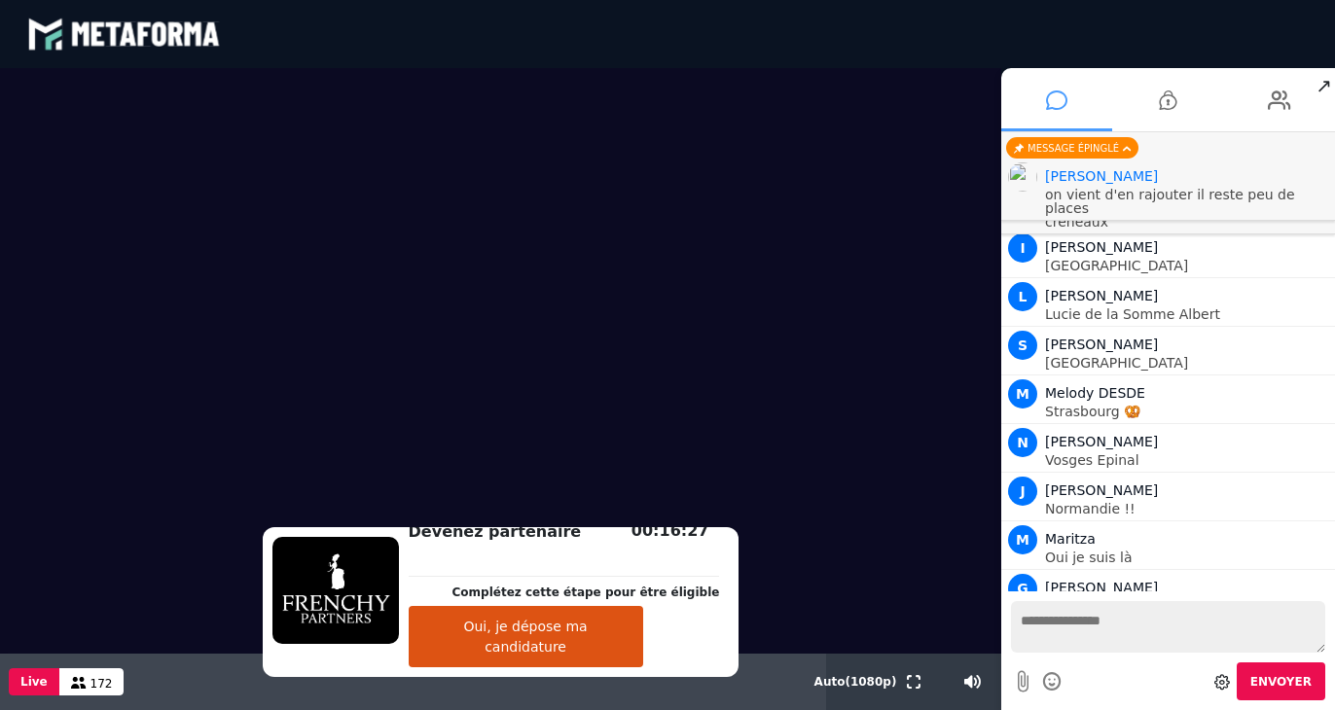
scroll to position [17210, 0]
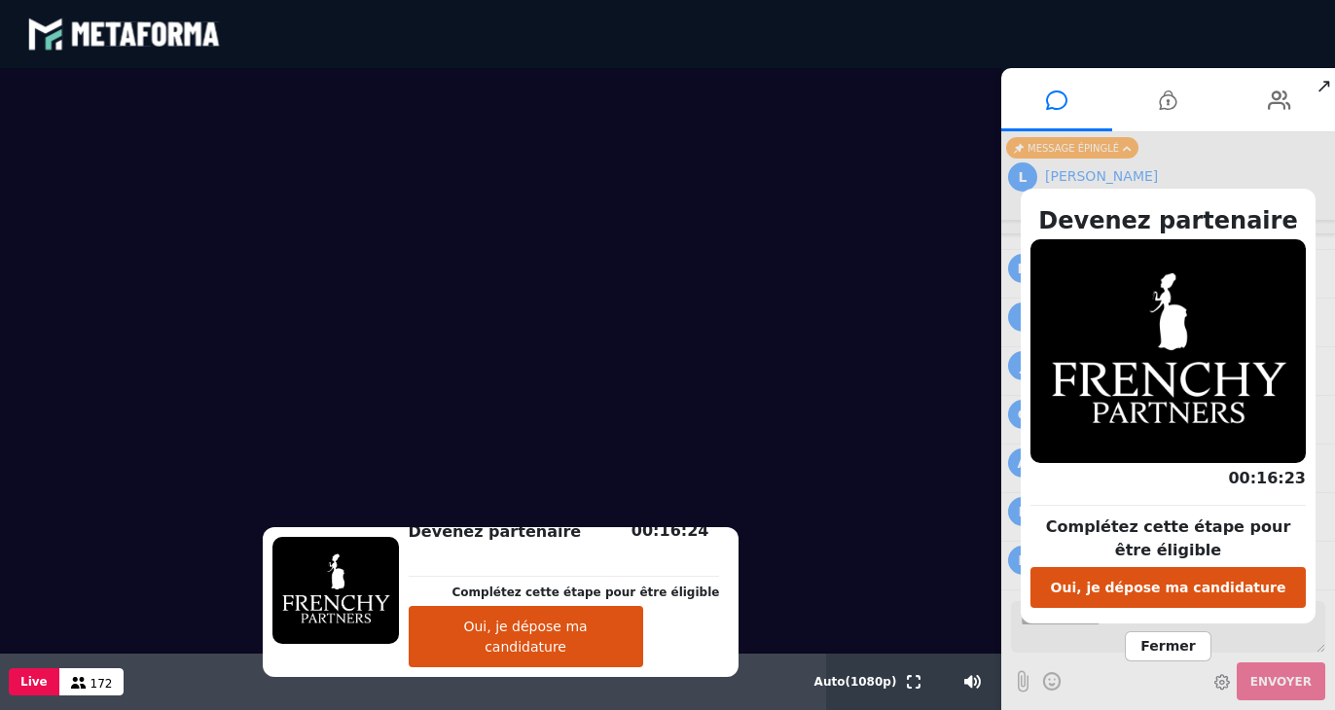
click at [1173, 651] on span "Fermer" at bounding box center [1168, 647] width 86 height 30
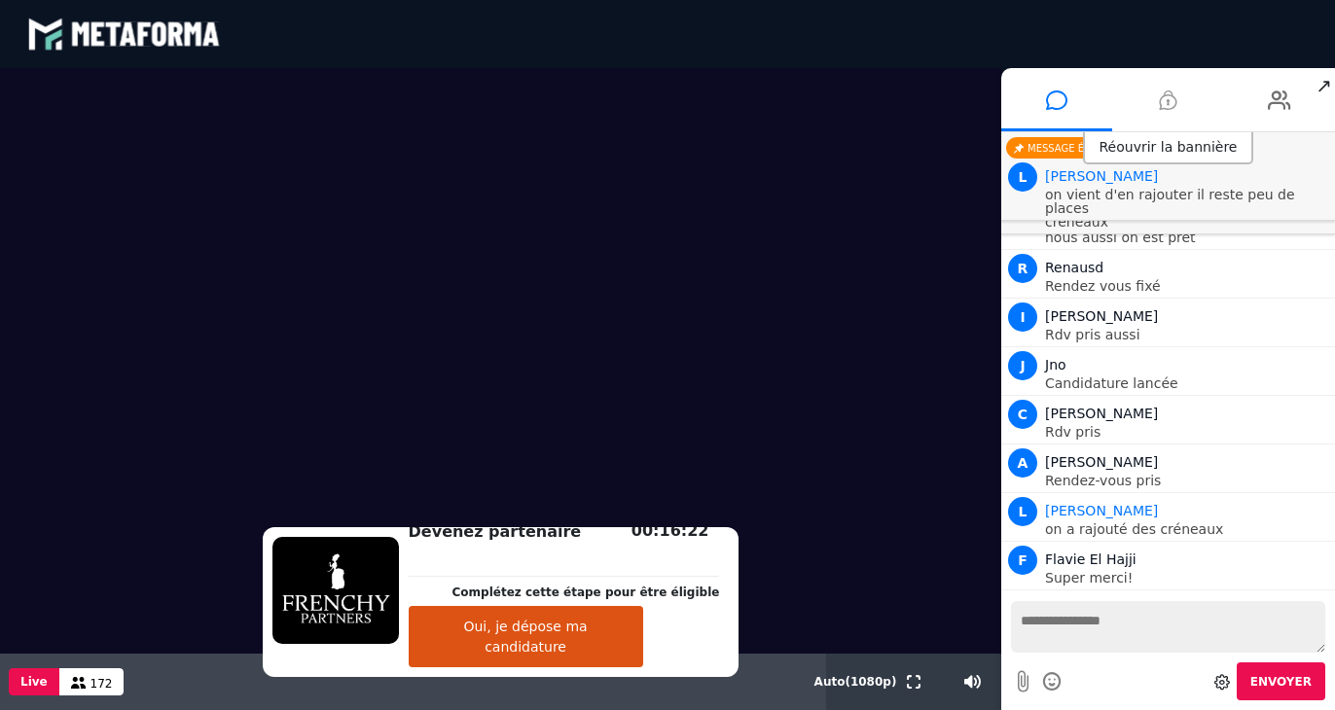
click at [1167, 85] on icon at bounding box center [1168, 100] width 18 height 49
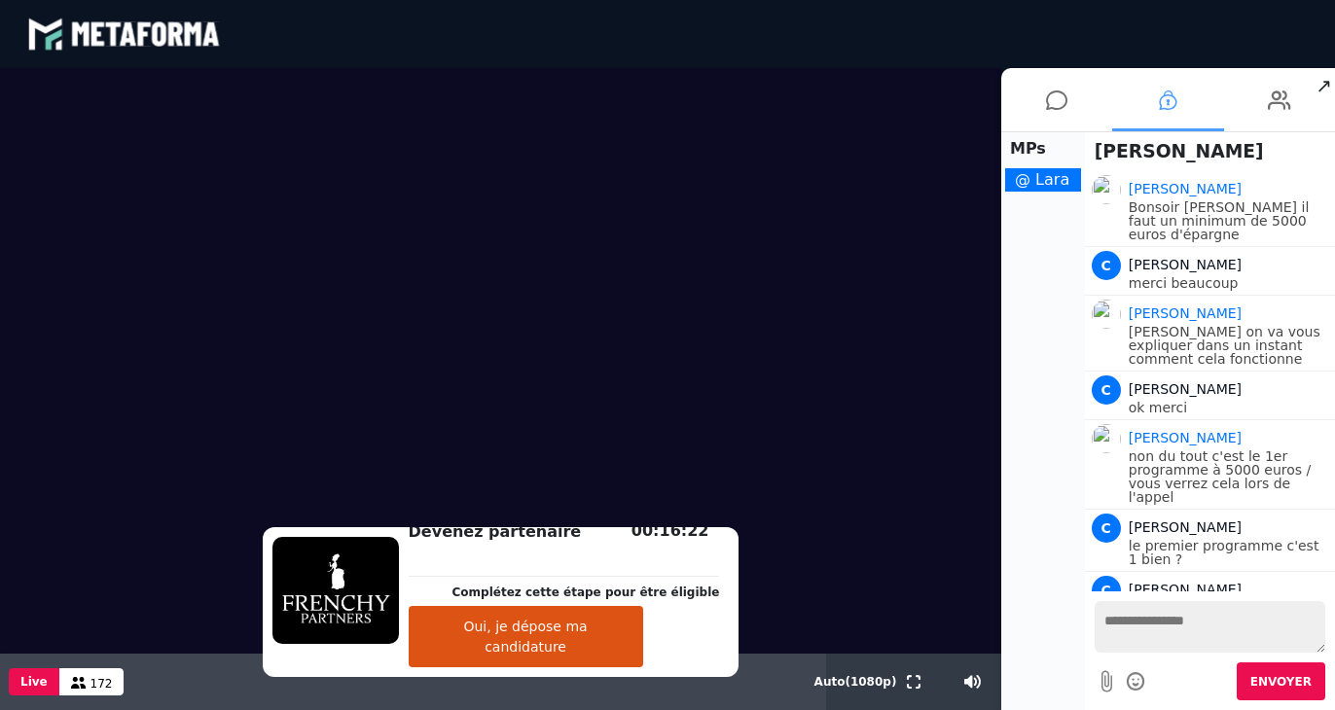
scroll to position [602, 0]
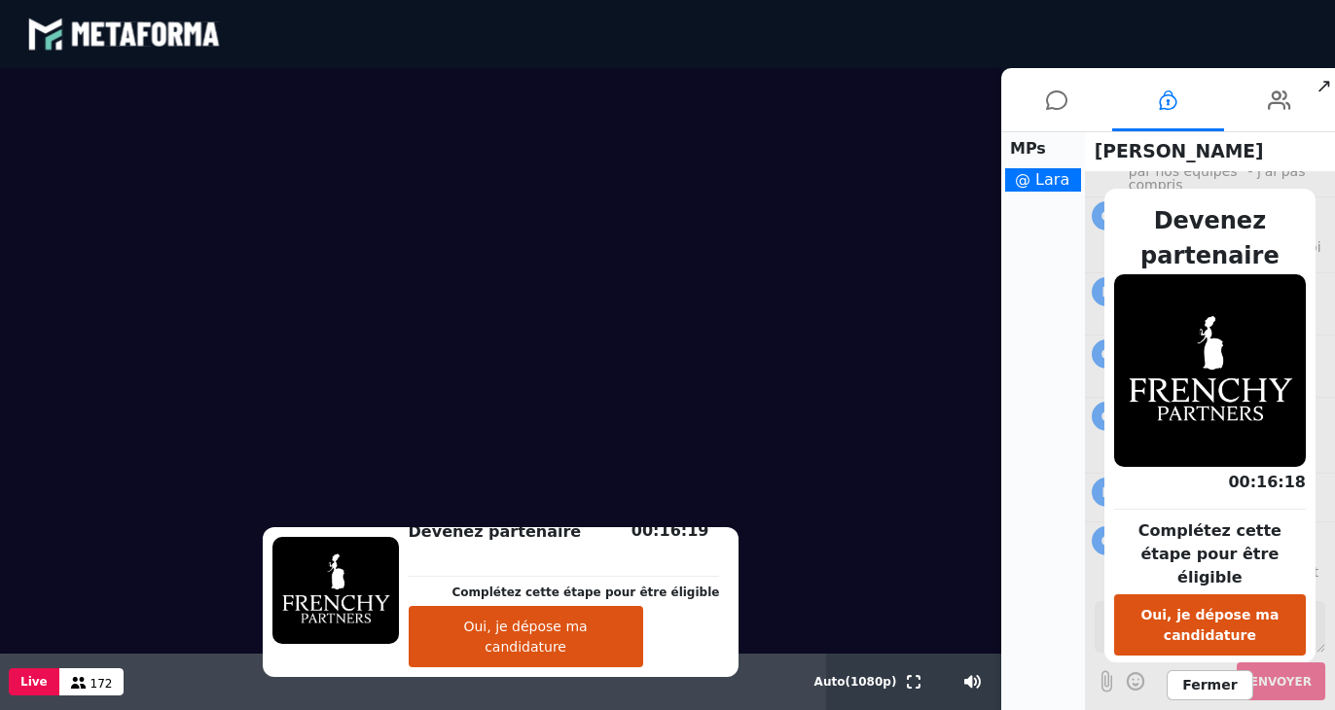
click at [1221, 680] on span "Fermer" at bounding box center [1210, 685] width 86 height 30
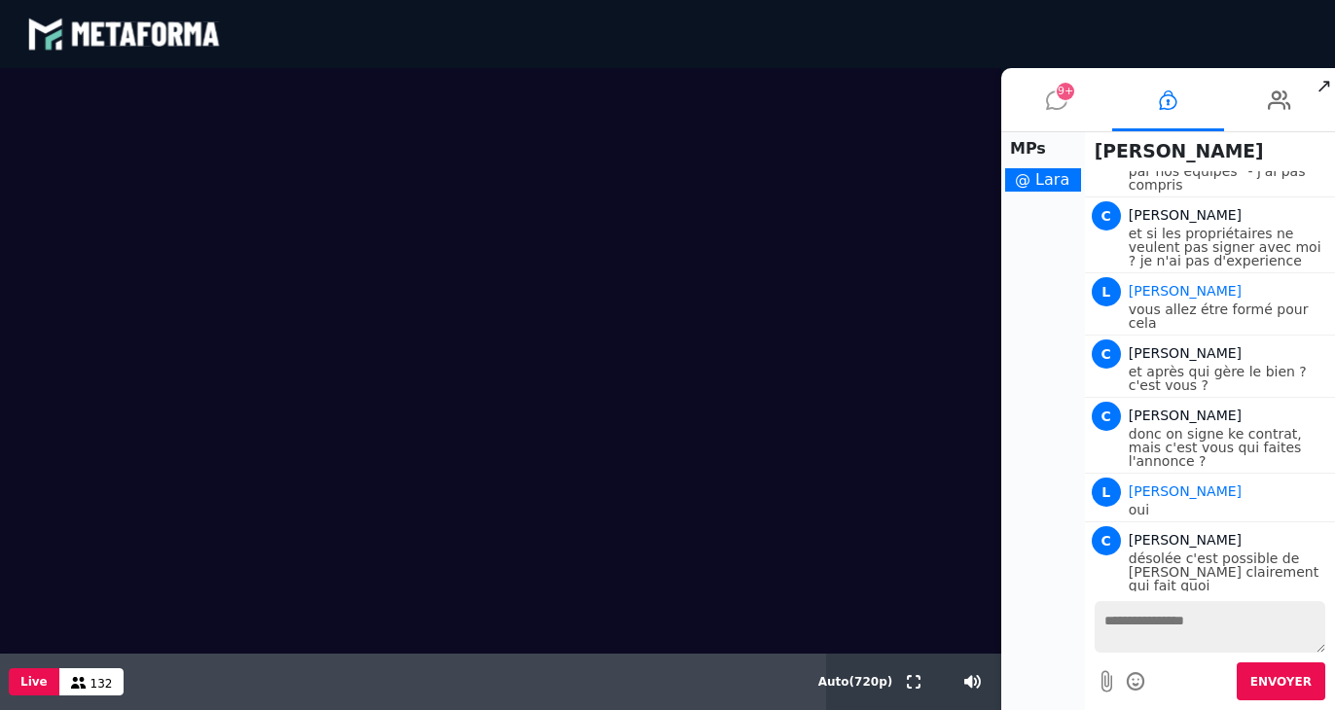
click at [1056, 93] on icon at bounding box center [1056, 100] width 21 height 49
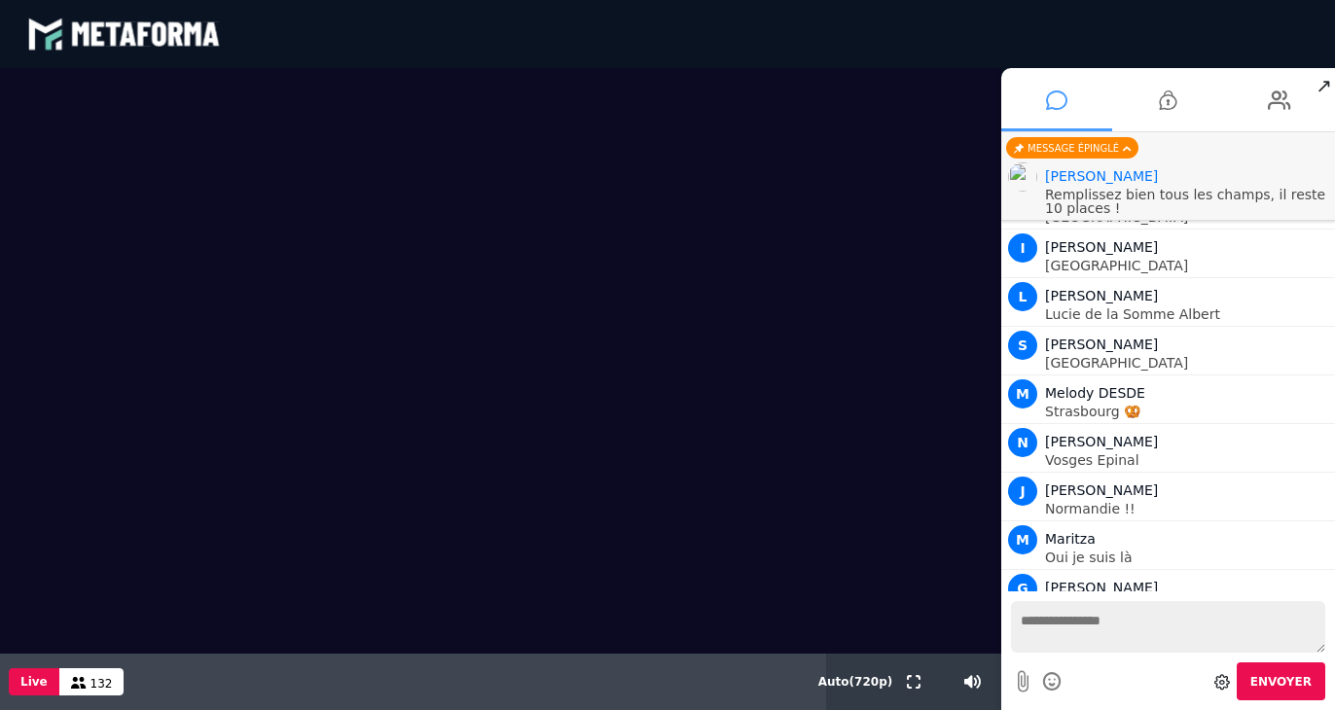
scroll to position [18070, 0]
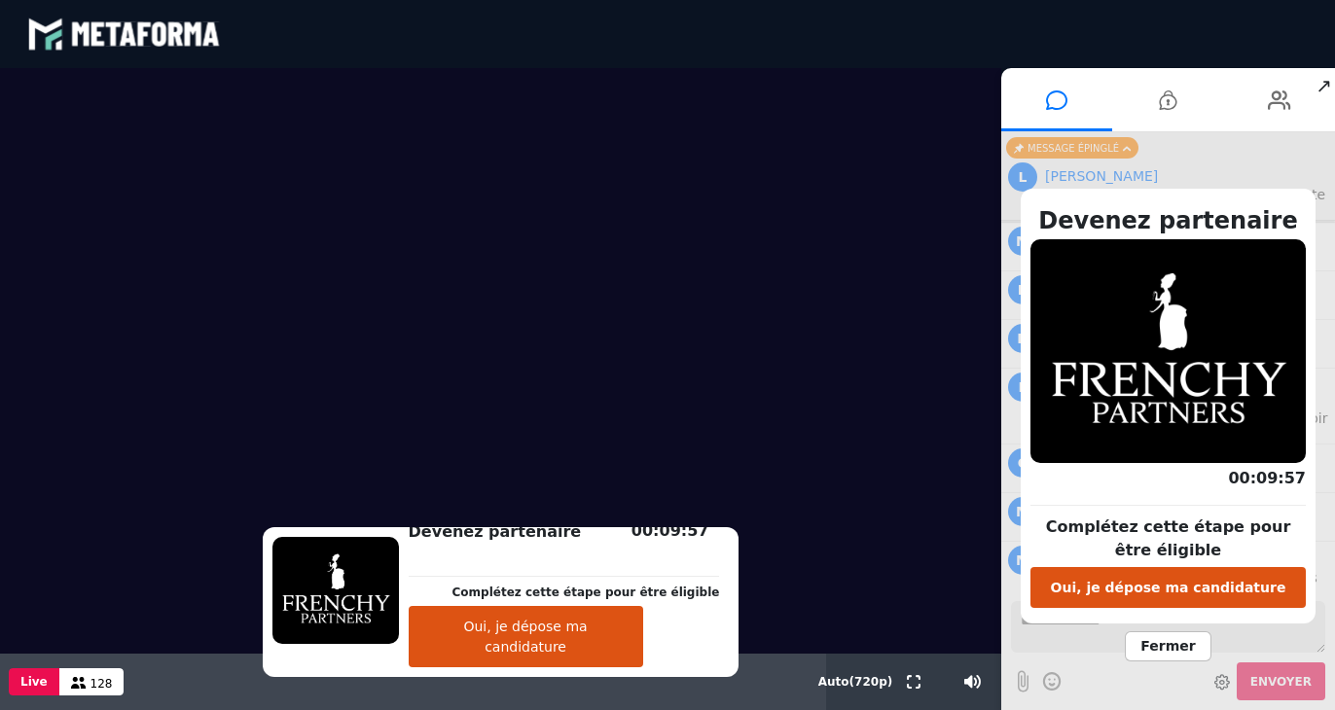
click at [1171, 643] on span "Fermer" at bounding box center [1168, 647] width 86 height 30
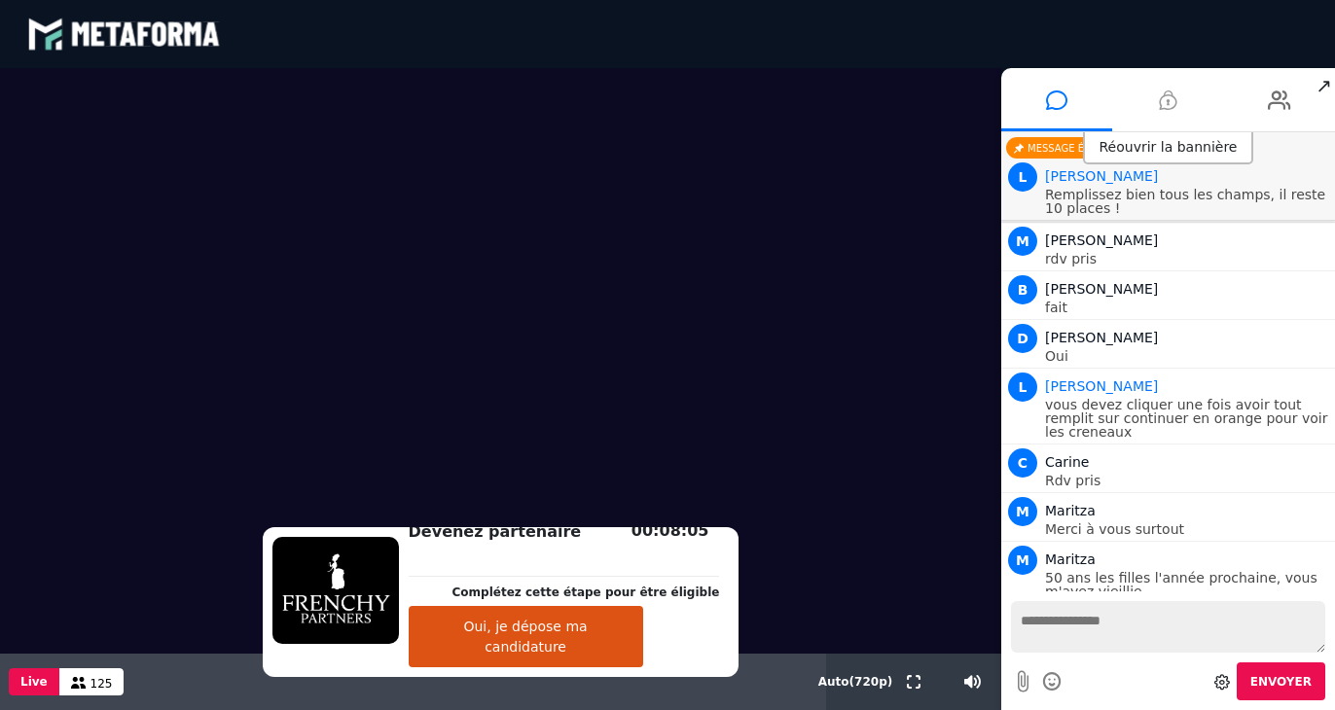
click at [1177, 93] on li at bounding box center [1167, 99] width 111 height 63
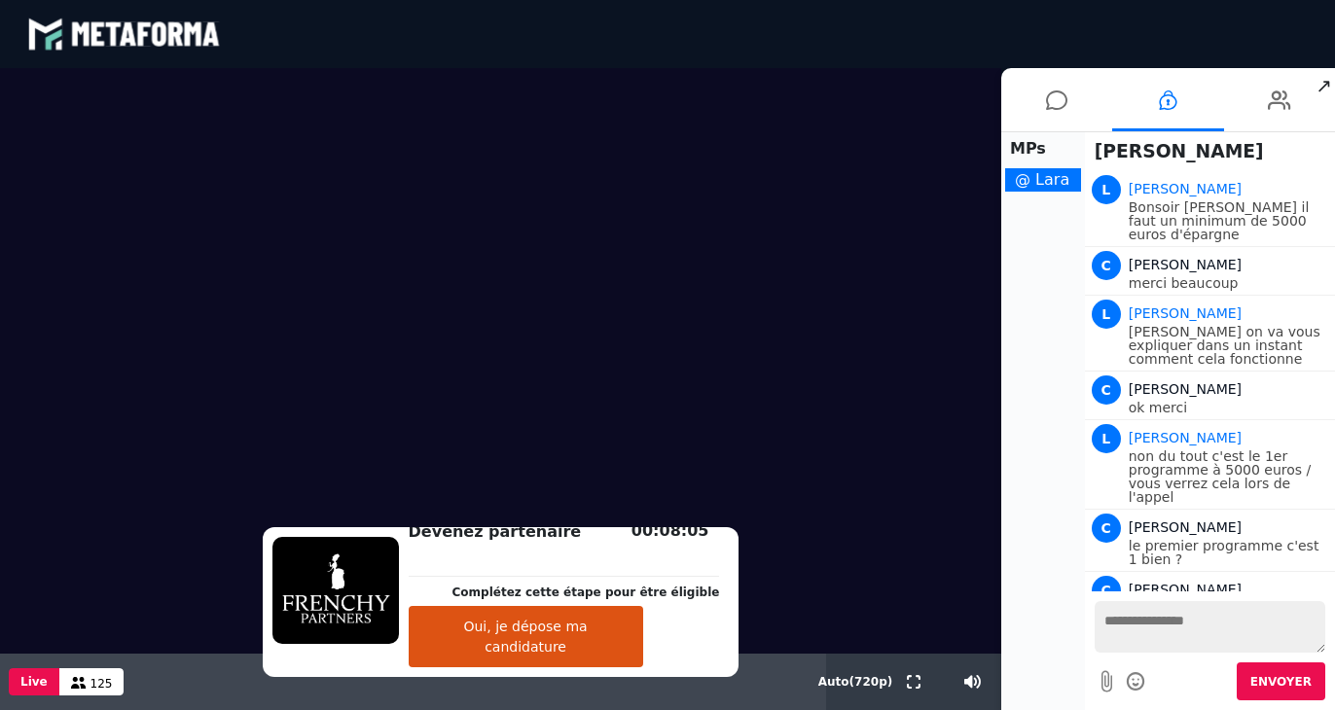
scroll to position [602, 0]
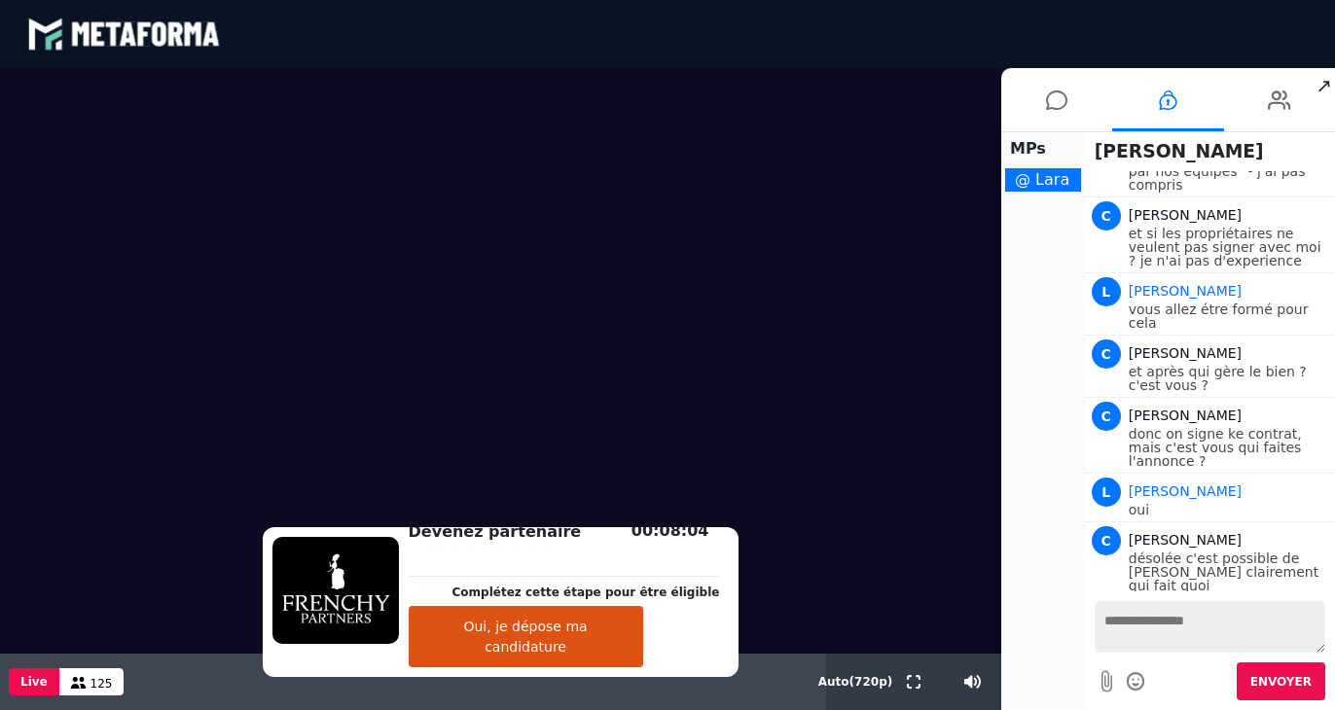
click at [1139, 628] on textarea at bounding box center [1210, 627] width 231 height 52
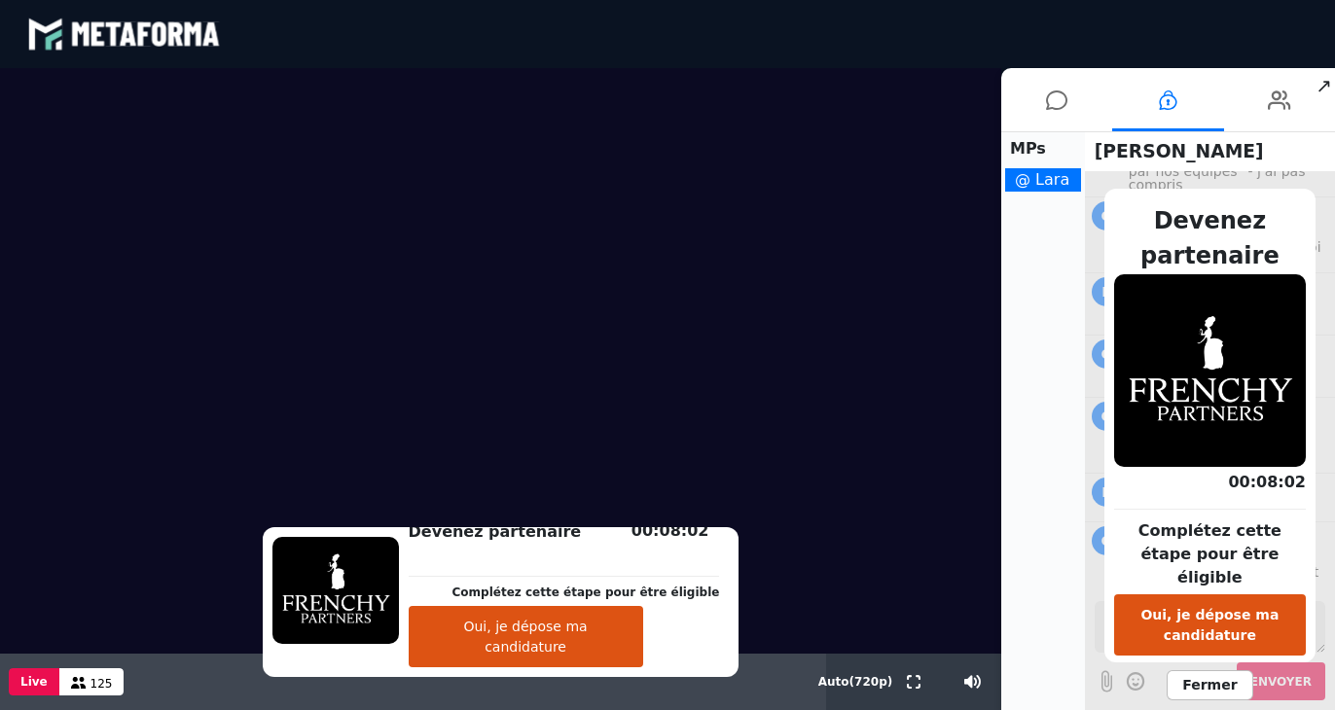
click at [1209, 675] on span "Fermer" at bounding box center [1210, 685] width 86 height 30
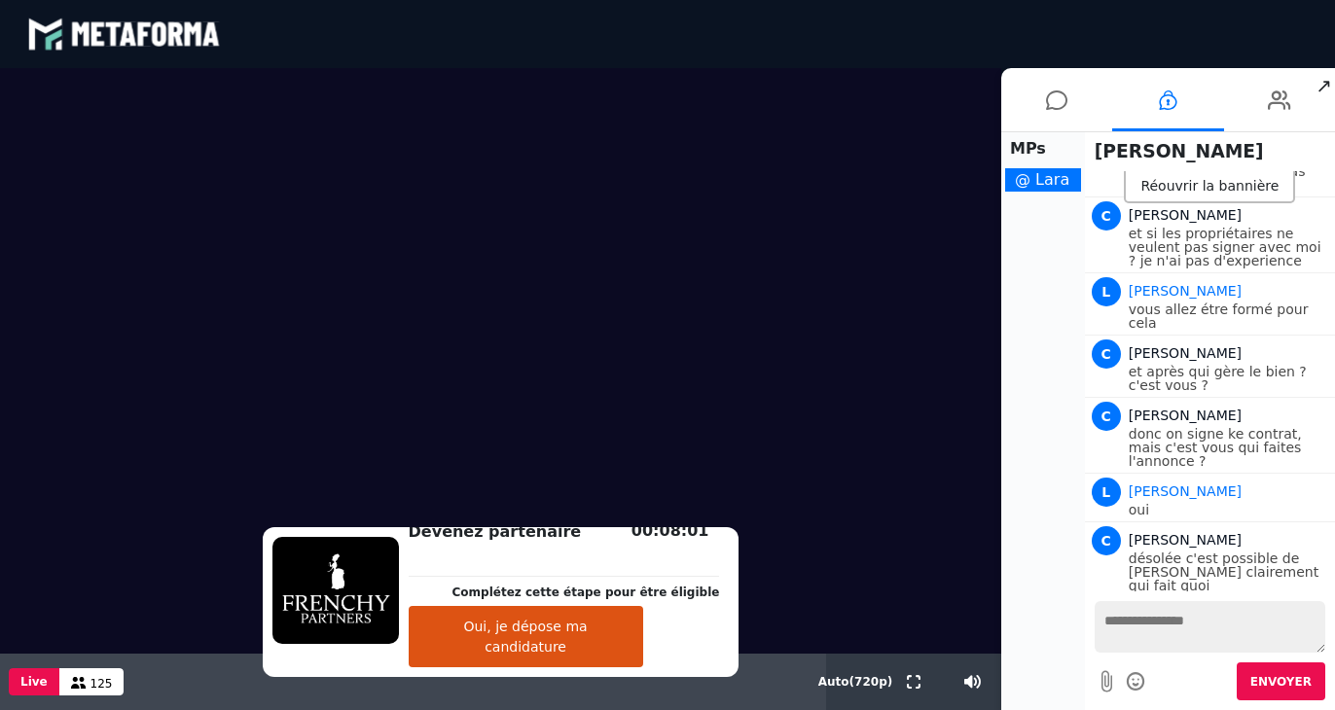
click at [1166, 621] on textarea at bounding box center [1210, 627] width 231 height 52
click at [1070, 104] on li at bounding box center [1056, 99] width 111 height 63
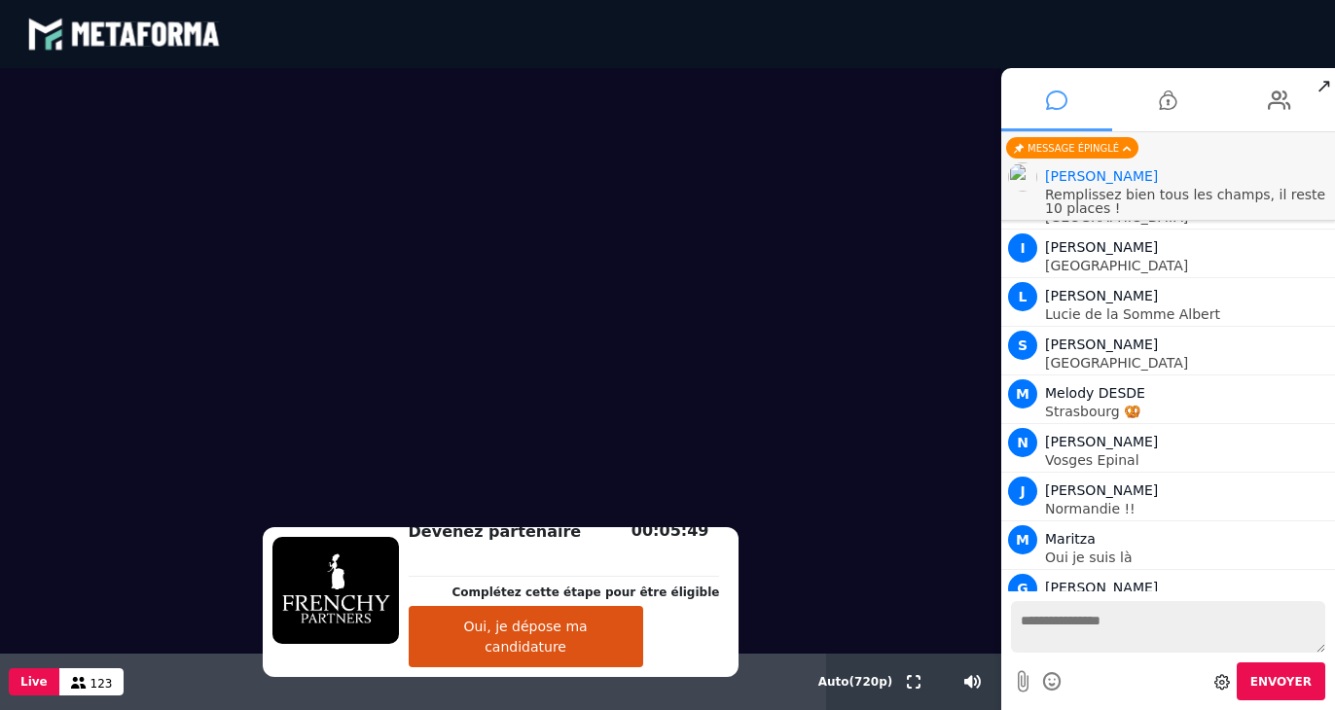
scroll to position [18070, 0]
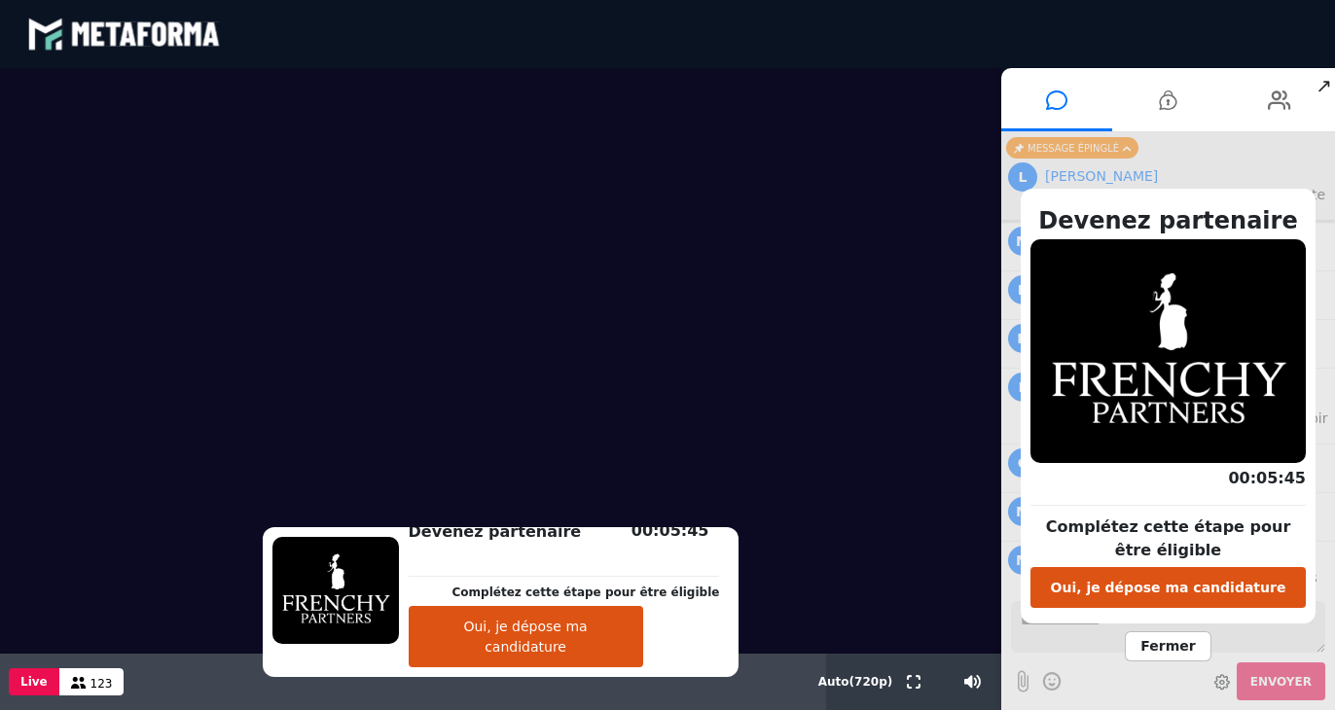
click at [1165, 638] on span "Fermer" at bounding box center [1168, 647] width 86 height 30
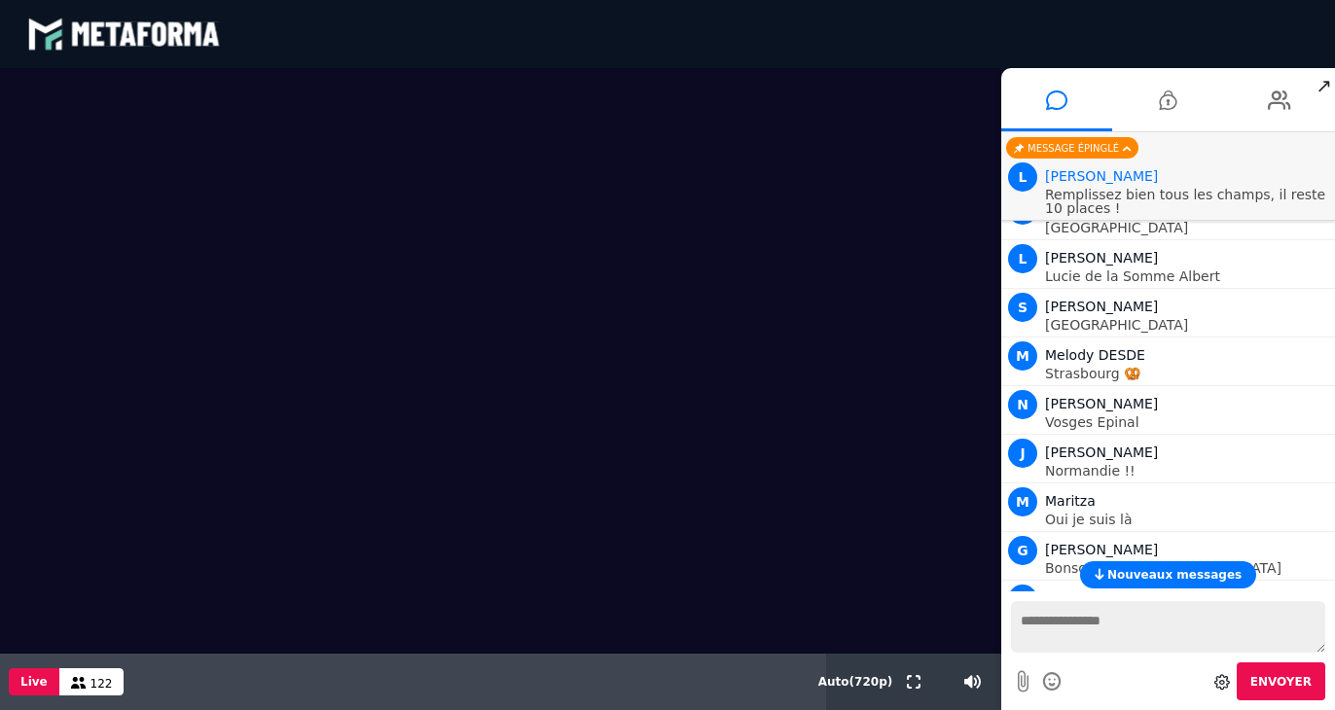
scroll to position [0, 0]
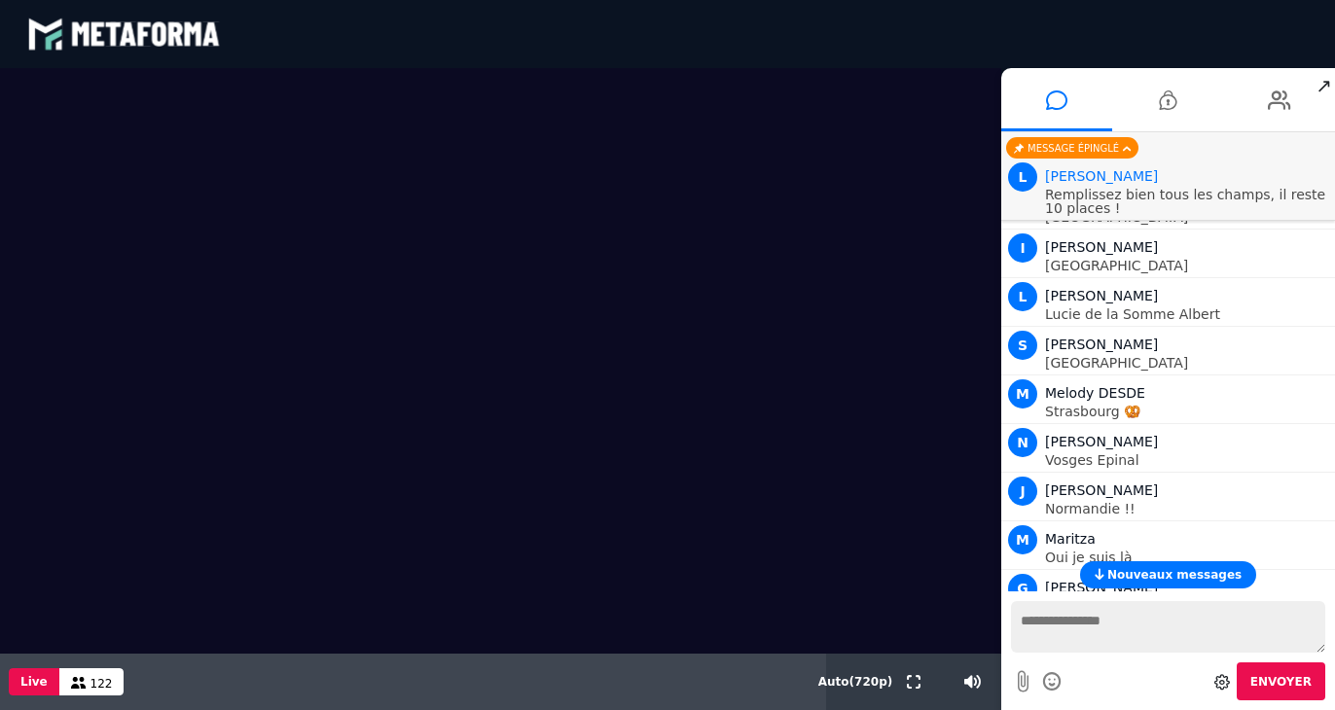
click at [1154, 586] on button "Nouveaux messages" at bounding box center [1168, 574] width 176 height 27
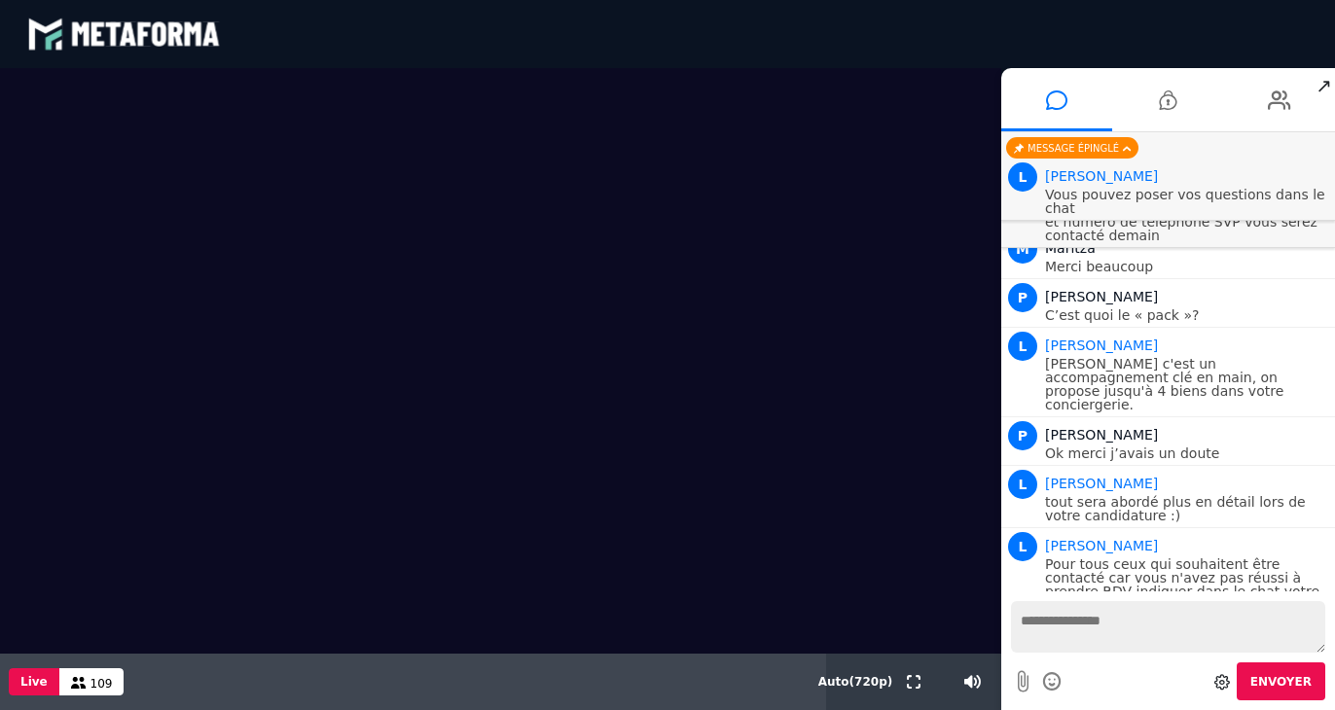
scroll to position [19172, 0]
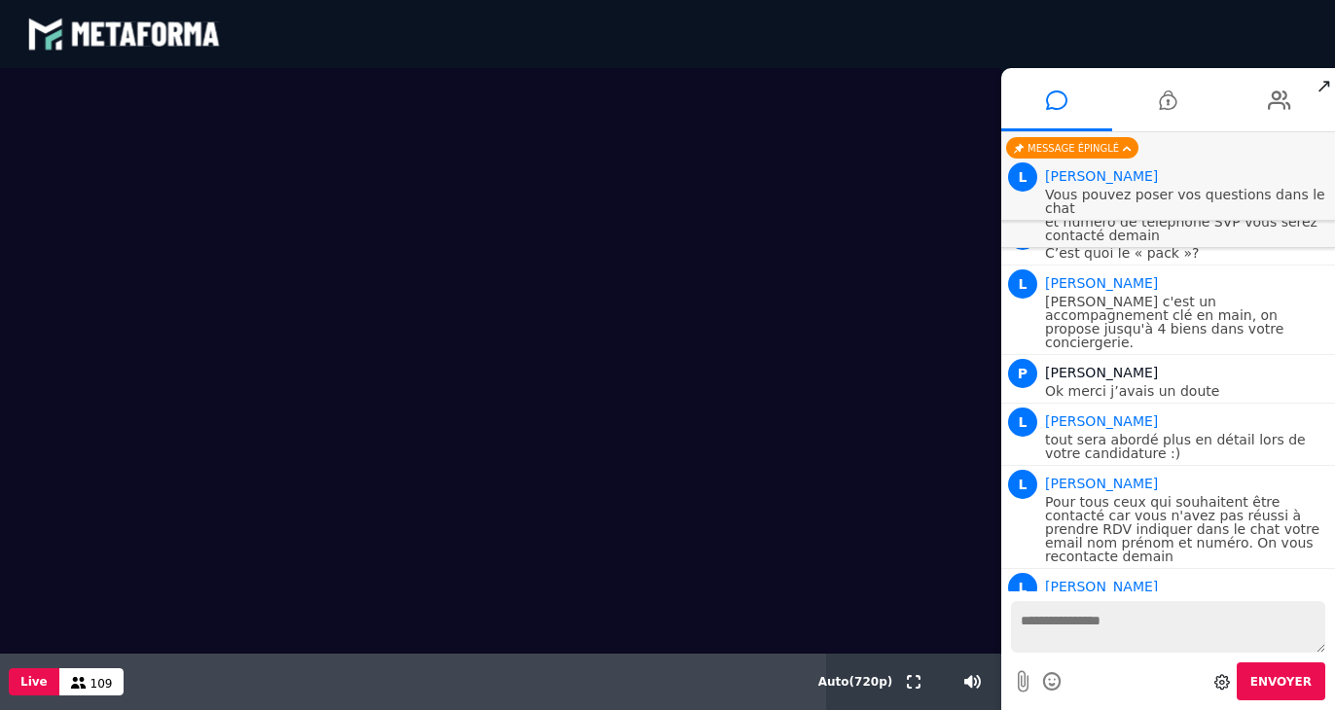
click at [1070, 621] on textarea at bounding box center [1168, 627] width 314 height 52
type textarea "**********"
click at [1166, 105] on icon at bounding box center [1168, 100] width 18 height 49
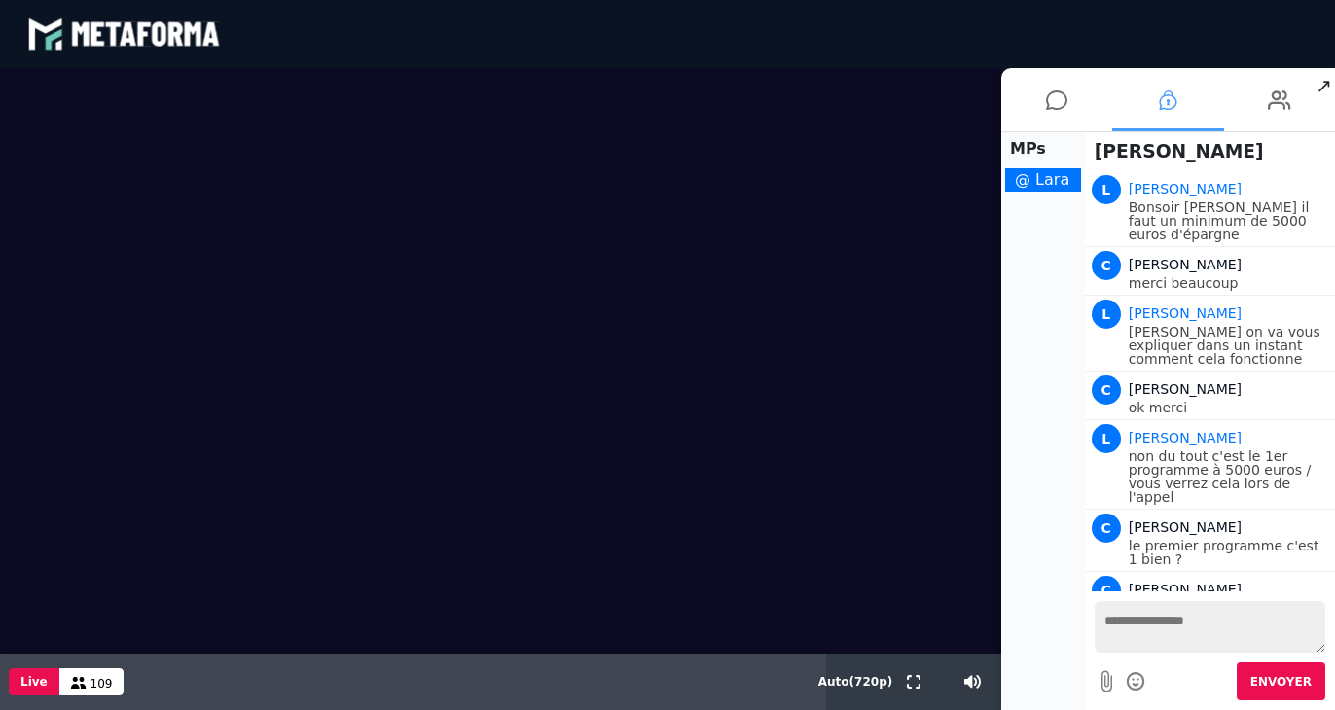
scroll to position [602, 0]
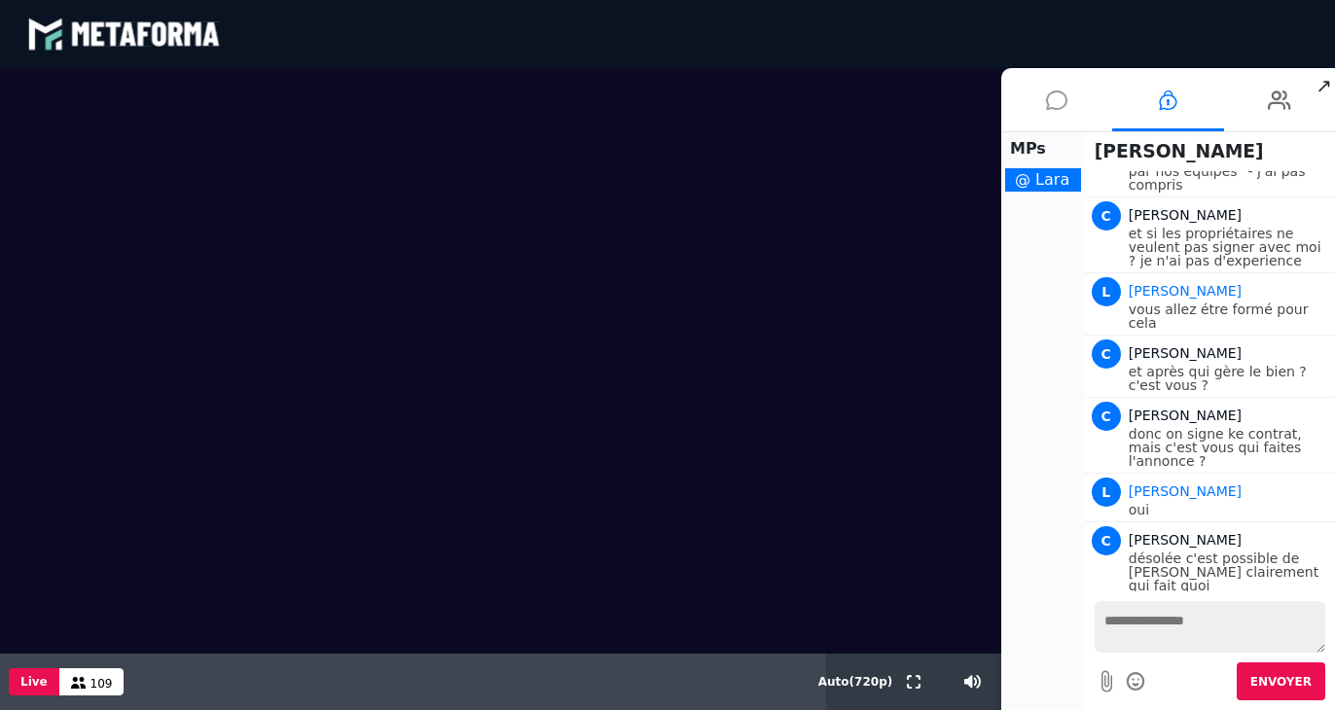
click at [1052, 98] on icon at bounding box center [1056, 100] width 21 height 49
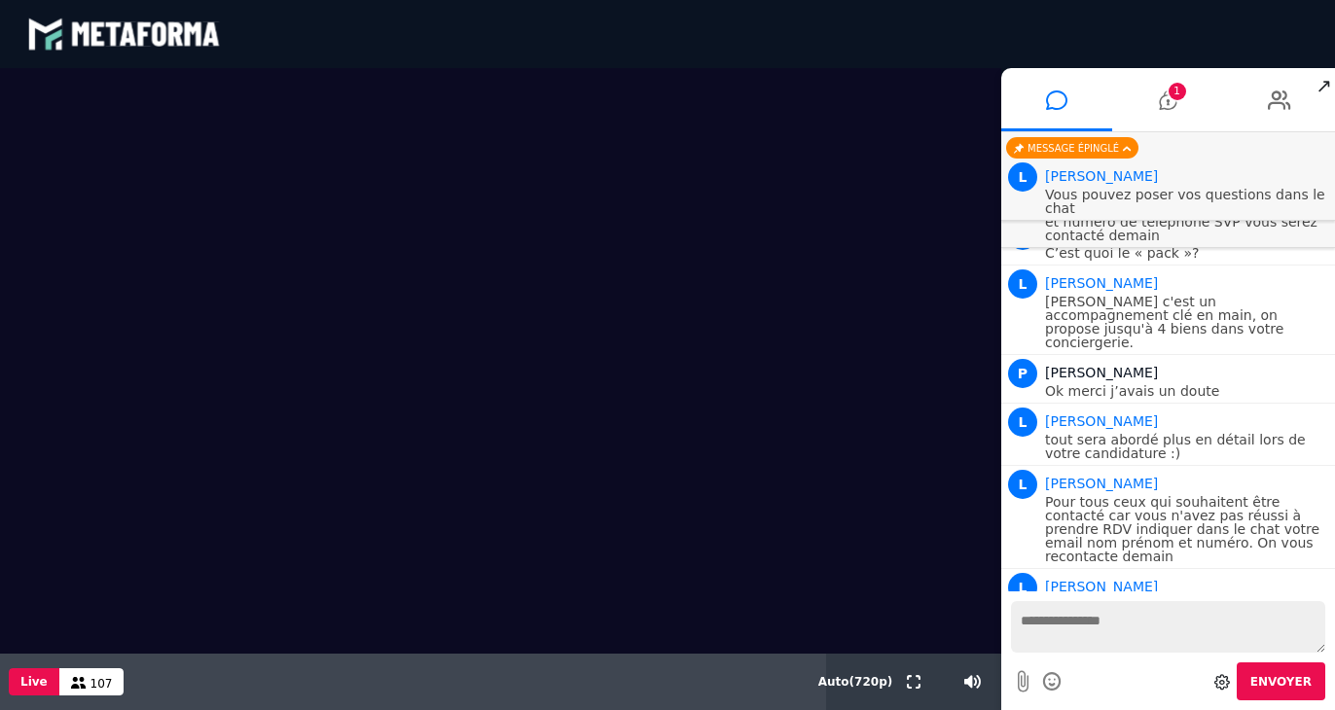
scroll to position [19580, 0]
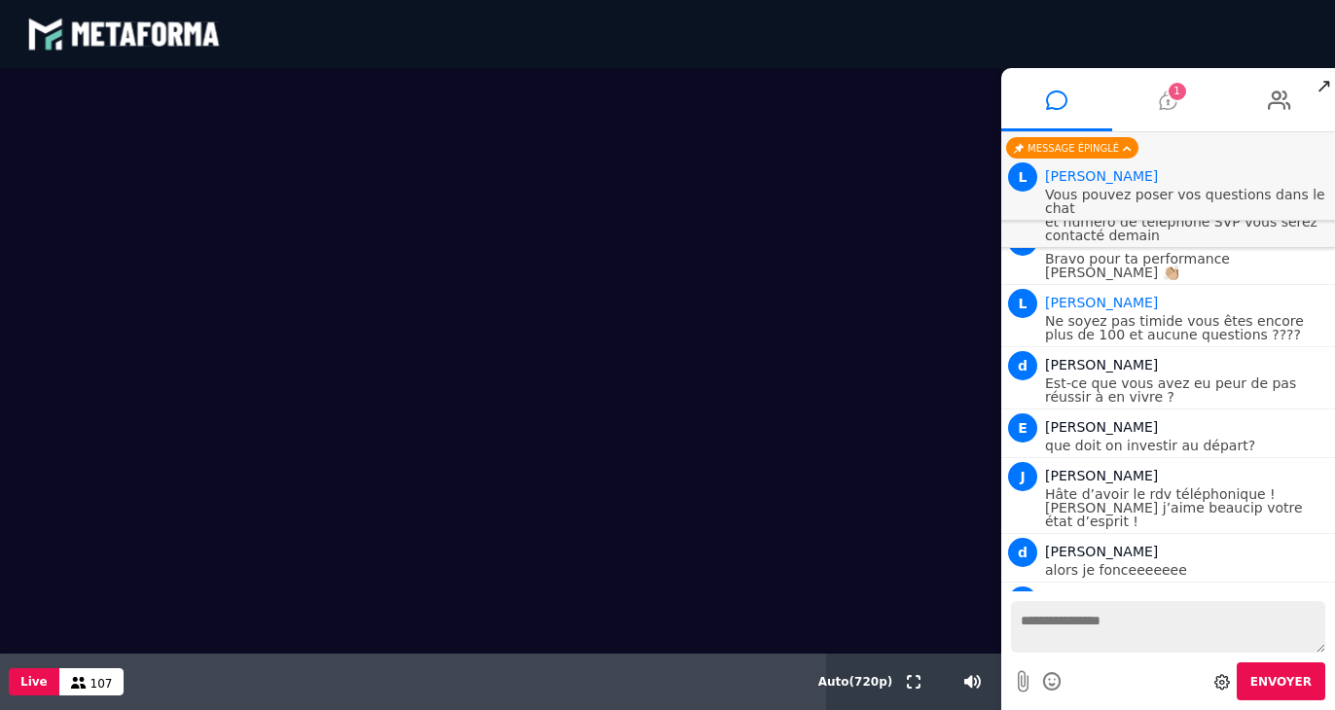
click at [1170, 99] on icon at bounding box center [1168, 100] width 18 height 49
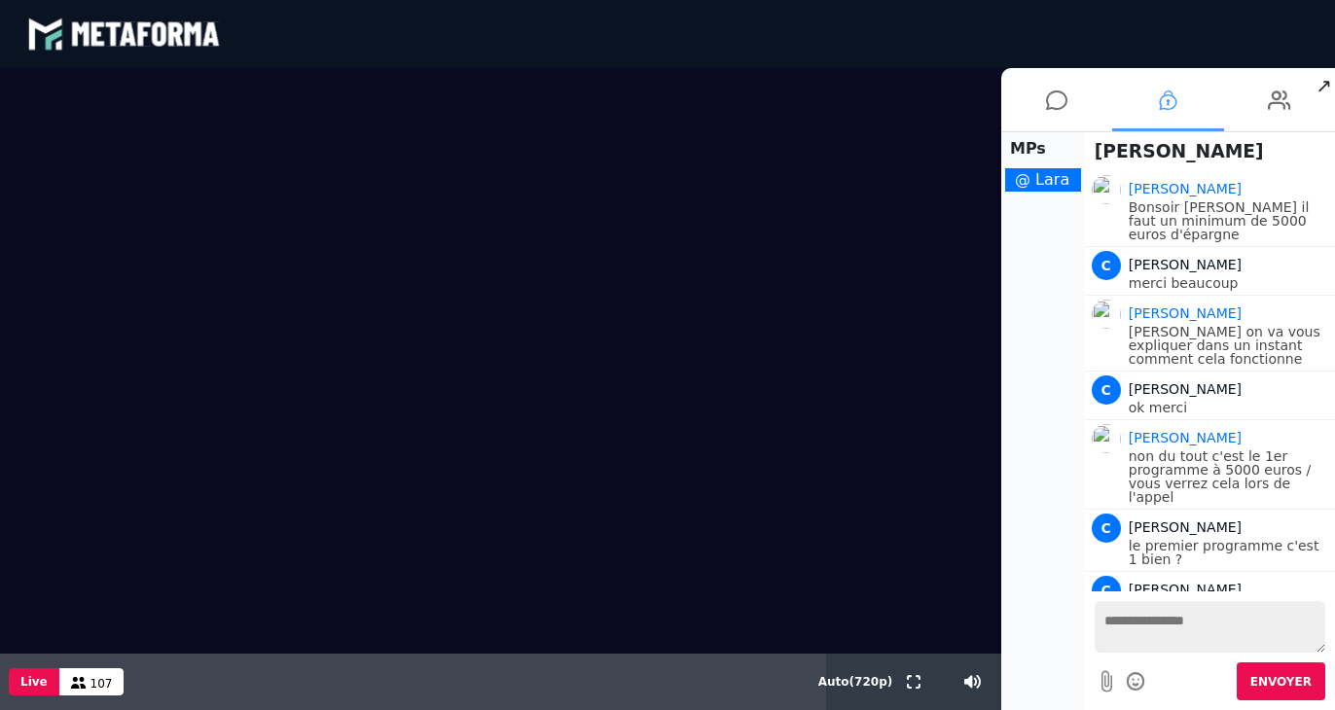
scroll to position [651, 0]
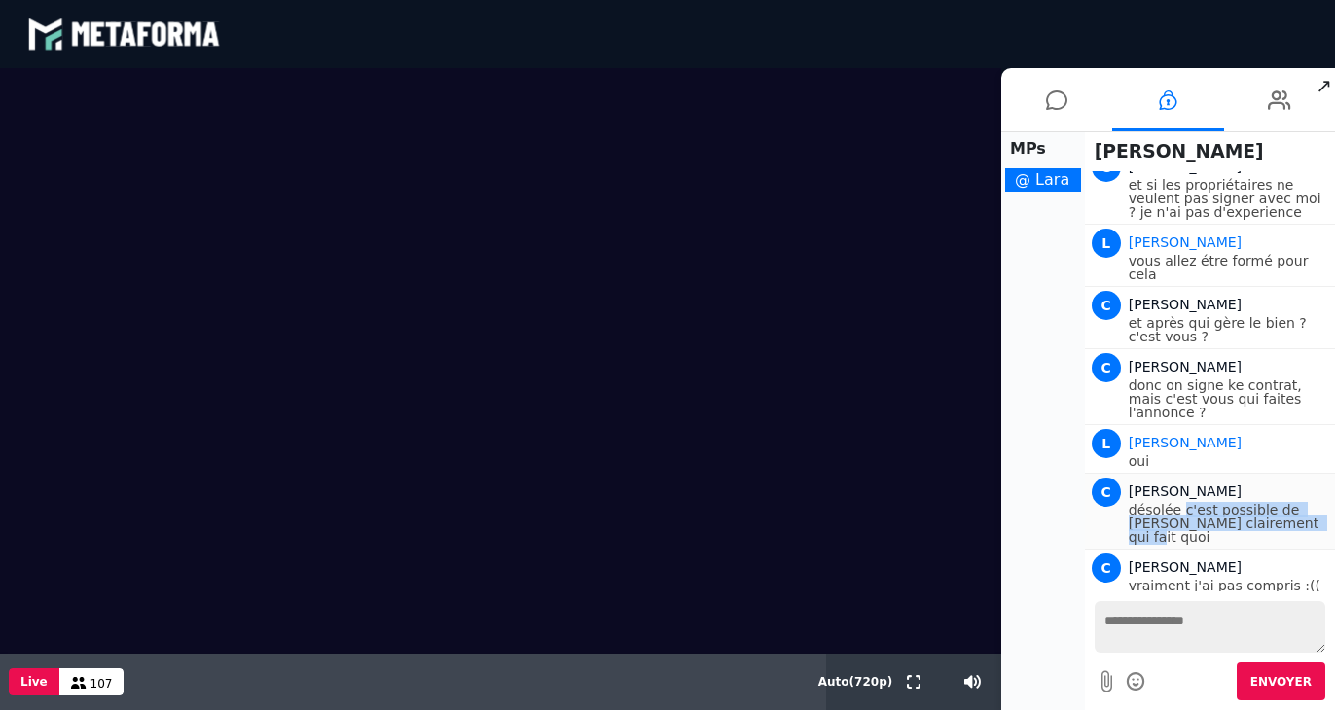
drag, startPoint x: 1277, startPoint y: 484, endPoint x: 1182, endPoint y: 472, distance: 95.1
click at [1182, 503] on p "désolée c'est possible de [PERSON_NAME] clairement qui fait quoi" at bounding box center [1229, 523] width 201 height 41
copy p "c'est possible de [PERSON_NAME] clairement qui fait quoi"
click at [1136, 623] on textarea at bounding box center [1210, 627] width 231 height 52
paste textarea "**********"
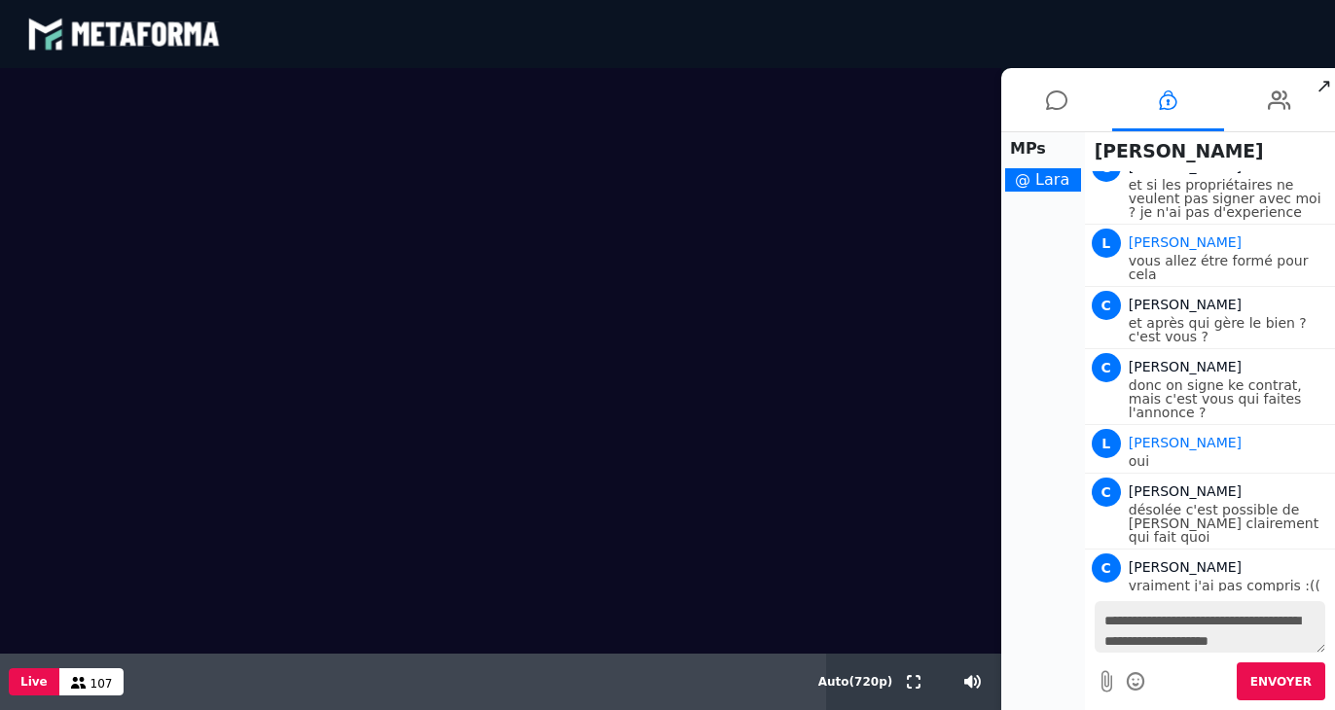
scroll to position [17, 0]
type textarea "**********"
click at [1283, 674] on button "Envoyer" at bounding box center [1281, 682] width 89 height 38
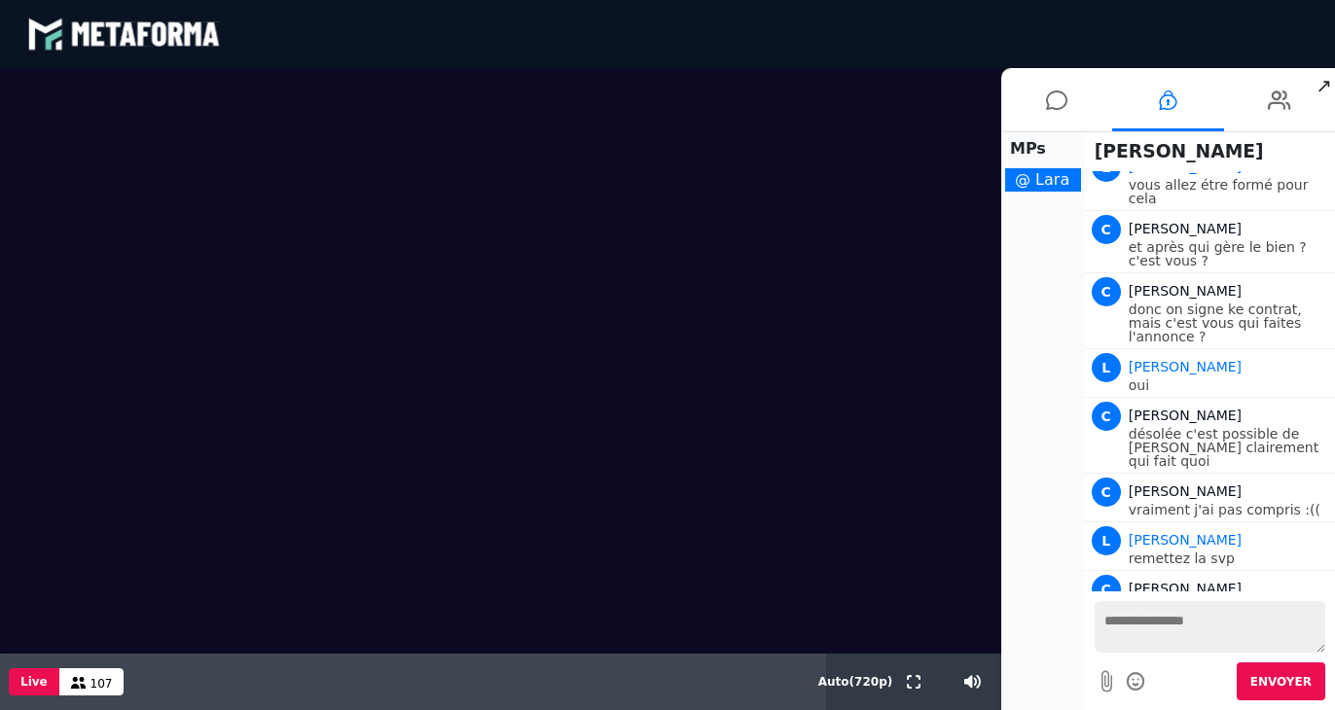
click at [1237, 663] on button "Envoyer" at bounding box center [1281, 682] width 89 height 38
click at [1135, 623] on textarea at bounding box center [1210, 627] width 231 height 52
type textarea "**********"
click at [1288, 673] on button "Envoyer" at bounding box center [1281, 682] width 89 height 38
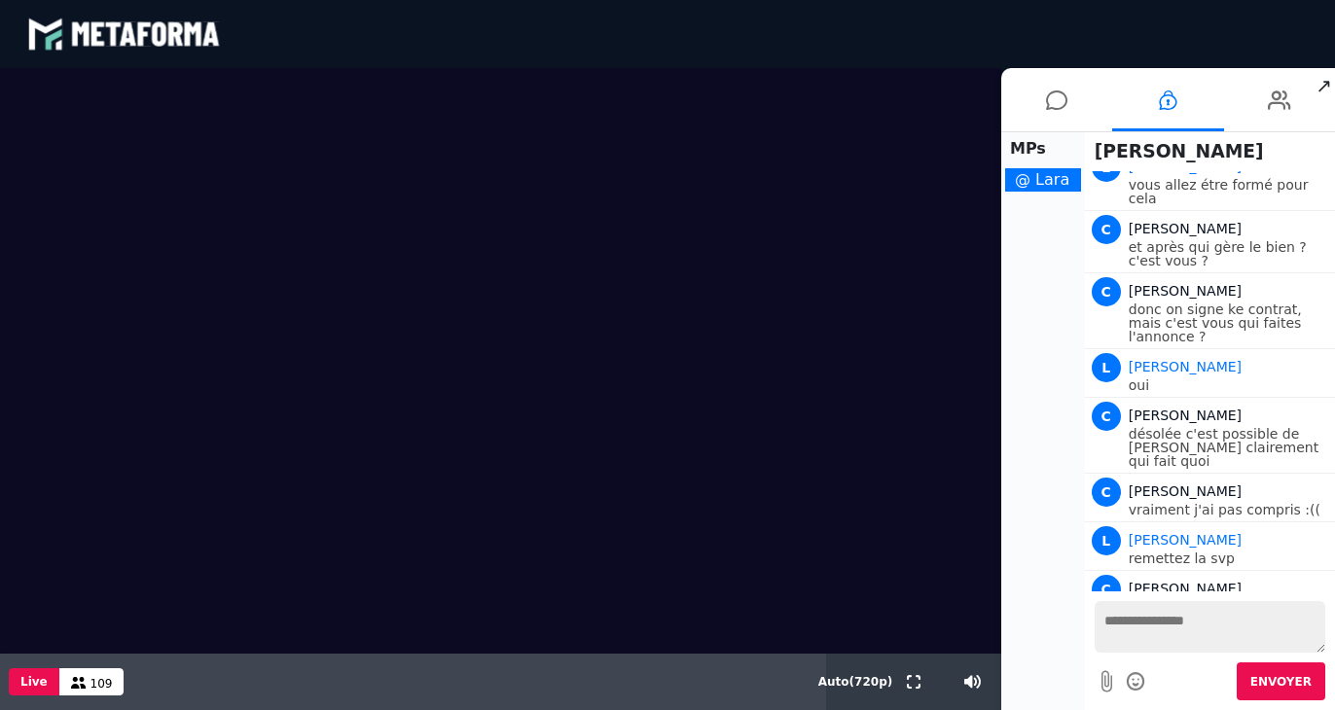
scroll to position [816, 0]
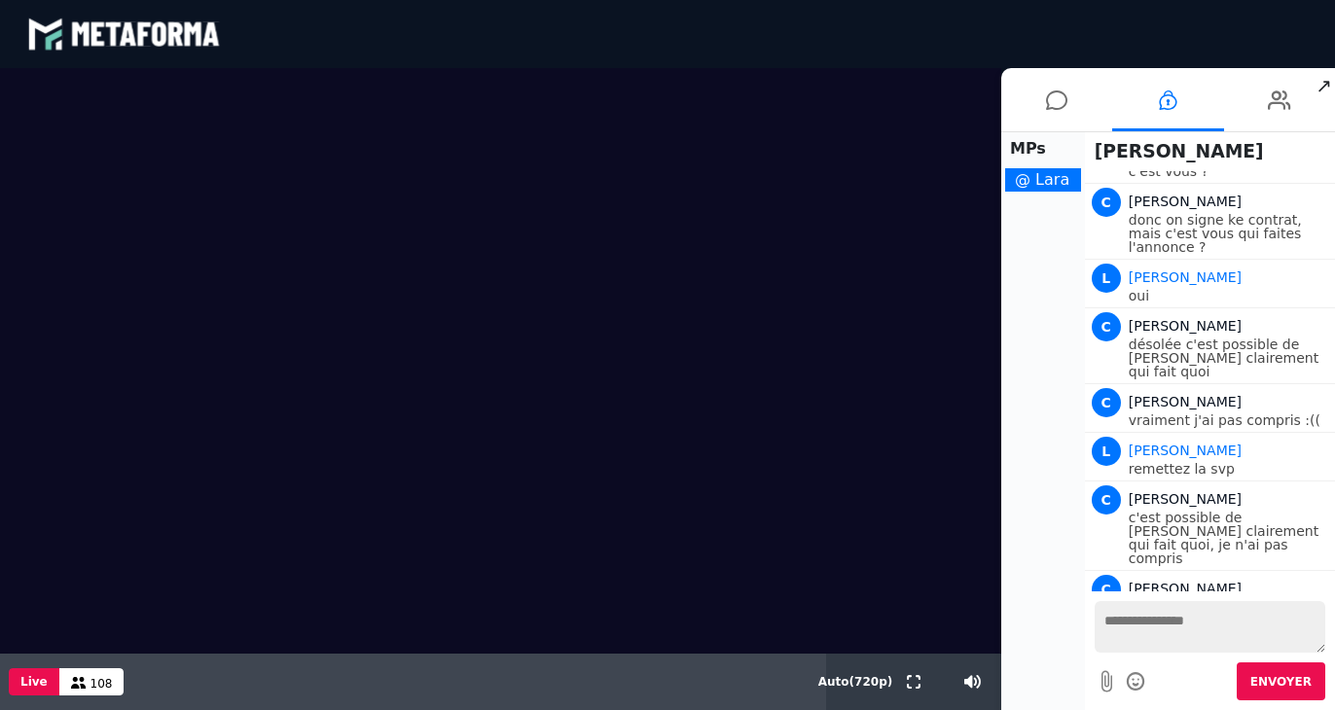
click at [1128, 631] on textarea at bounding box center [1210, 627] width 231 height 52
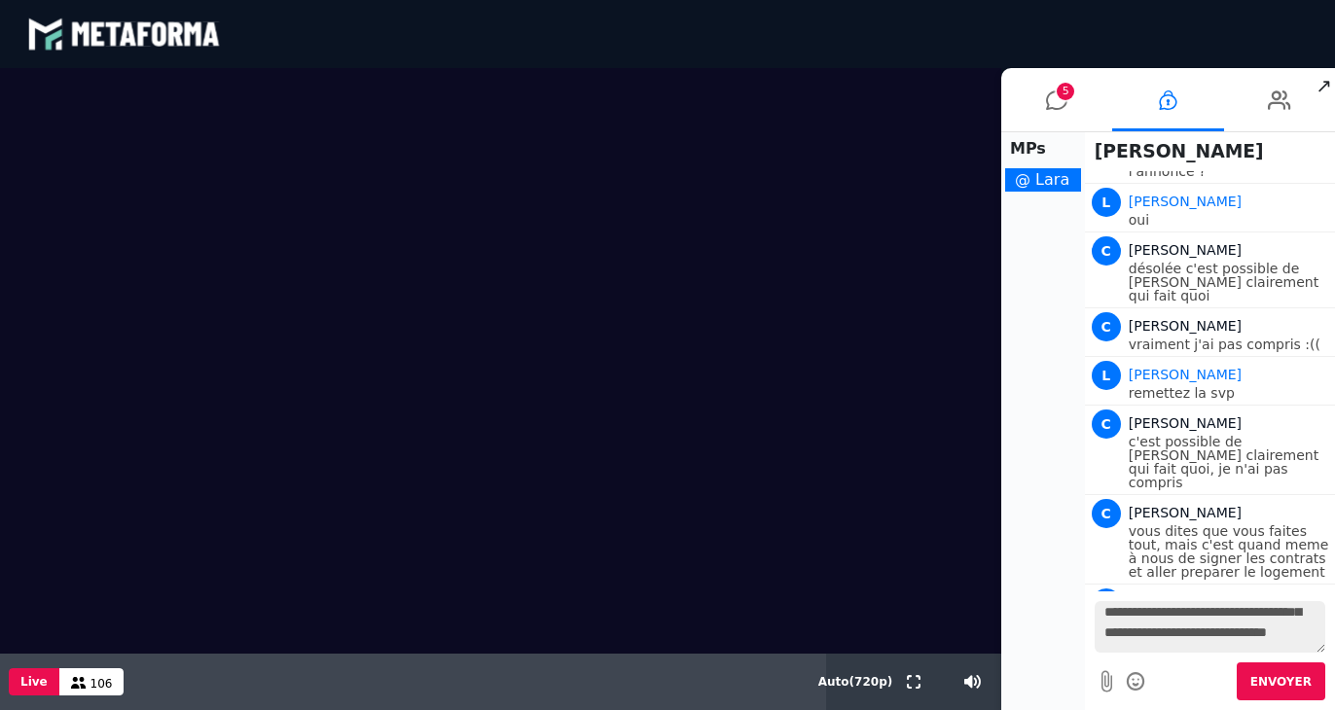
scroll to position [57, 0]
type textarea "**********"
click at [1300, 688] on span "Envoyer" at bounding box center [1280, 682] width 61 height 14
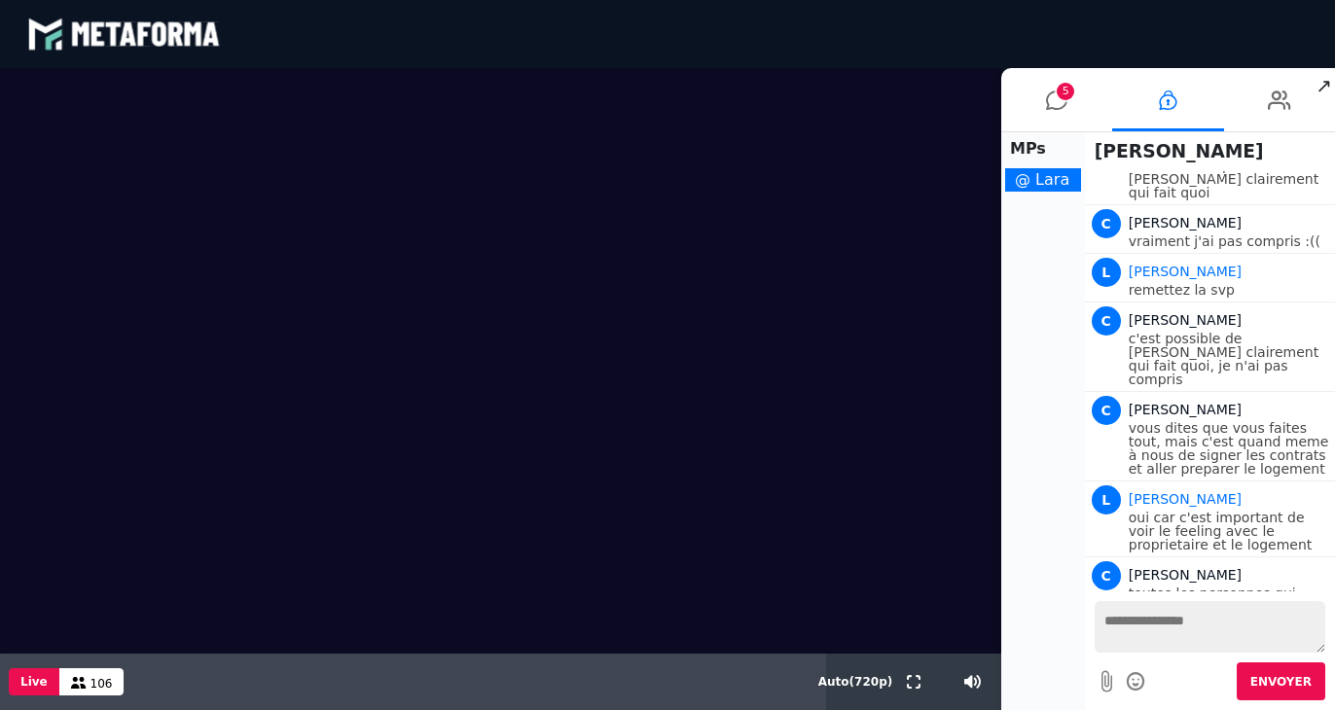
click at [1195, 633] on textarea at bounding box center [1210, 627] width 231 height 52
click at [739, 45] on div "blastream met_channel-9815b25ebd2bfb1ca2e40341aa852e5e fr en fr" at bounding box center [667, 34] width 1281 height 58
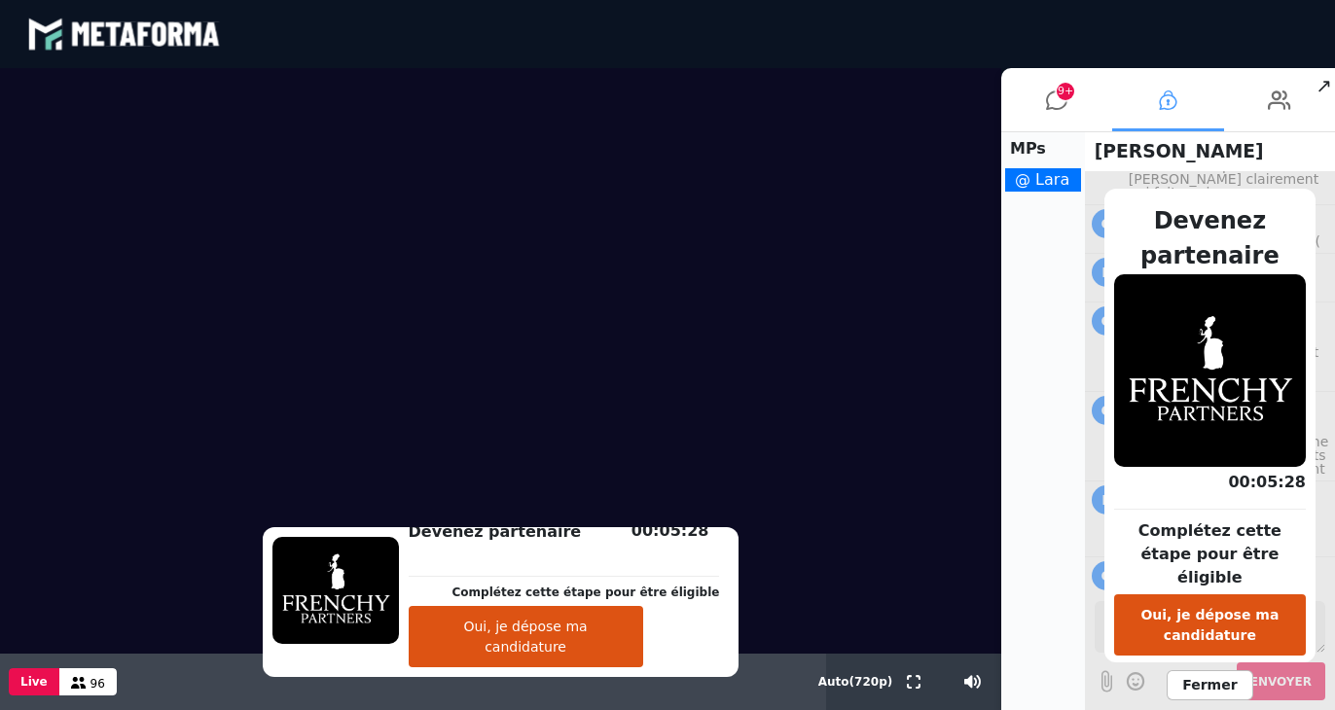
click at [1160, 112] on icon at bounding box center [1168, 100] width 18 height 49
click at [1192, 672] on span "Fermer" at bounding box center [1210, 685] width 86 height 30
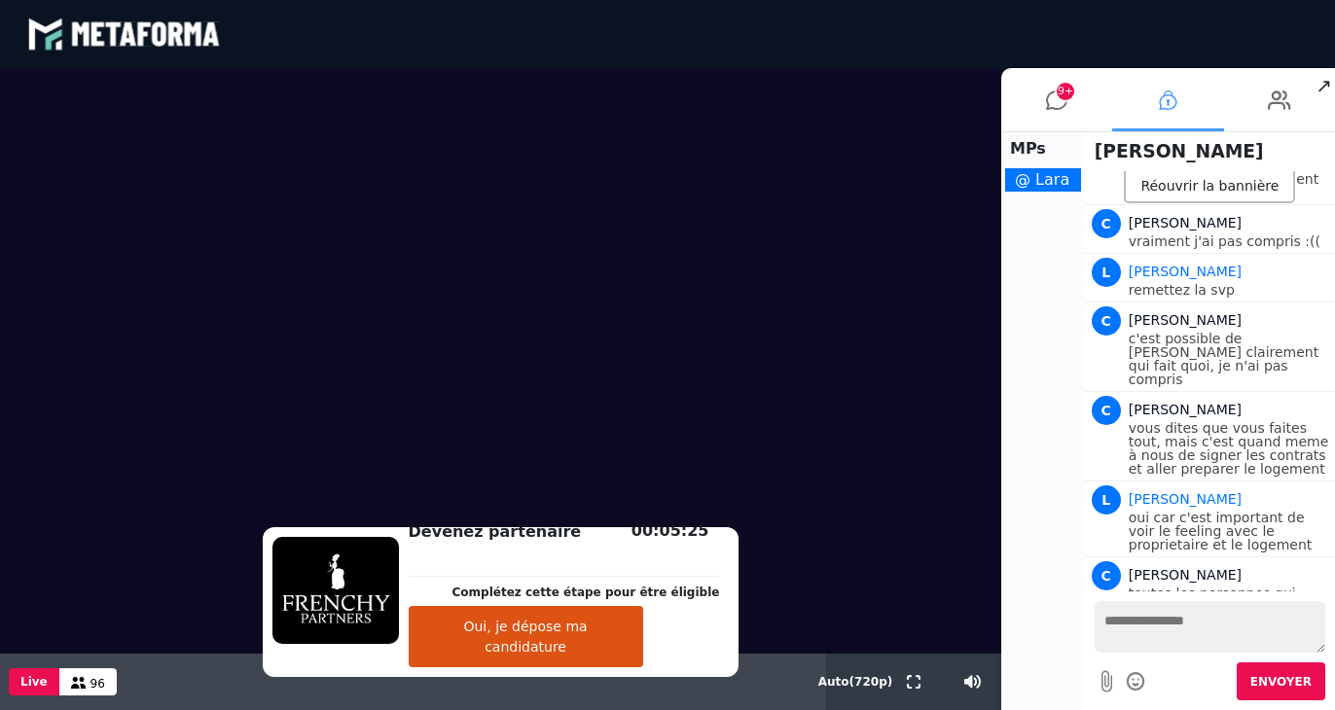
click at [1178, 117] on li at bounding box center [1167, 99] width 111 height 63
click at [1049, 101] on icon at bounding box center [1056, 100] width 21 height 49
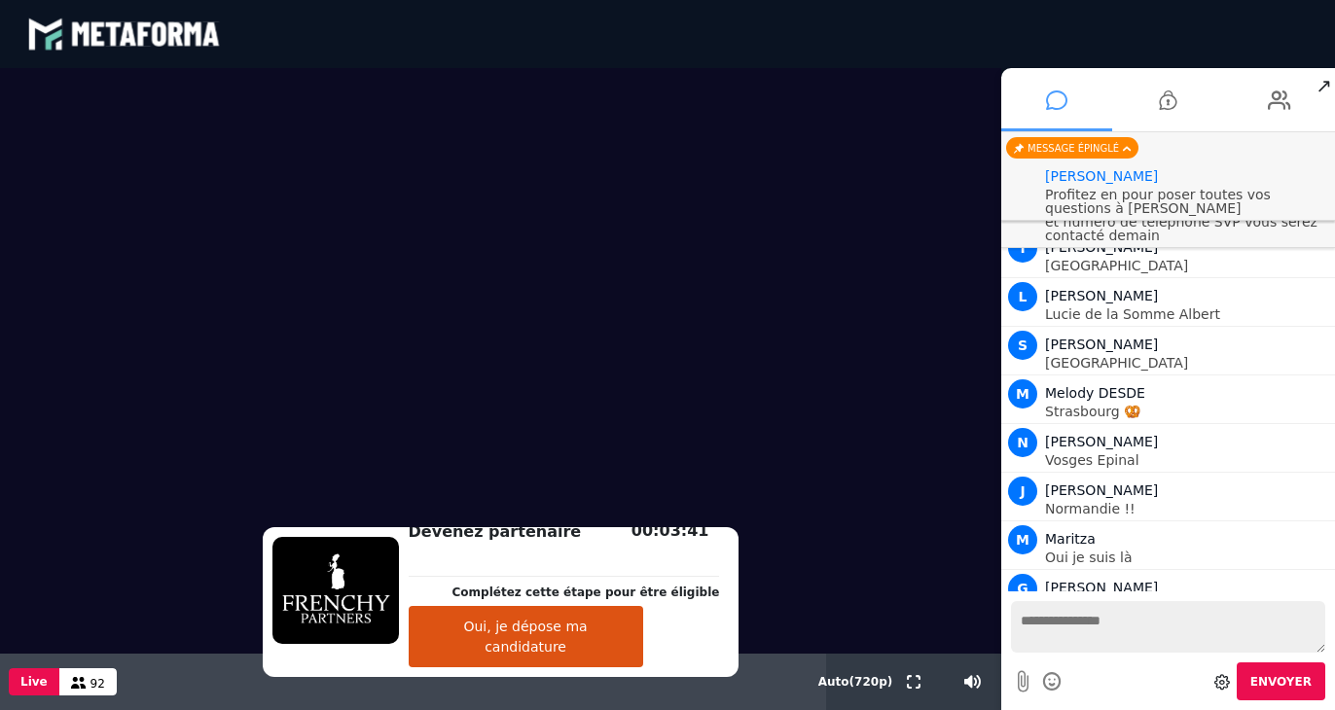
scroll to position [20849, 0]
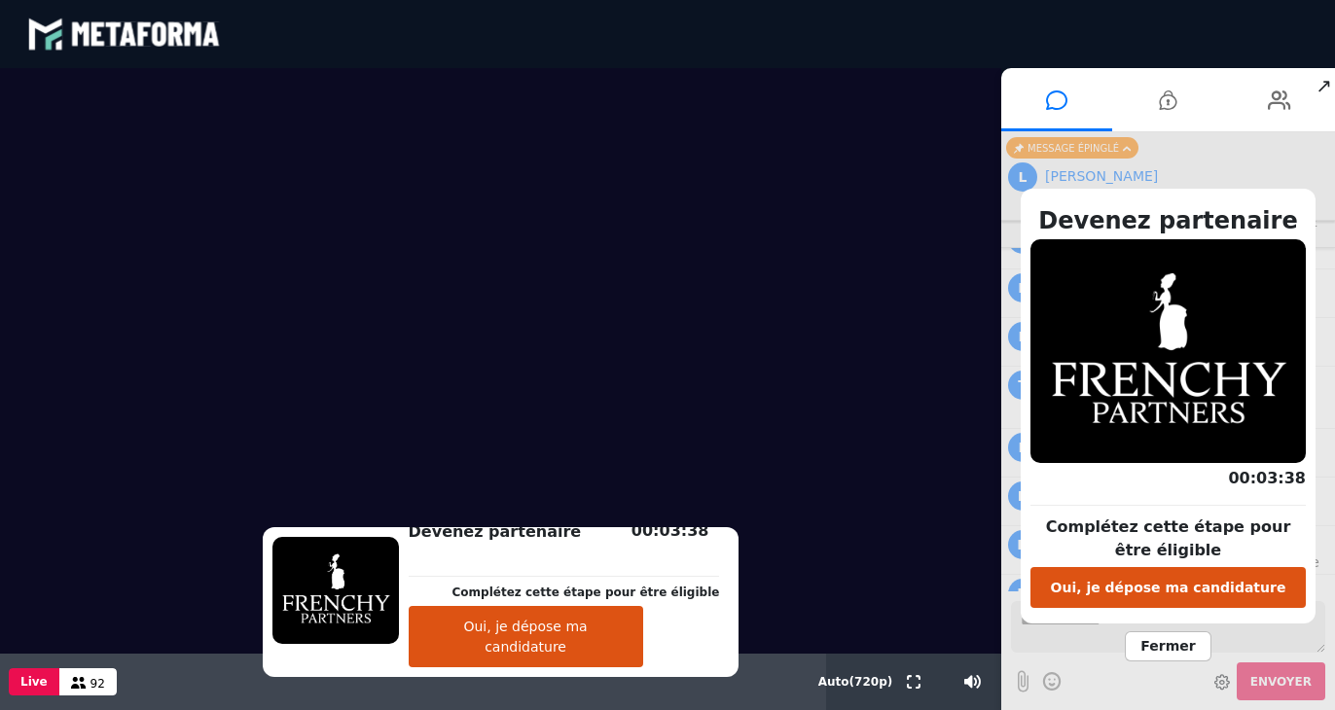
click at [1174, 644] on span "Fermer" at bounding box center [1168, 647] width 86 height 30
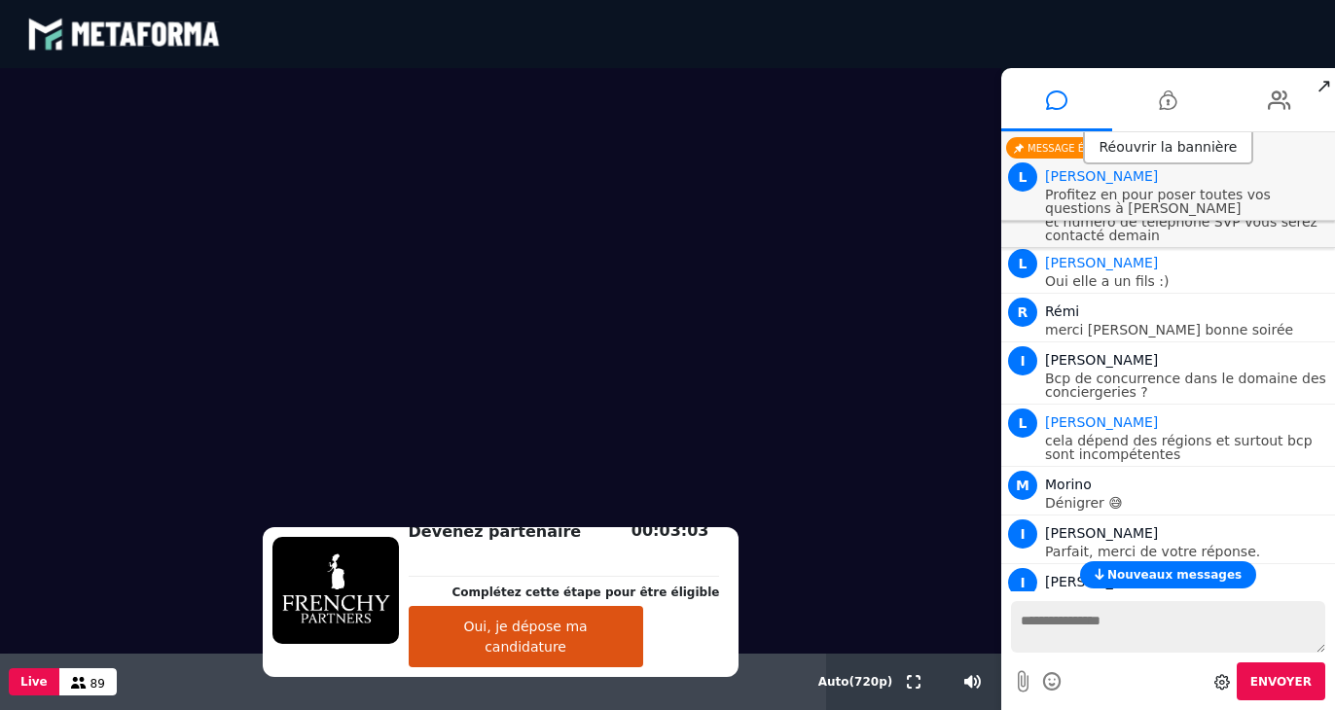
scroll to position [20510, 0]
